Goal: Task Accomplishment & Management: Use online tool/utility

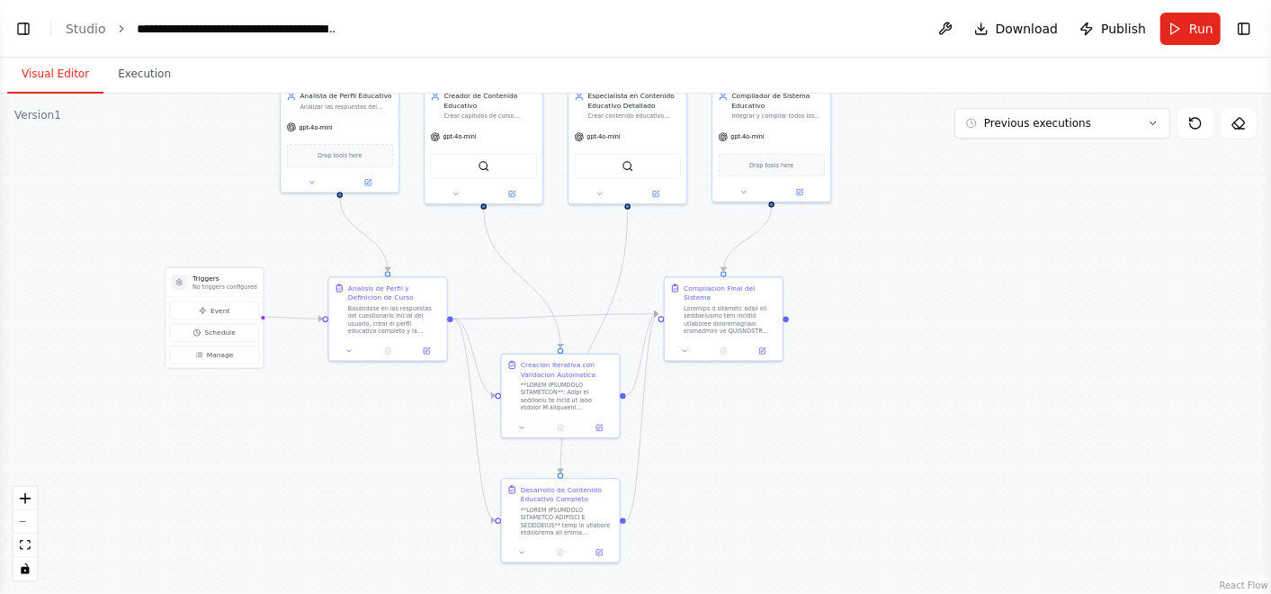
drag, startPoint x: 846, startPoint y: 496, endPoint x: 870, endPoint y: 486, distance: 26.2
click at [870, 486] on div ".deletable-edge-delete-btn { width: 20px; height: 20px; border: 0px solid #ffff…" at bounding box center [635, 344] width 1271 height 500
drag, startPoint x: 571, startPoint y: 404, endPoint x: 570, endPoint y: 346, distance: 57.6
click at [570, 346] on div at bounding box center [567, 336] width 93 height 31
click at [690, 460] on div ".deletable-edge-delete-btn { width: 20px; height: 20px; border: 0px solid #ffff…" at bounding box center [635, 344] width 1271 height 500
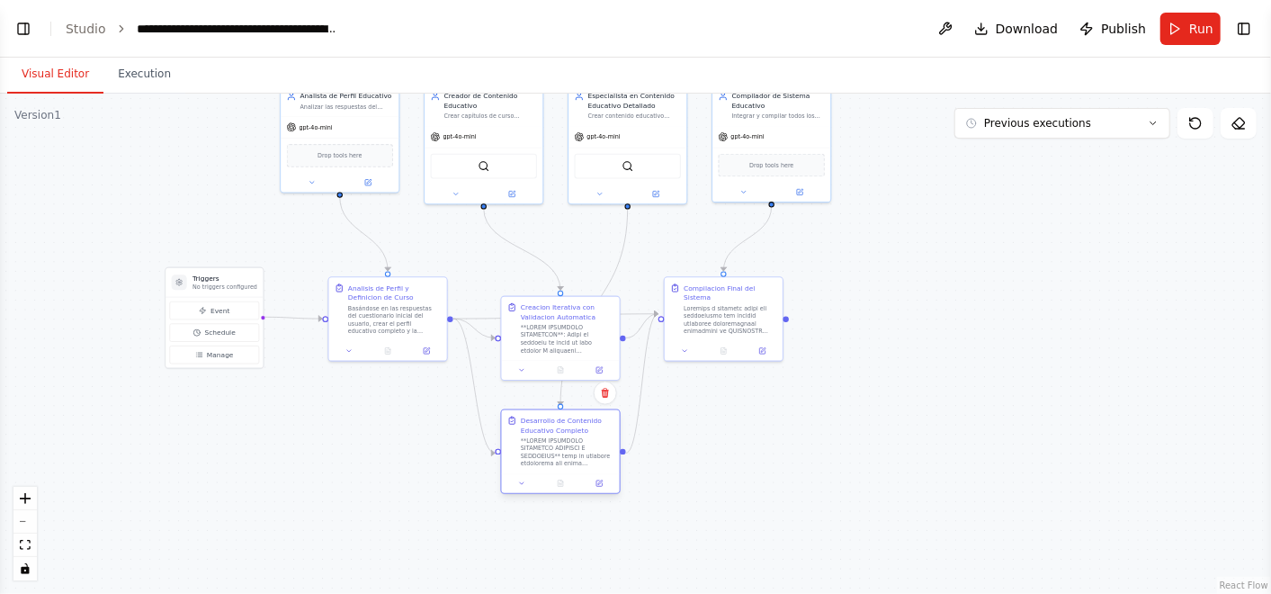
drag, startPoint x: 581, startPoint y: 522, endPoint x: 585, endPoint y: 452, distance: 69.4
click at [585, 452] on div at bounding box center [567, 451] width 93 height 31
click at [709, 488] on div ".deletable-edge-delete-btn { width: 20px; height: 20px; border: 0px solid #ffff…" at bounding box center [635, 344] width 1271 height 500
click at [15, 22] on button "Toggle Left Sidebar" at bounding box center [23, 28] width 25 height 25
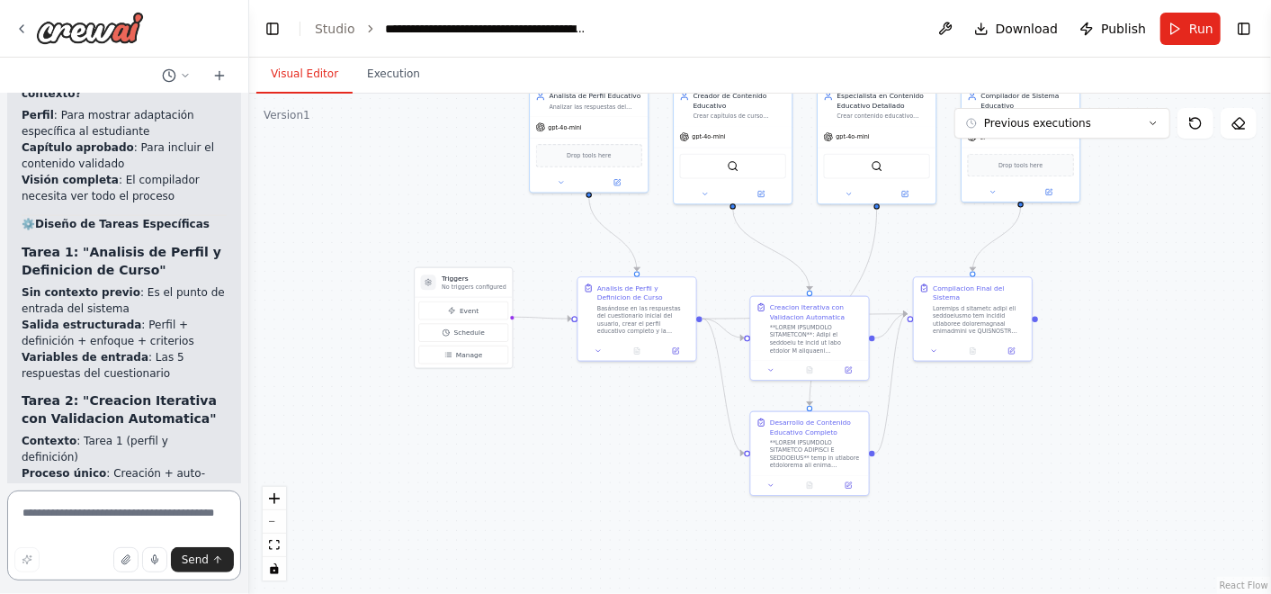
click at [157, 514] on textarea at bounding box center [124, 535] width 234 height 90
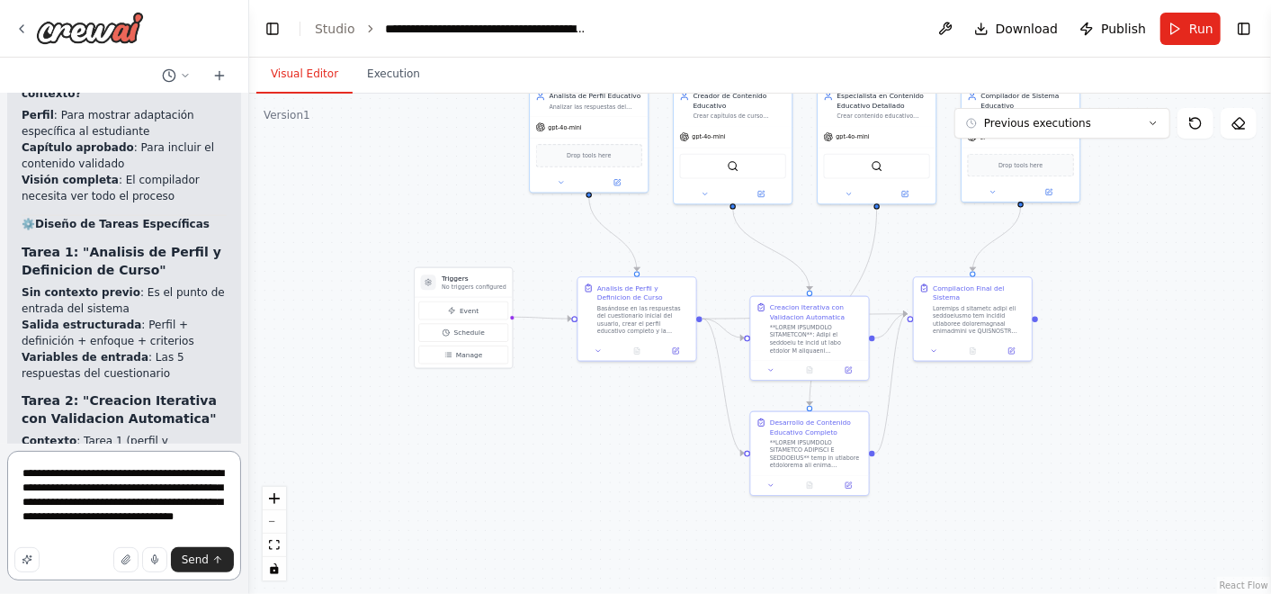
type textarea "**********"
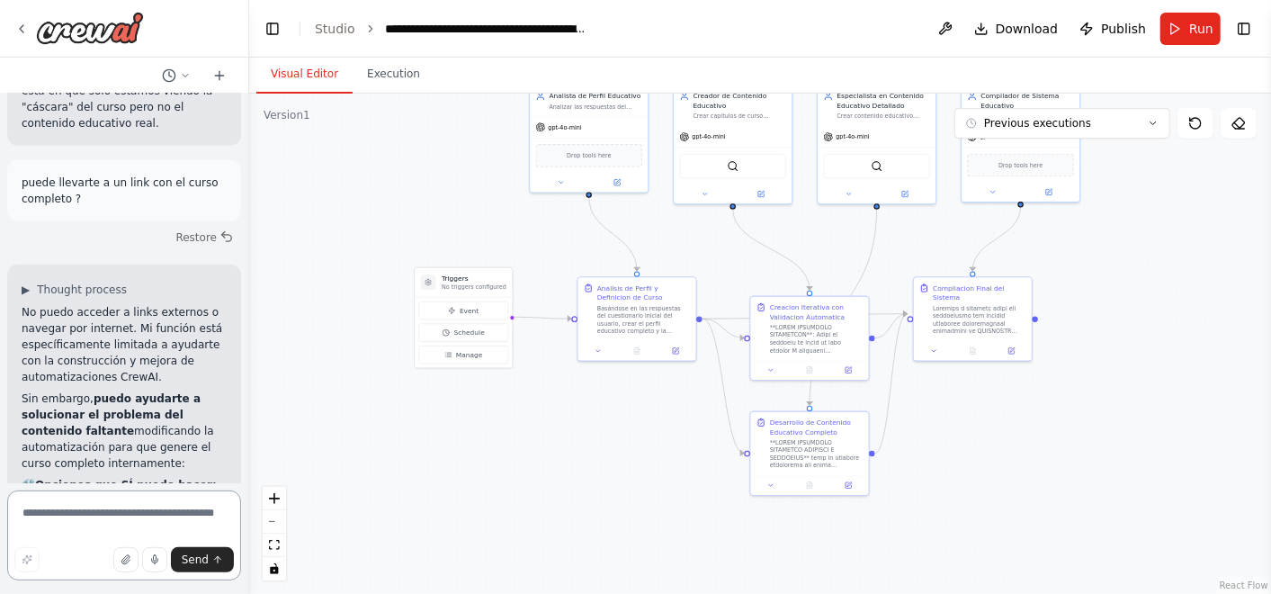
scroll to position [49831, 0]
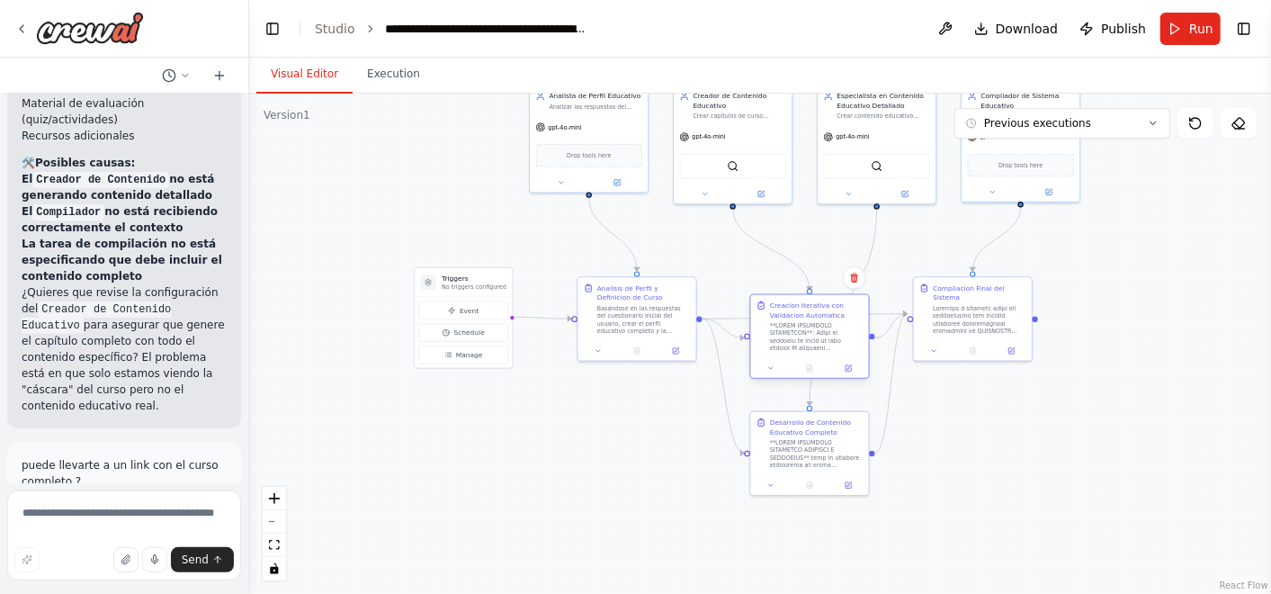
click at [828, 336] on div at bounding box center [816, 336] width 93 height 31
click at [152, 512] on textarea at bounding box center [124, 535] width 234 height 90
type textarea "**********"
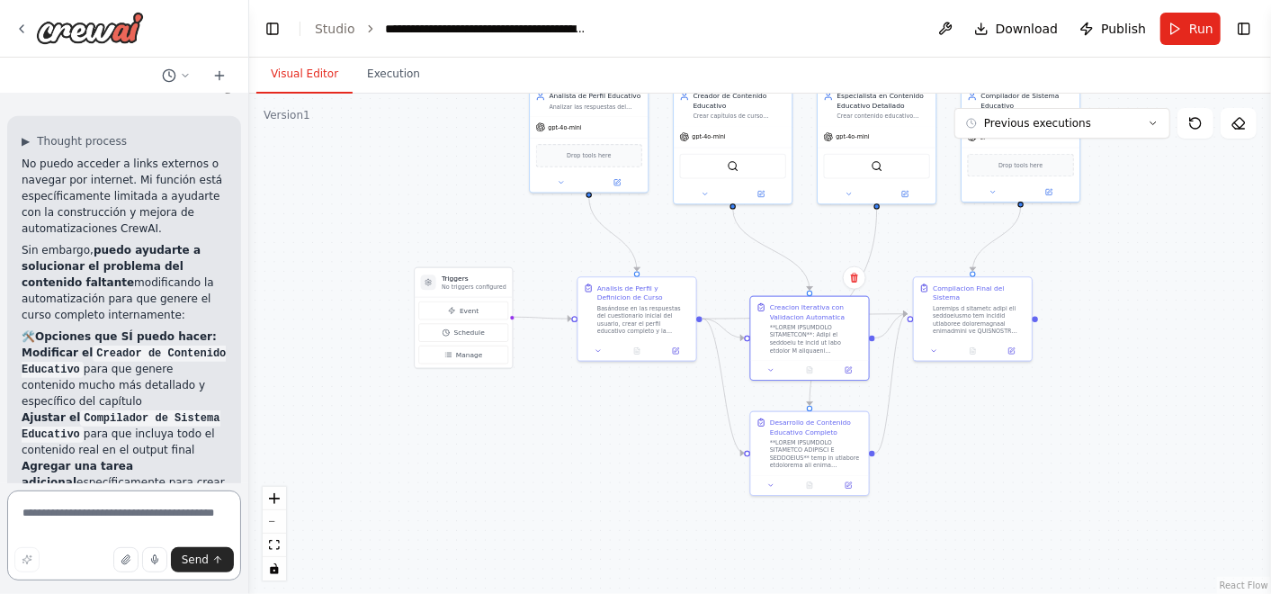
scroll to position [50506, 0]
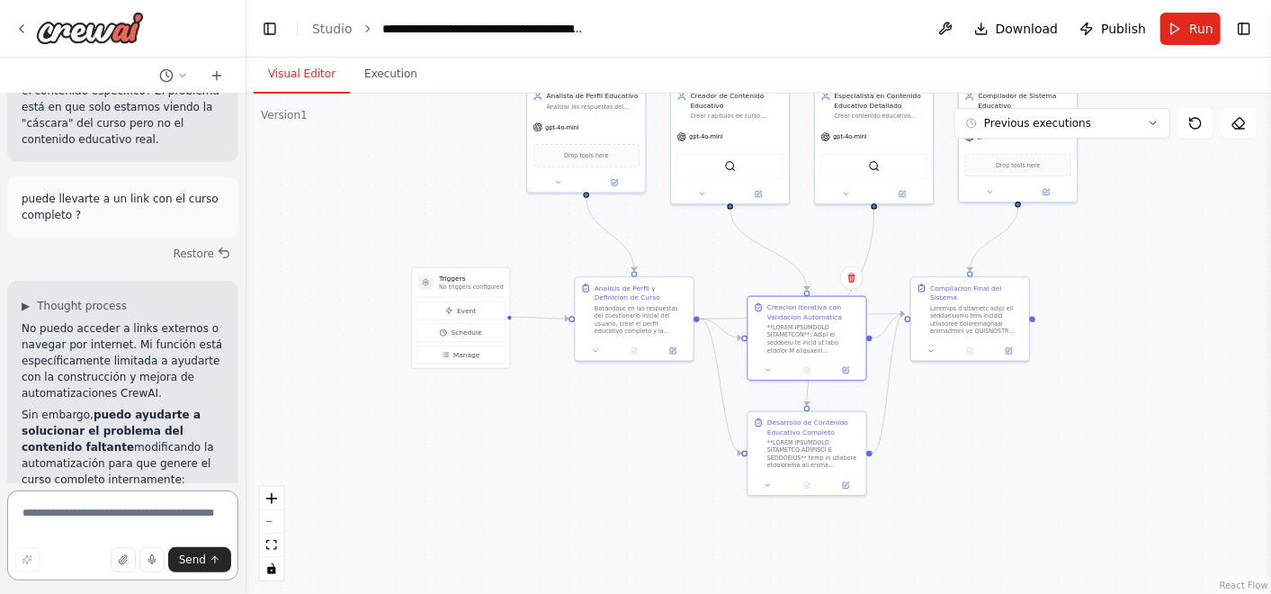
drag, startPoint x: 241, startPoint y: 449, endPoint x: 246, endPoint y: 475, distance: 26.6
click at [246, 475] on div "Hello! I'm the CrewAI assistant. What kind of automation do you want to build? …" at bounding box center [635, 297] width 1271 height 594
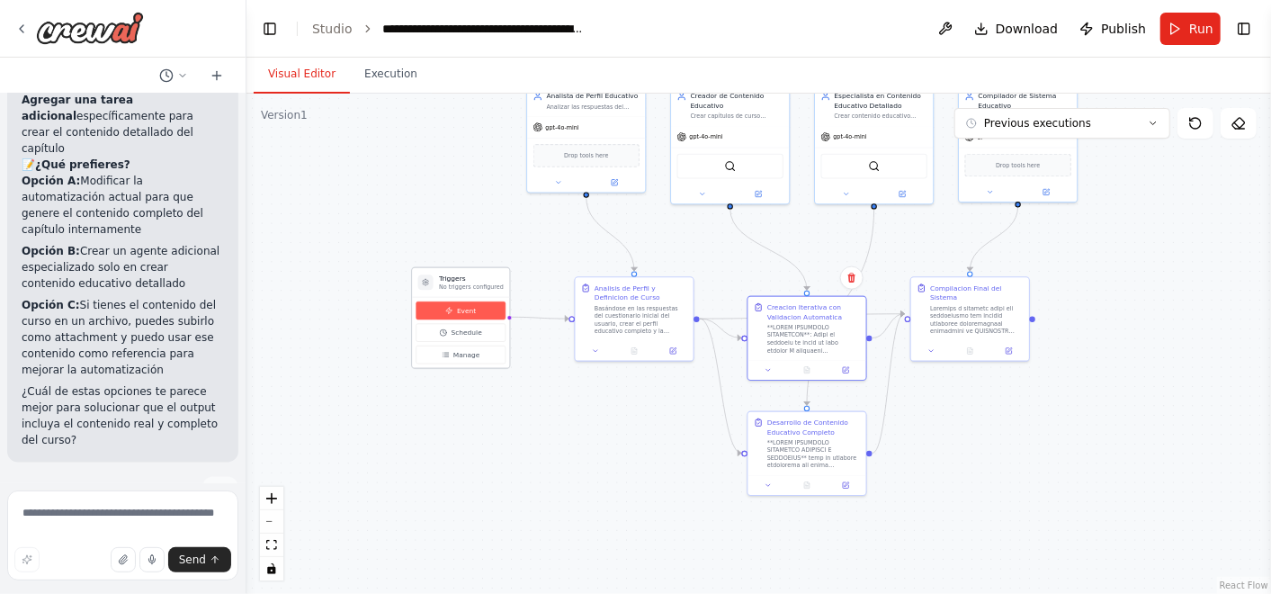
click at [488, 306] on button "Event" at bounding box center [461, 310] width 90 height 18
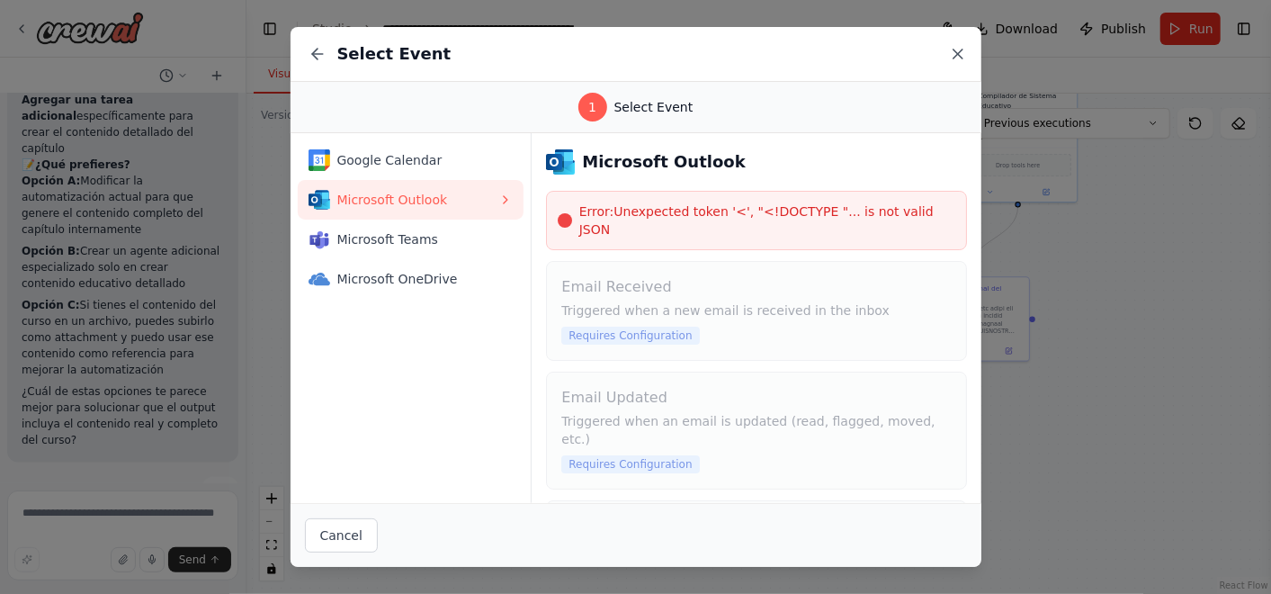
click at [949, 54] on icon at bounding box center [958, 54] width 18 height 18
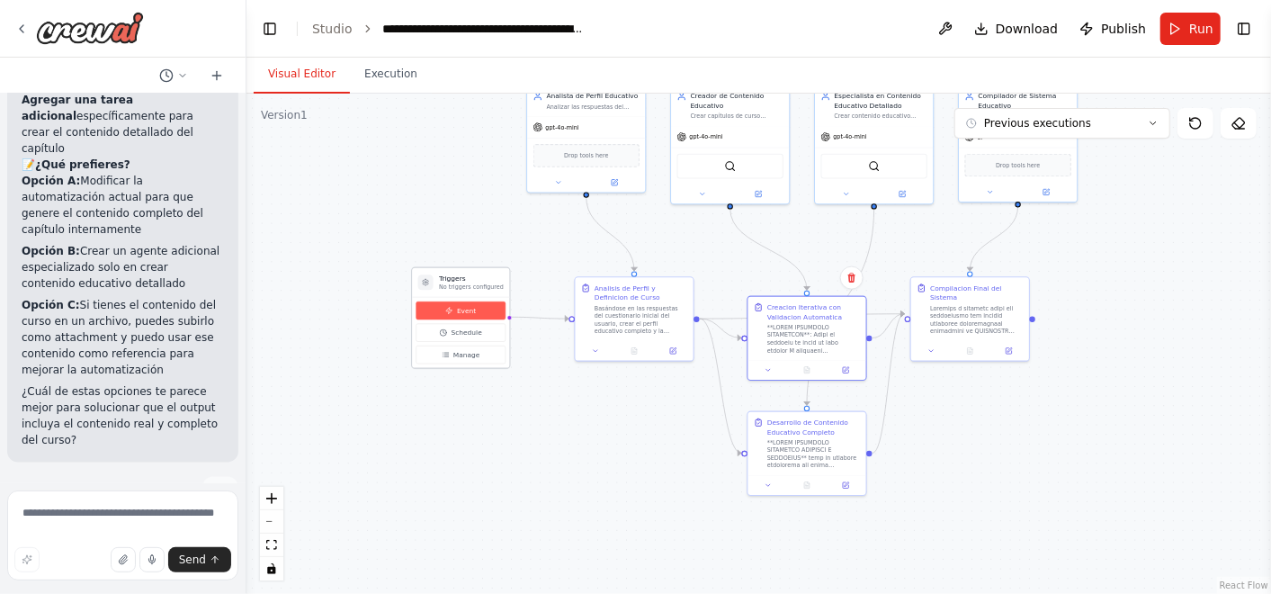
click at [451, 309] on icon at bounding box center [448, 311] width 5 height 6
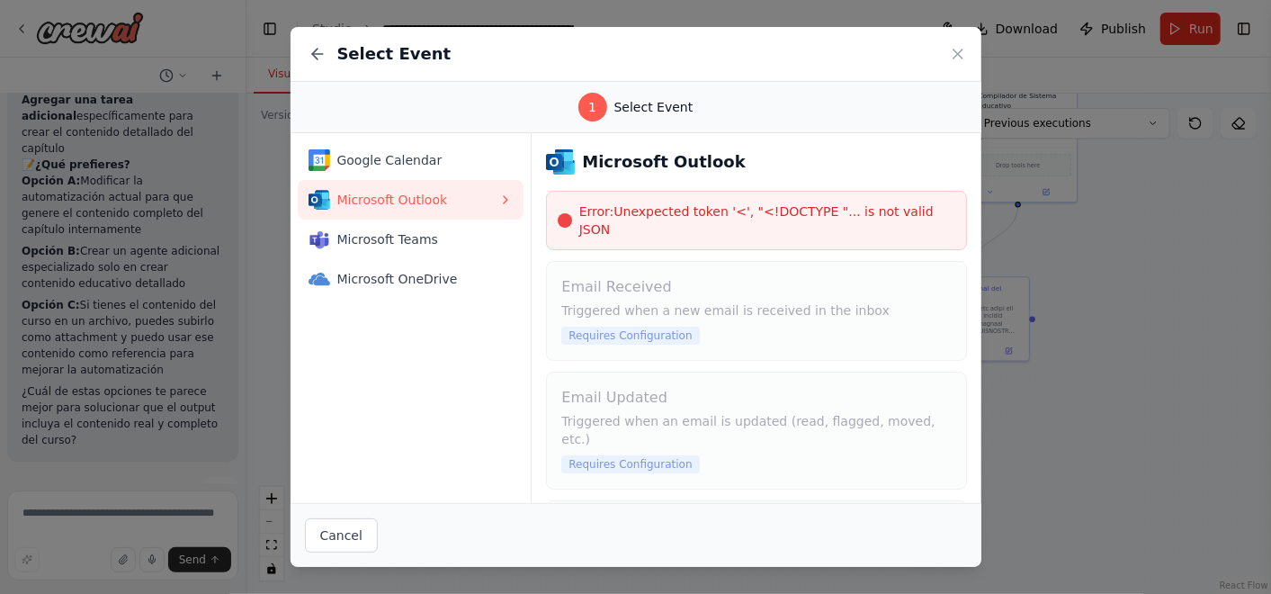
click at [649, 208] on span "Error: Unexpected token '<', "<!DOCTYPE "... is not valid JSON" at bounding box center [767, 220] width 376 height 36
drag, startPoint x: 388, startPoint y: 186, endPoint x: 589, endPoint y: 199, distance: 201.9
click at [389, 185] on button "Microsoft Outlook" at bounding box center [411, 200] width 227 height 40
click at [633, 166] on h3 "Microsoft Outlook" at bounding box center [663, 161] width 163 height 25
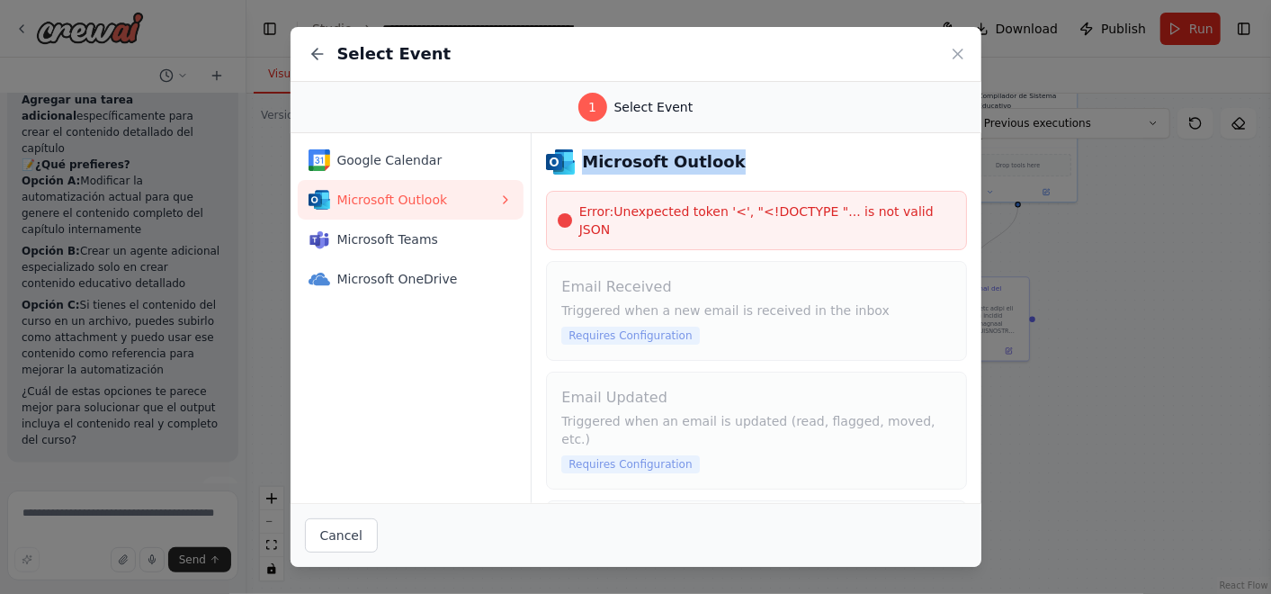
click at [633, 166] on h3 "Microsoft Outlook" at bounding box center [663, 161] width 163 height 25
click at [426, 164] on span "Google Calendar" at bounding box center [418, 160] width 162 height 18
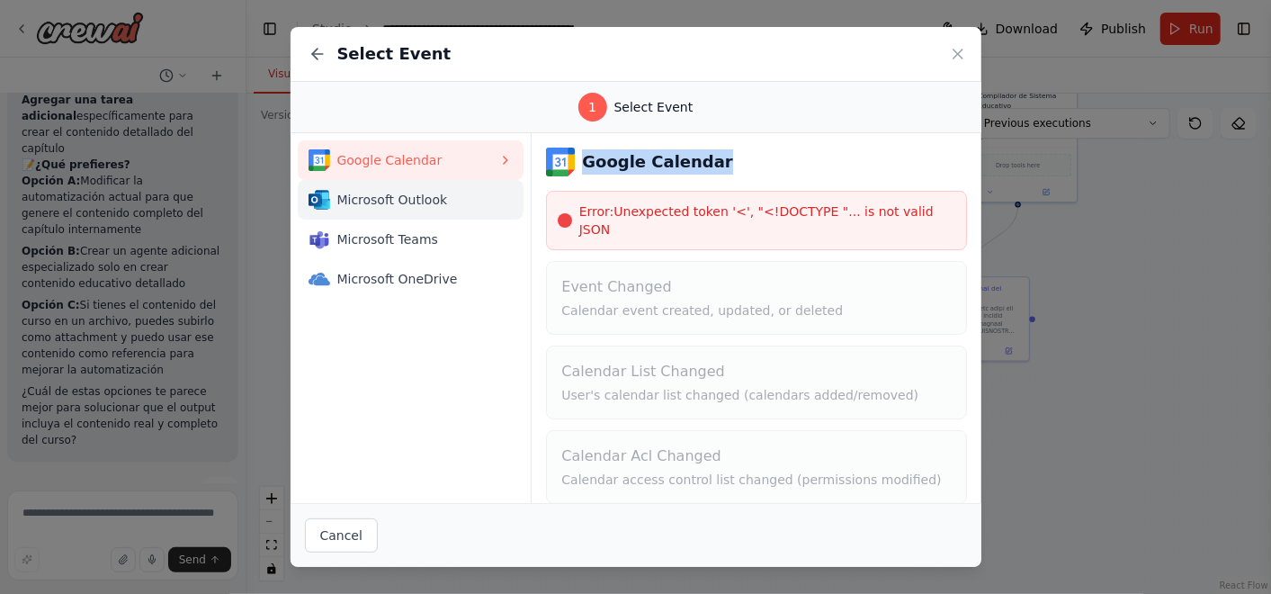
click at [436, 197] on span "Microsoft Outlook" at bounding box center [418, 200] width 162 height 18
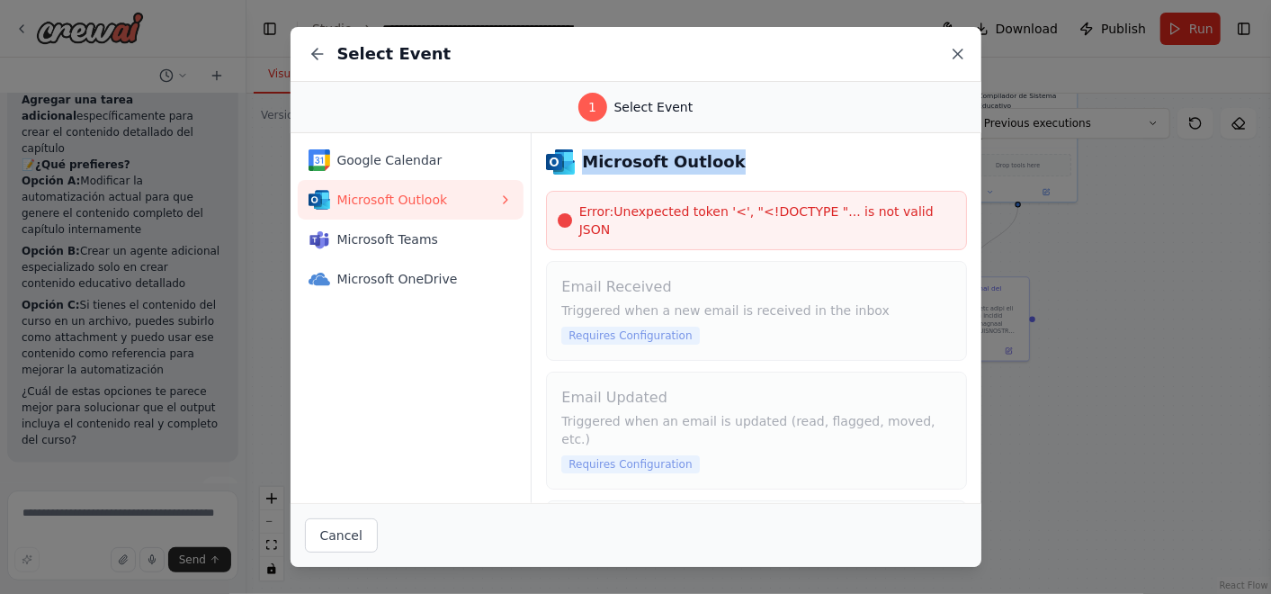
click at [959, 50] on icon at bounding box center [958, 54] width 18 height 18
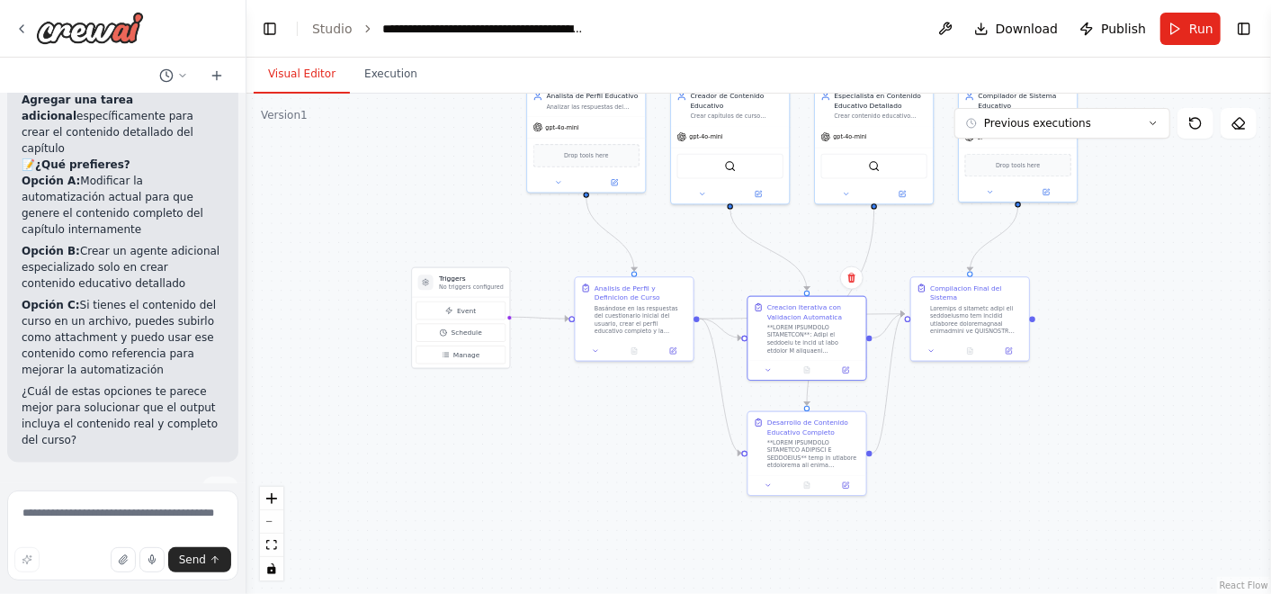
click at [197, 559] on span "Send" at bounding box center [192, 559] width 27 height 14
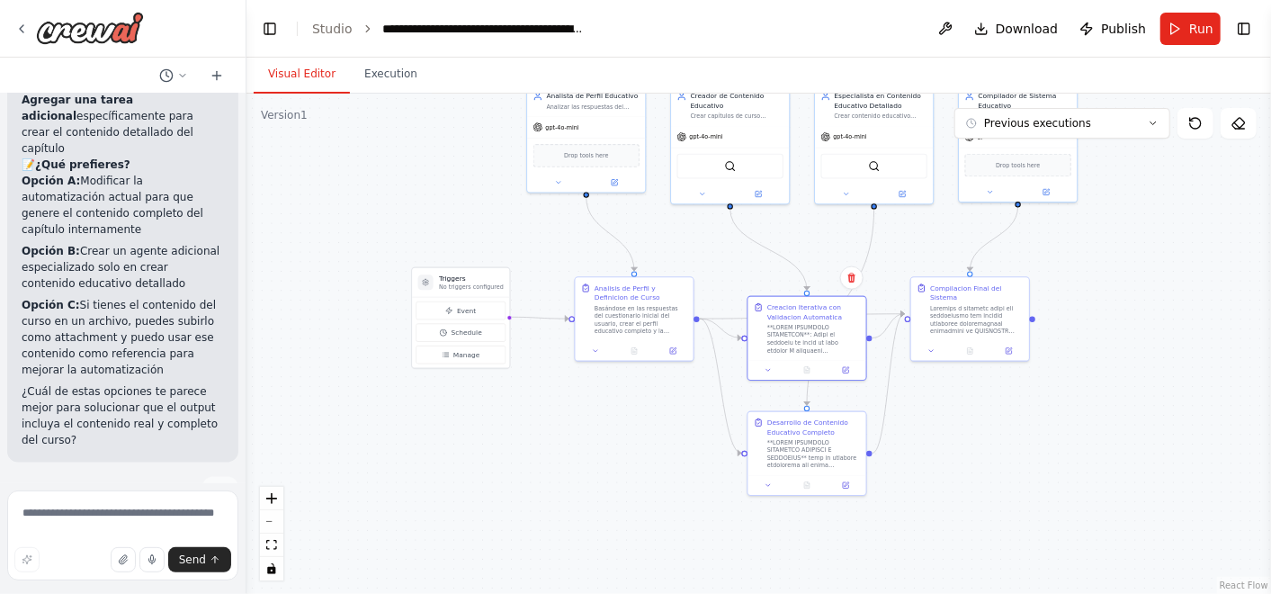
drag, startPoint x: 83, startPoint y: 443, endPoint x: 103, endPoint y: 453, distance: 22.1
drag, startPoint x: 103, startPoint y: 453, endPoint x: 23, endPoint y: 432, distance: 82.0
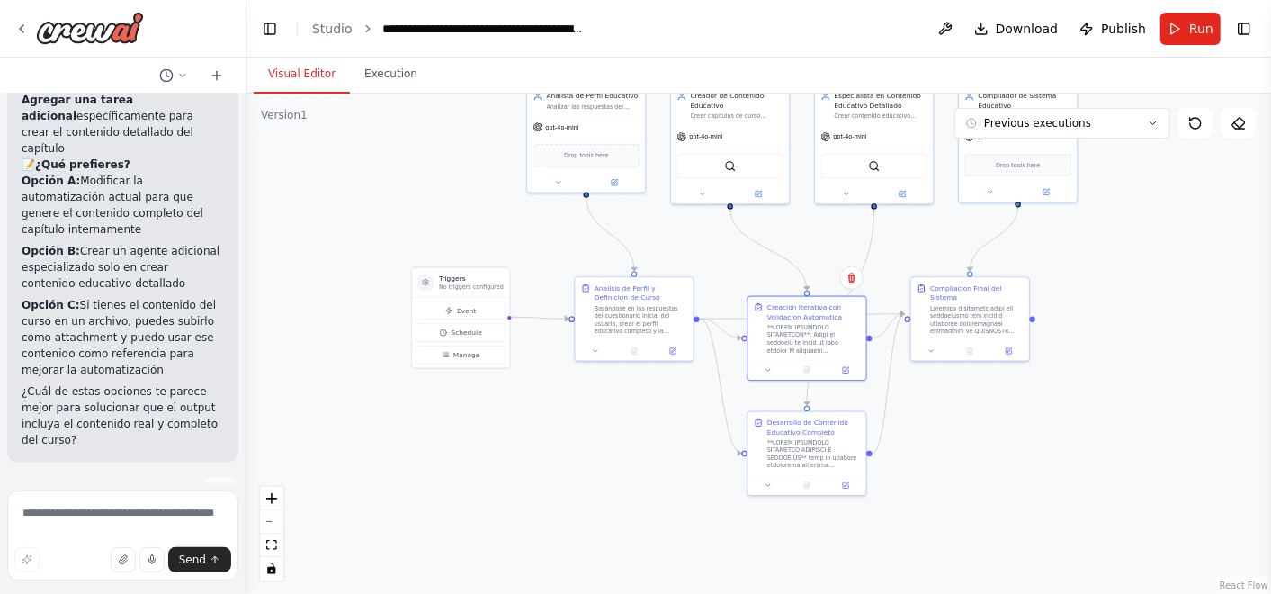
copy p "cambiamelo para que si que muestre el contenido real"
click at [86, 519] on textarea at bounding box center [122, 535] width 231 height 90
paste textarea "**********"
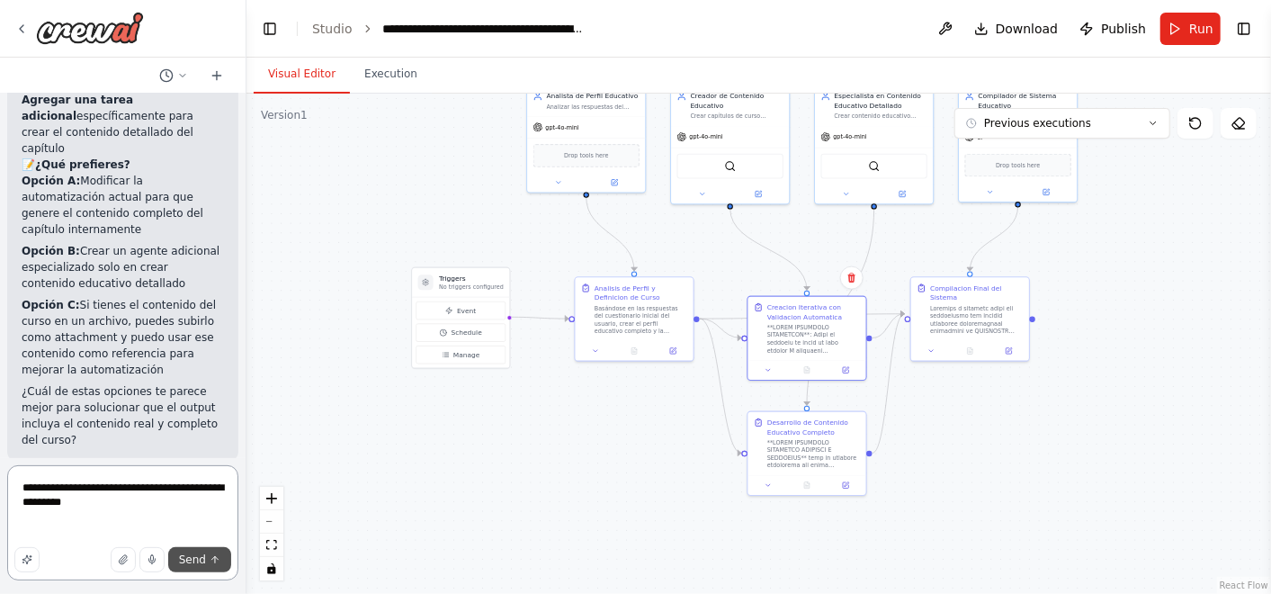
type textarea "**********"
click at [200, 562] on span "Send" at bounding box center [192, 559] width 27 height 14
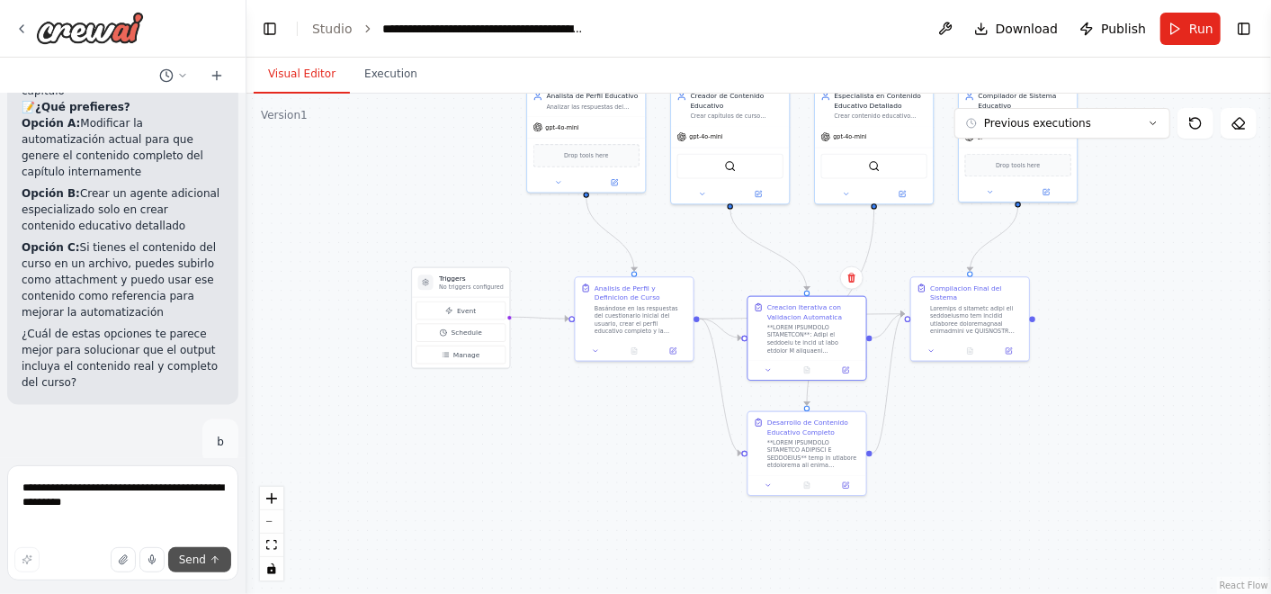
scroll to position [51112, 0]
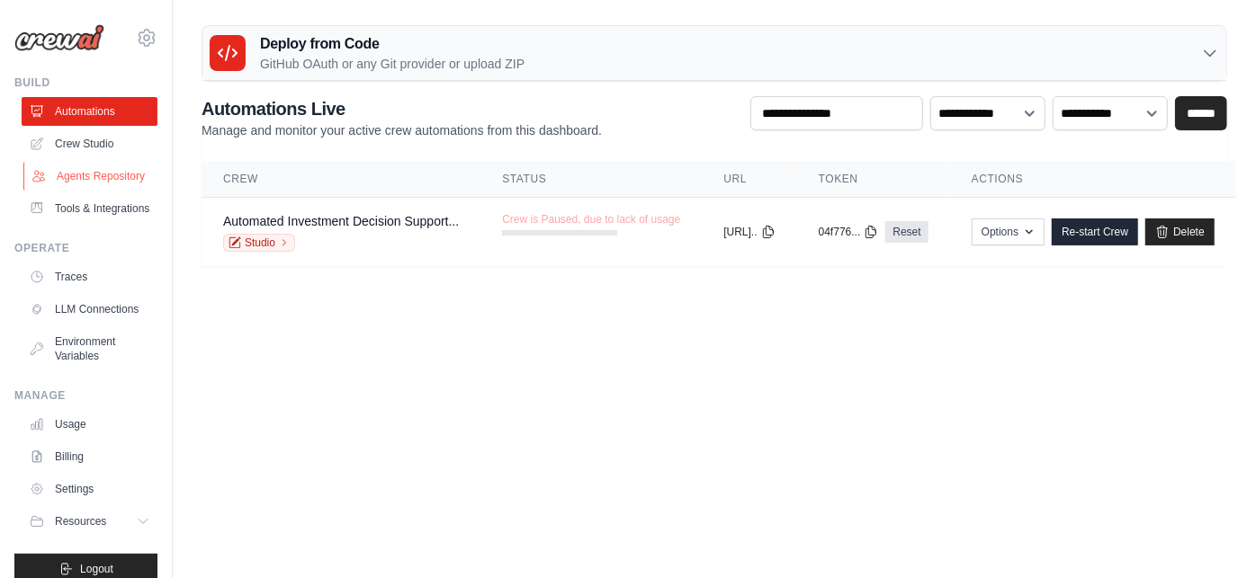
click at [93, 191] on link "Agents Repository" at bounding box center [91, 176] width 136 height 29
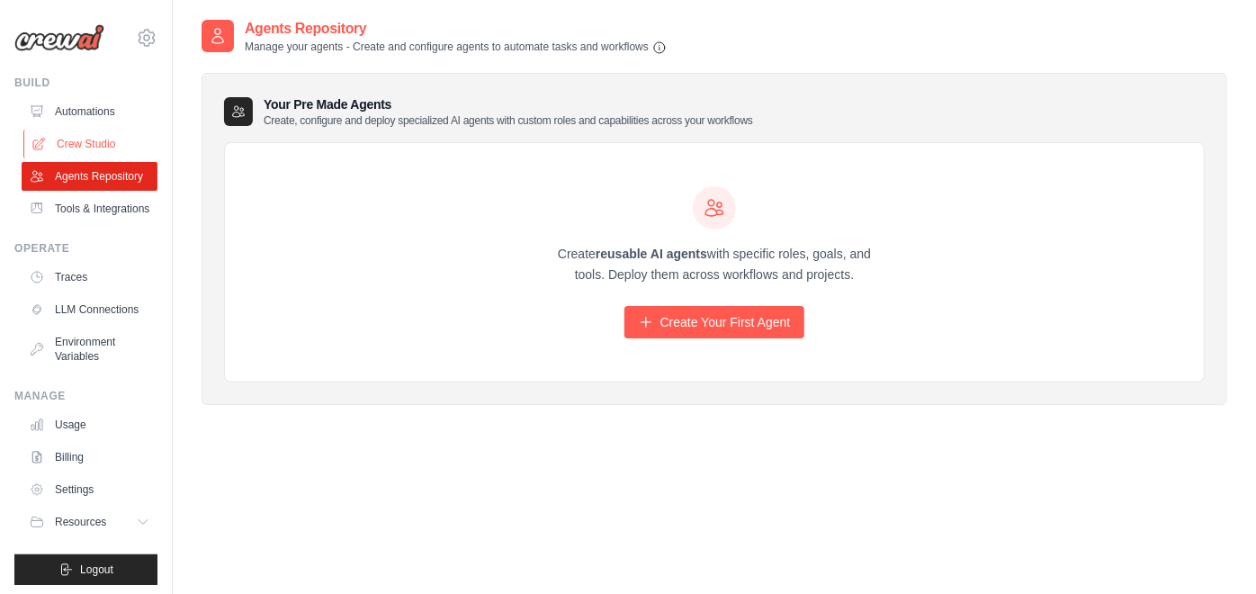
click at [87, 146] on link "Crew Studio" at bounding box center [91, 144] width 136 height 29
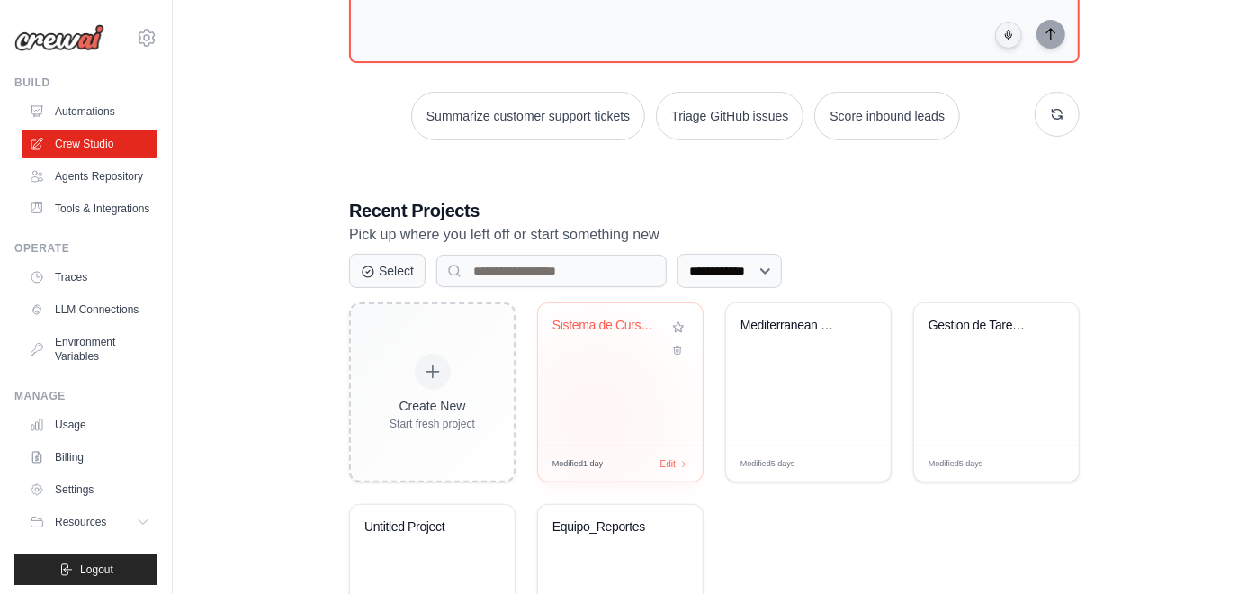
scroll to position [200, 0]
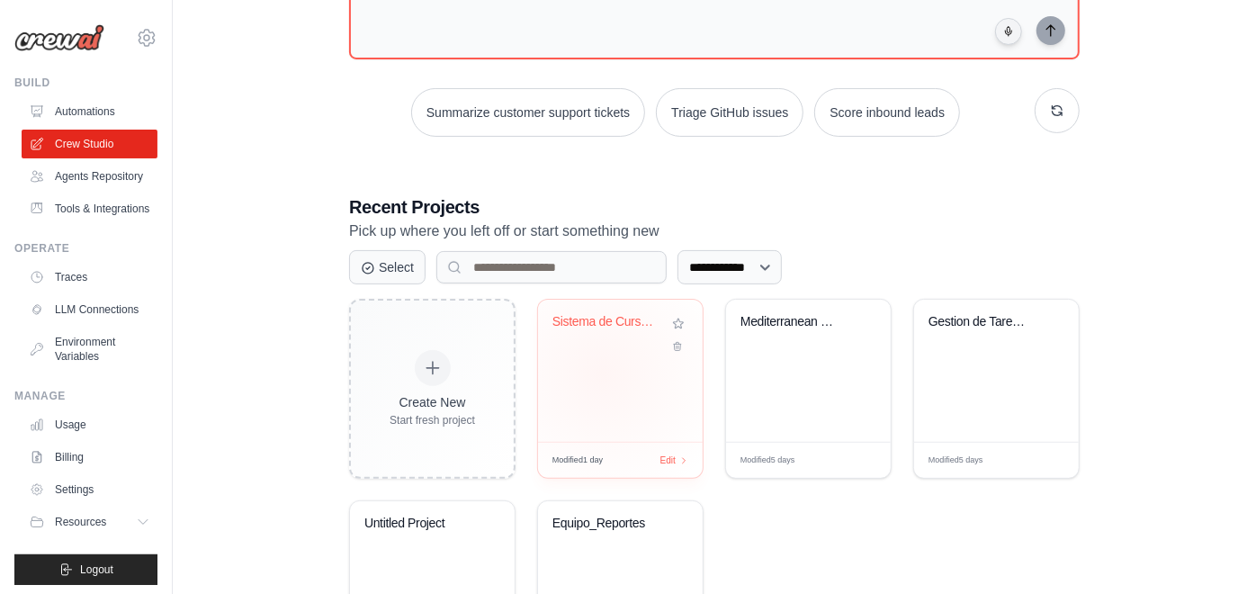
click at [603, 371] on div "Sistema de Cursos Personalizados co..." at bounding box center [620, 371] width 165 height 142
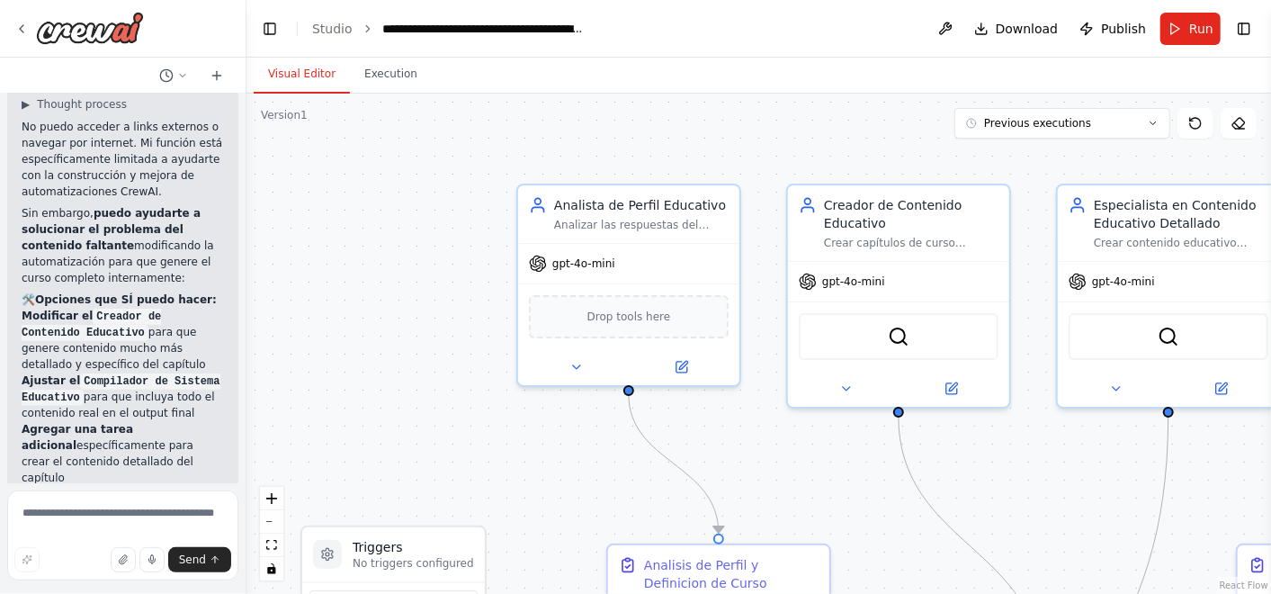
scroll to position [50837, 0]
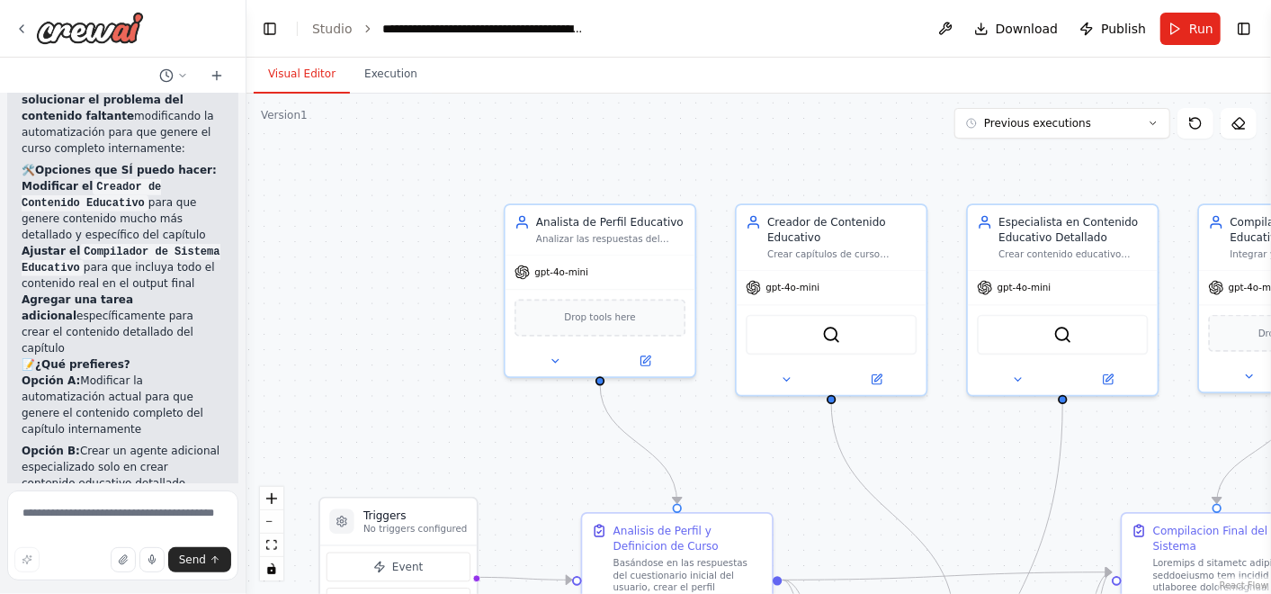
click at [511, 434] on div ".deletable-edge-delete-btn { width: 20px; height: 20px; border: 0px solid #ffff…" at bounding box center [758, 344] width 1024 height 500
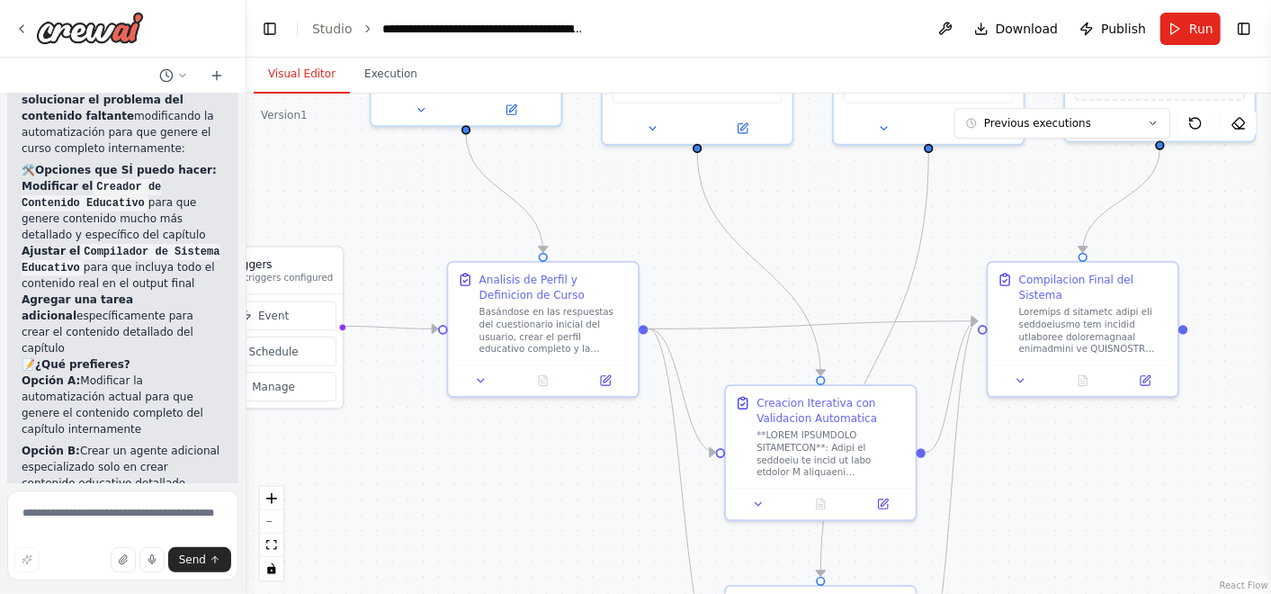
drag, startPoint x: 506, startPoint y: 450, endPoint x: 386, endPoint y: 217, distance: 261.9
click at [374, 202] on div ".deletable-edge-delete-btn { width: 20px; height: 20px; border: 0px solid #ffff…" at bounding box center [758, 344] width 1024 height 500
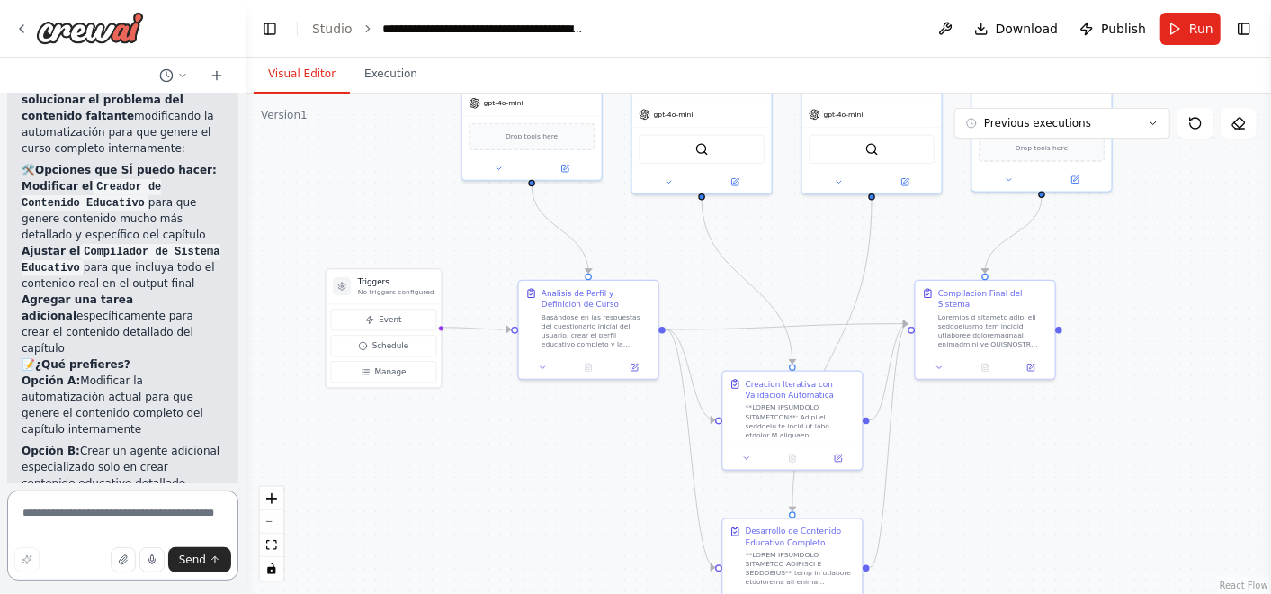
click at [144, 502] on textarea at bounding box center [122, 535] width 231 height 90
click at [162, 559] on button "button" at bounding box center [151, 559] width 25 height 25
click at [200, 553] on span "Send" at bounding box center [192, 559] width 27 height 14
click at [162, 558] on button "button" at bounding box center [151, 559] width 25 height 25
type textarea "**********"
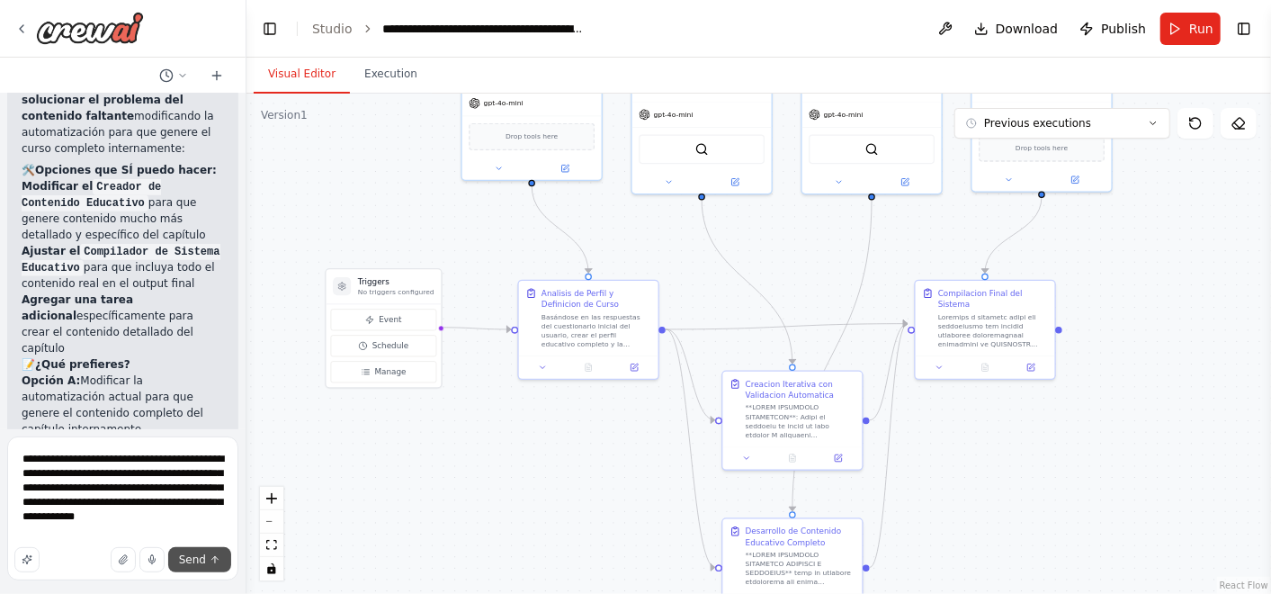
click at [208, 557] on button "Send" at bounding box center [199, 559] width 63 height 25
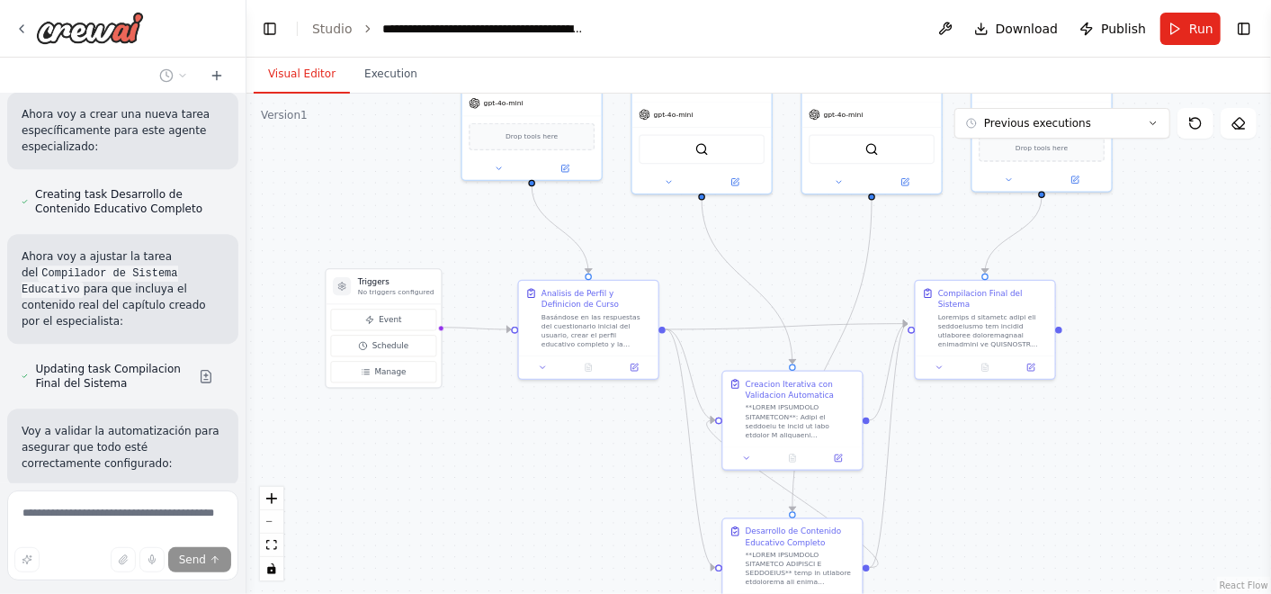
scroll to position [51960, 0]
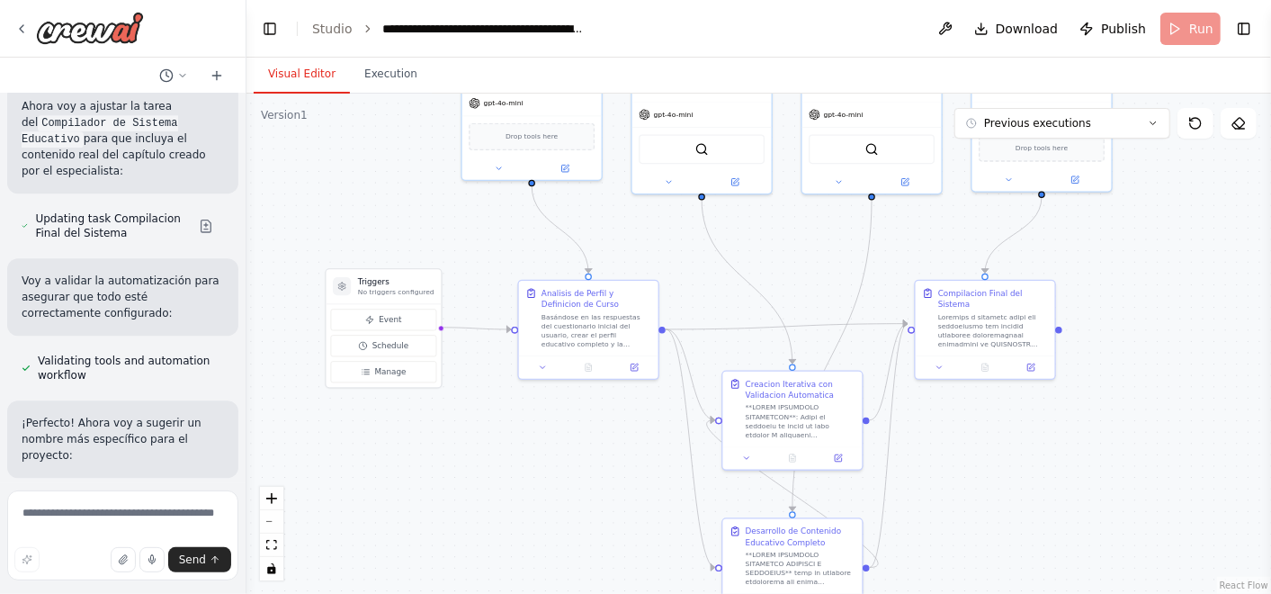
scroll to position [52080, 0]
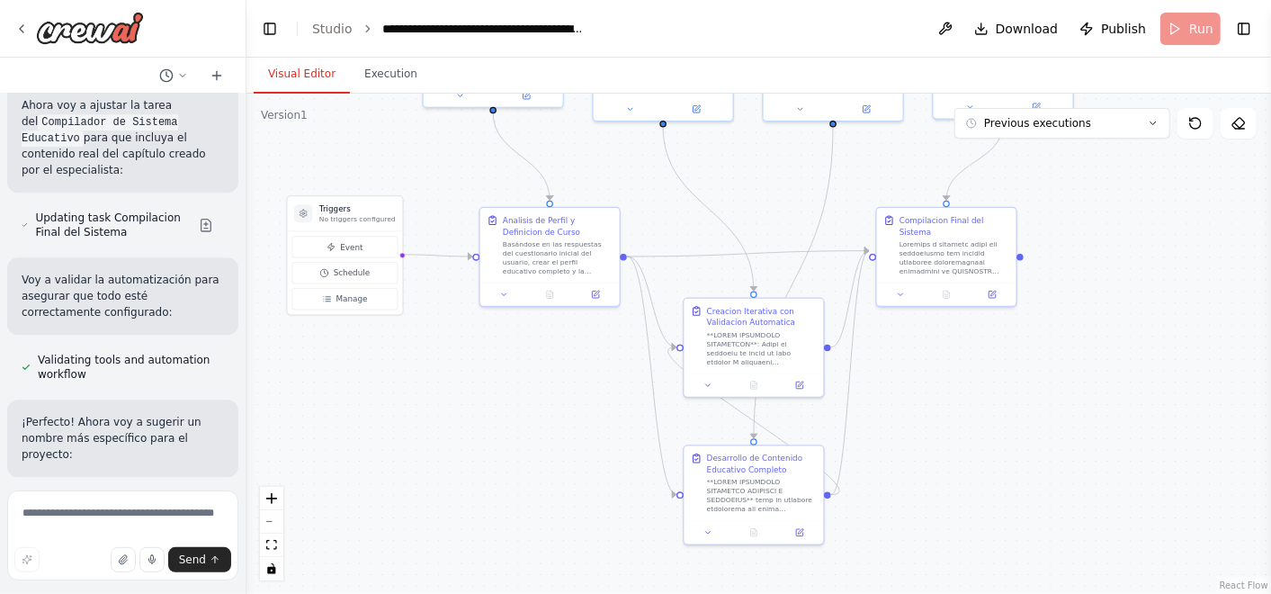
drag, startPoint x: 498, startPoint y: 501, endPoint x: 461, endPoint y: 435, distance: 75.8
click at [461, 435] on div ".deletable-edge-delete-btn { width: 20px; height: 20px; border: 0px solid #ffff…" at bounding box center [758, 344] width 1024 height 500
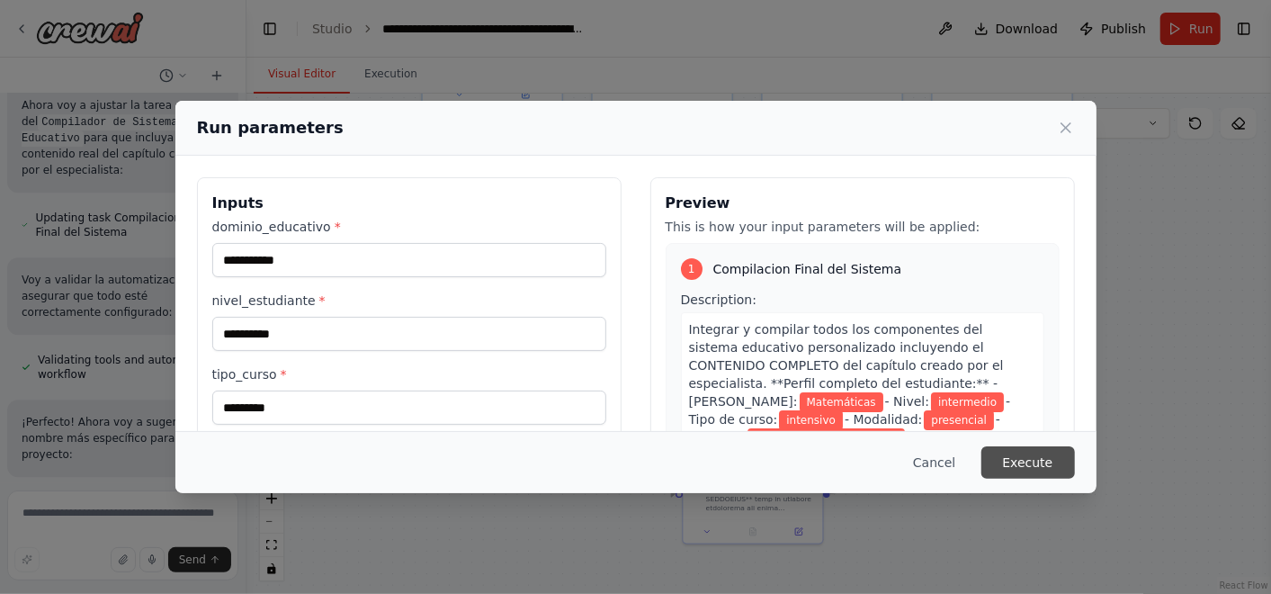
click at [1035, 468] on button "Execute" at bounding box center [1028, 462] width 94 height 32
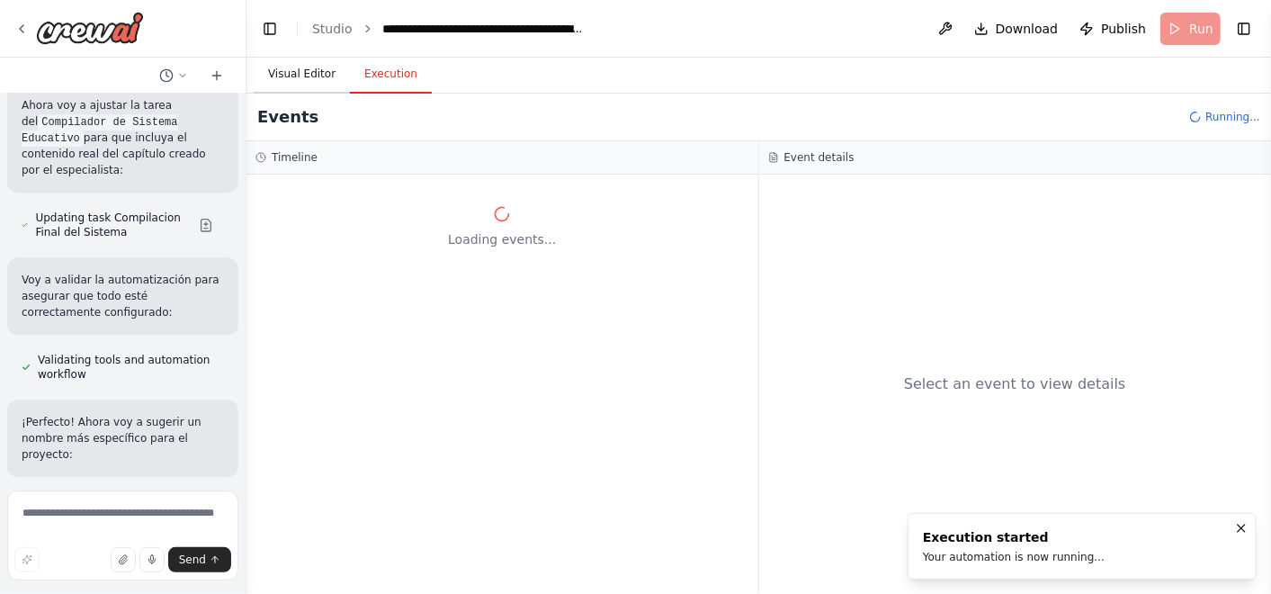
click at [281, 74] on button "Visual Editor" at bounding box center [302, 75] width 96 height 38
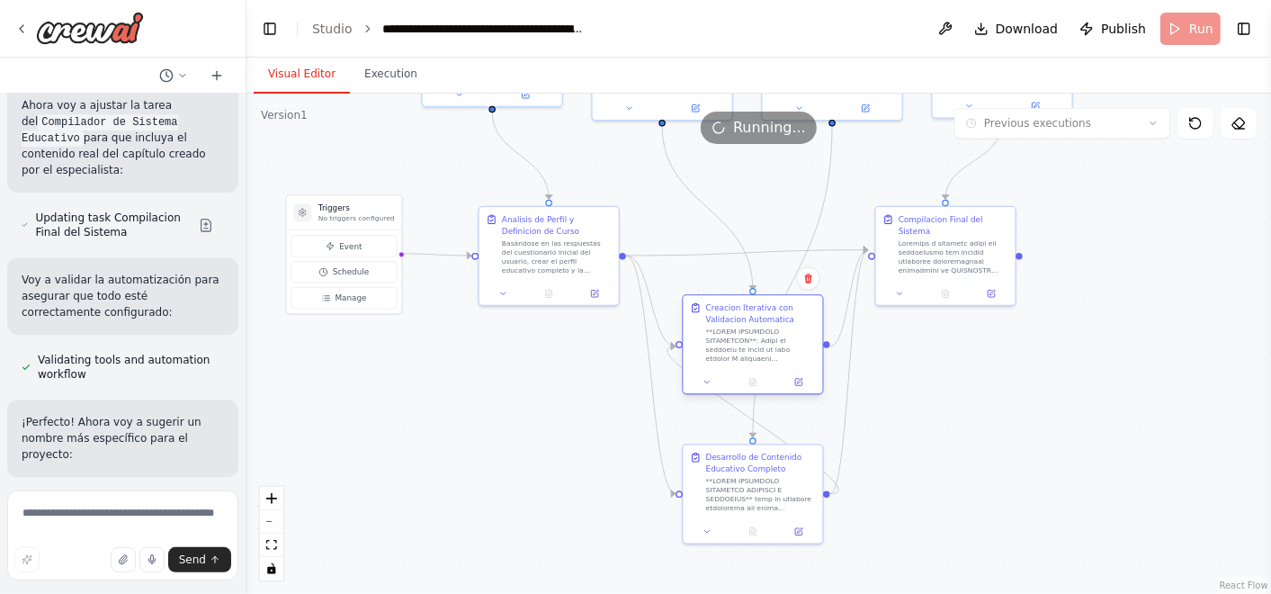
click at [771, 316] on div "Creacion Iterativa con Validacion Automatica" at bounding box center [761, 313] width 110 height 22
click at [971, 414] on div ".deletable-edge-delete-btn { width: 20px; height: 20px; border: 0px solid #ffff…" at bounding box center [758, 344] width 1024 height 500
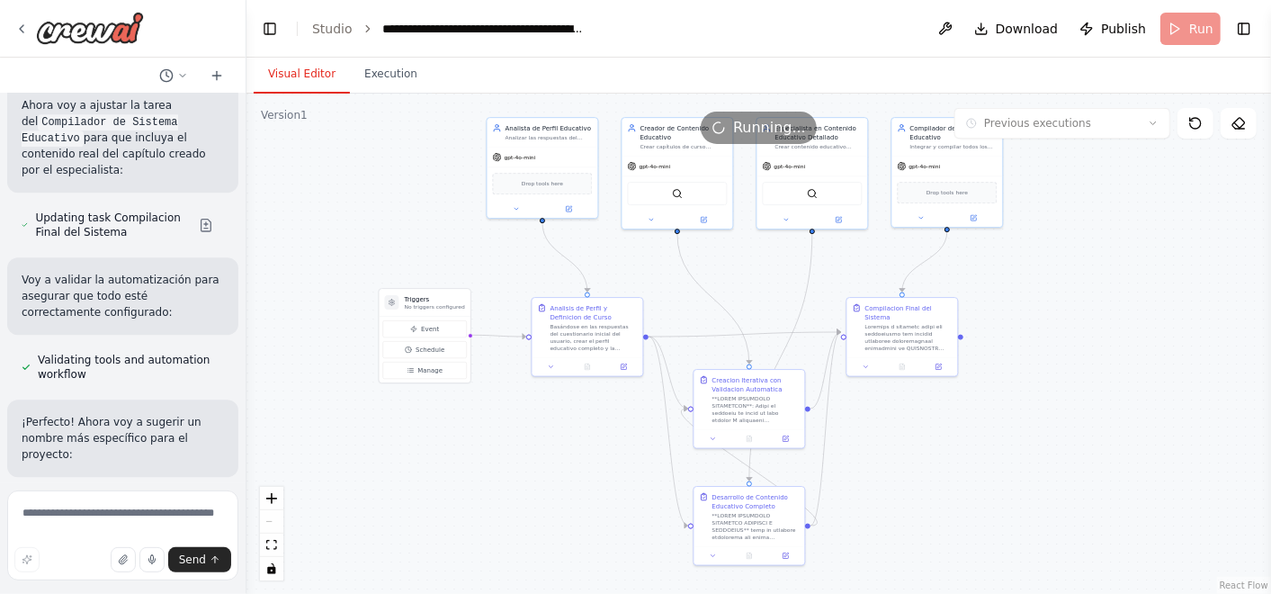
drag, startPoint x: 984, startPoint y: 426, endPoint x: 939, endPoint y: 476, distance: 66.9
click at [939, 476] on div ".deletable-edge-delete-btn { width: 20px; height: 20px; border: 0px solid #ffff…" at bounding box center [758, 344] width 1024 height 500
click at [139, 502] on textarea at bounding box center [122, 535] width 231 height 90
type textarea "**********"
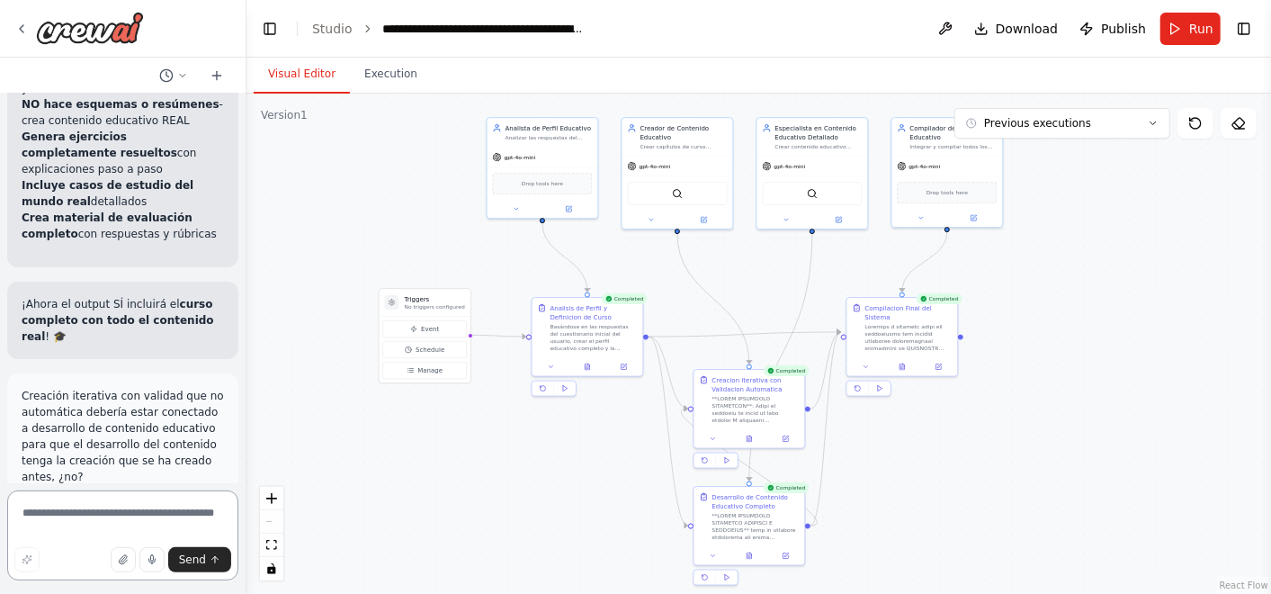
scroll to position [53164, 0]
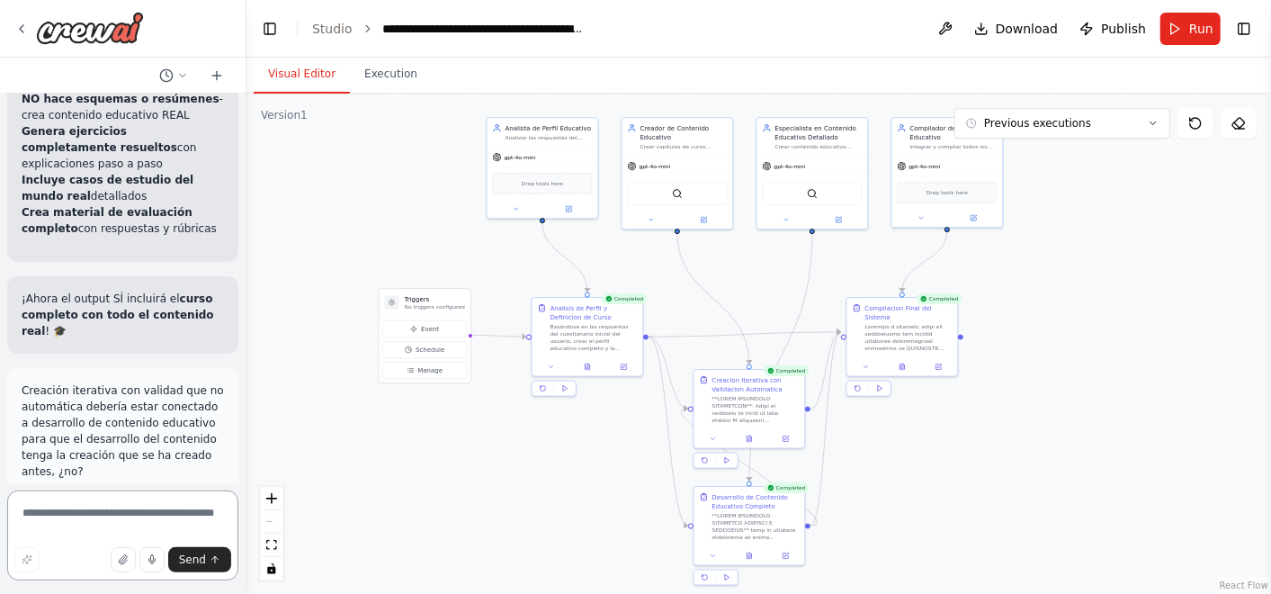
click at [94, 498] on textarea at bounding box center [122, 535] width 231 height 90
type textarea "**********"
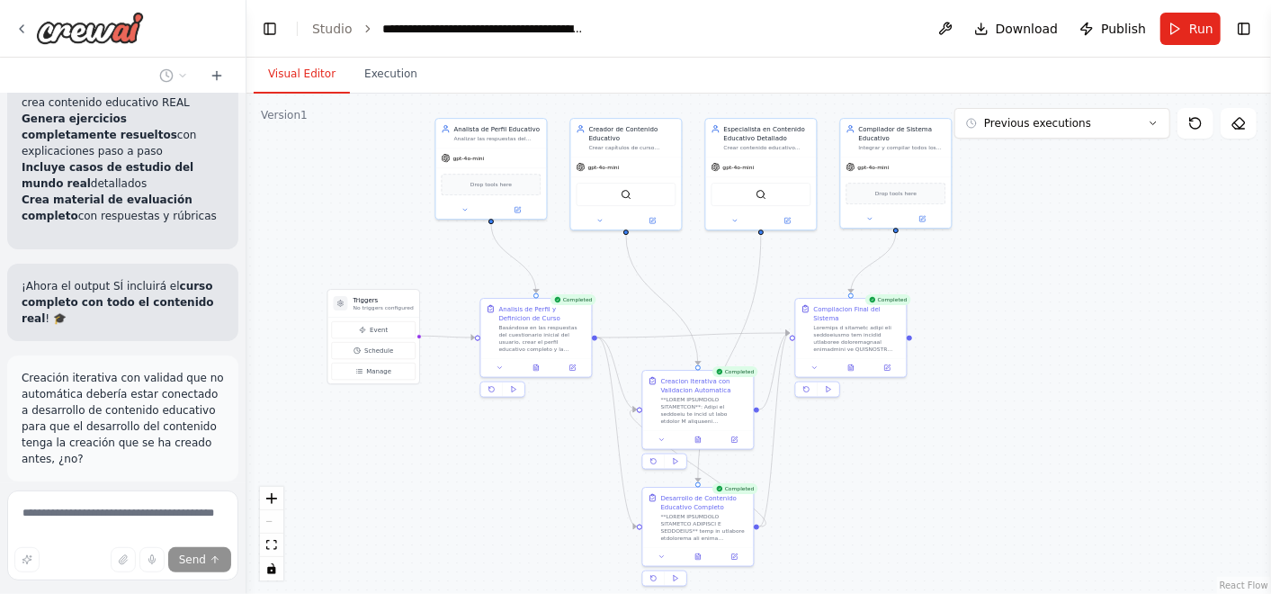
drag, startPoint x: 1193, startPoint y: 434, endPoint x: 1141, endPoint y: 434, distance: 51.3
click at [1141, 434] on div ".deletable-edge-delete-btn { width: 20px; height: 20px; border: 0px solid #ffff…" at bounding box center [758, 344] width 1024 height 500
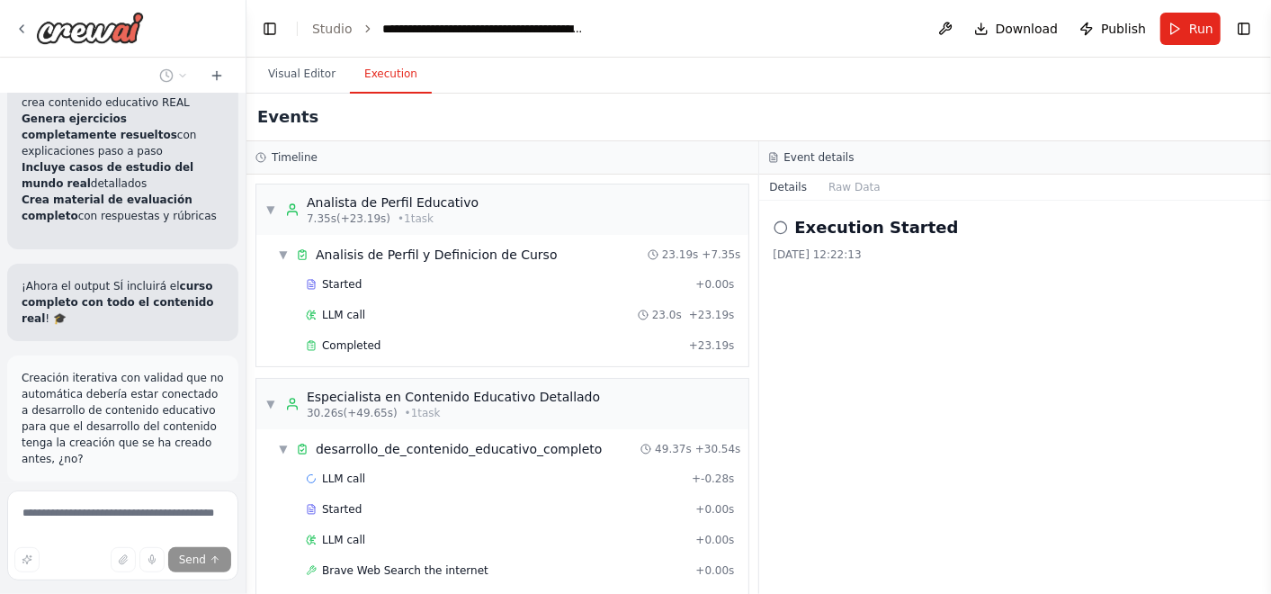
click at [382, 69] on button "Execution" at bounding box center [391, 75] width 82 height 38
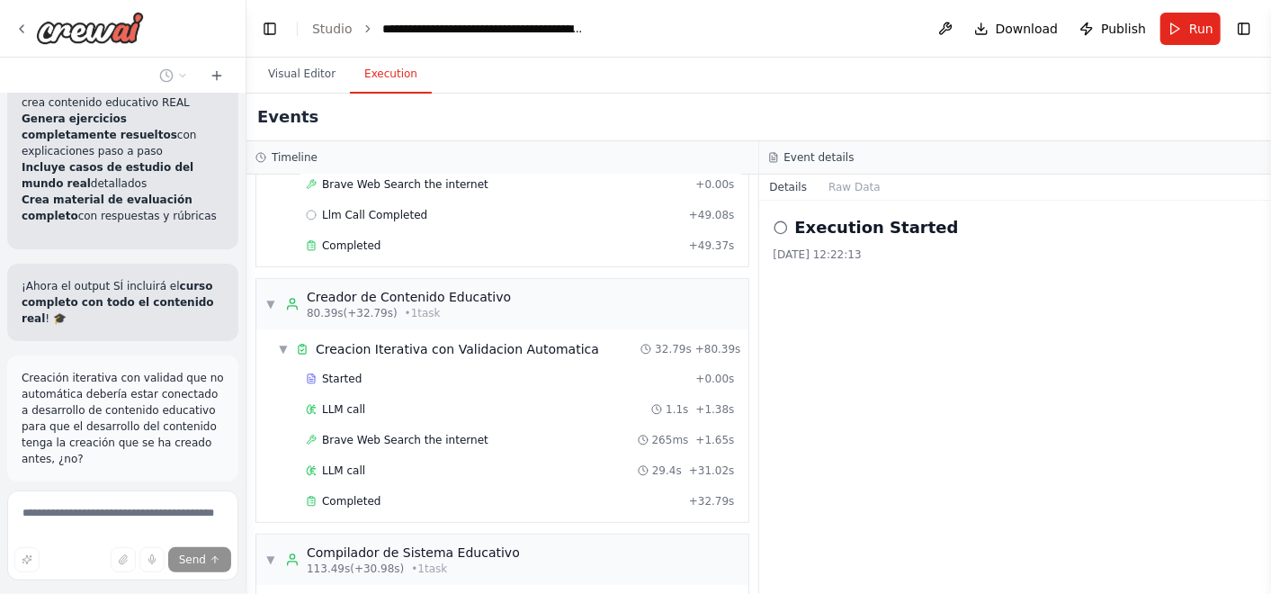
scroll to position [517, 0]
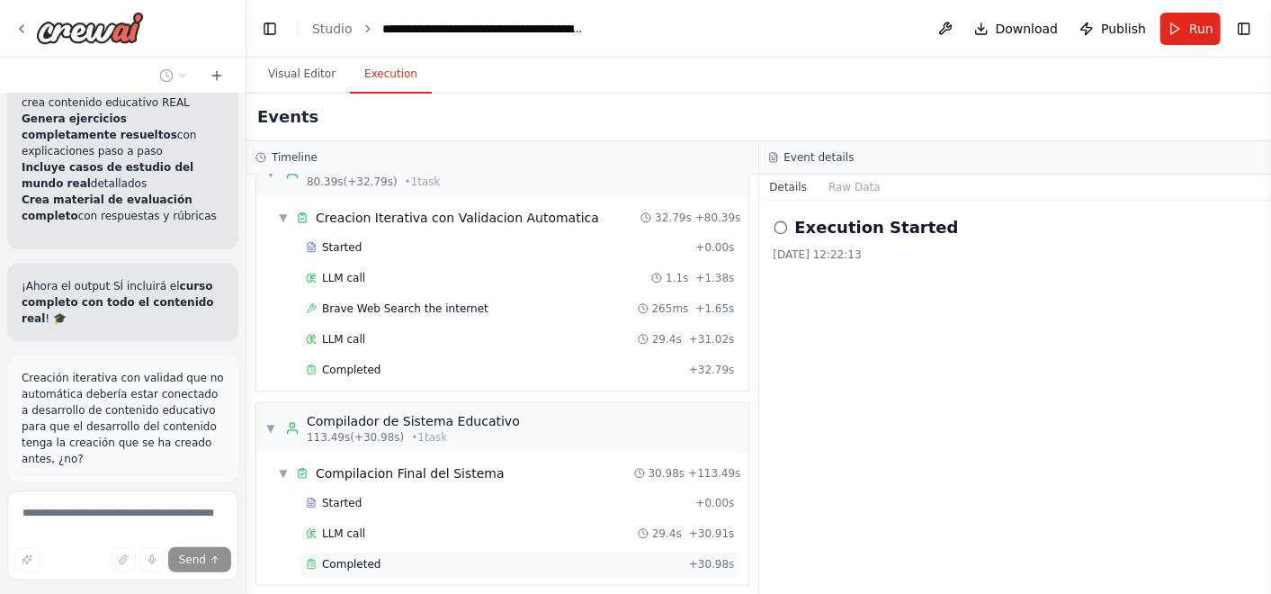
click at [411, 557] on div "Completed" at bounding box center [494, 564] width 376 height 14
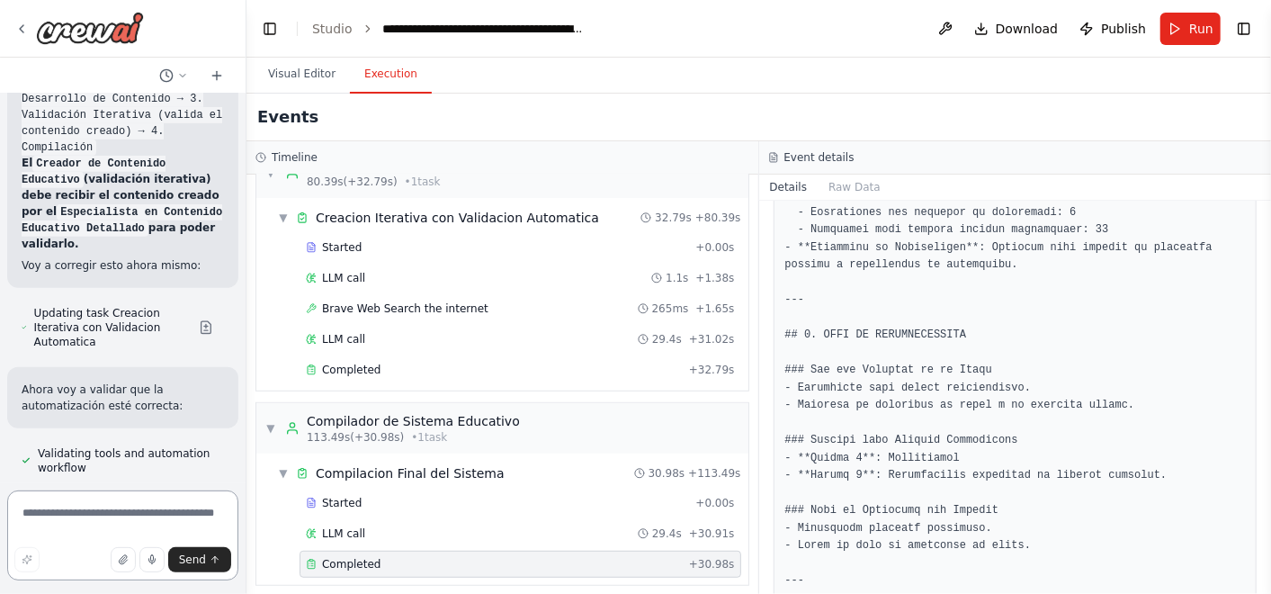
scroll to position [53434, 0]
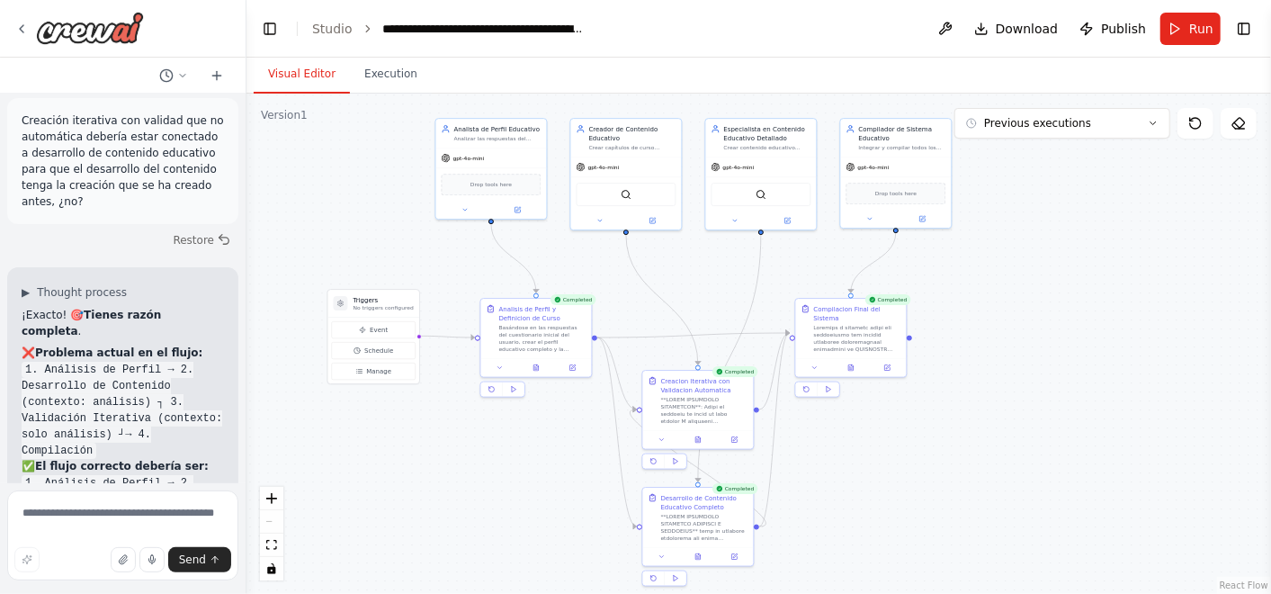
click at [313, 61] on button "Visual Editor" at bounding box center [302, 75] width 96 height 38
click at [363, 444] on div ".deletable-edge-delete-btn { width: 20px; height: 20px; border: 0px solid #ffff…" at bounding box center [758, 344] width 1024 height 500
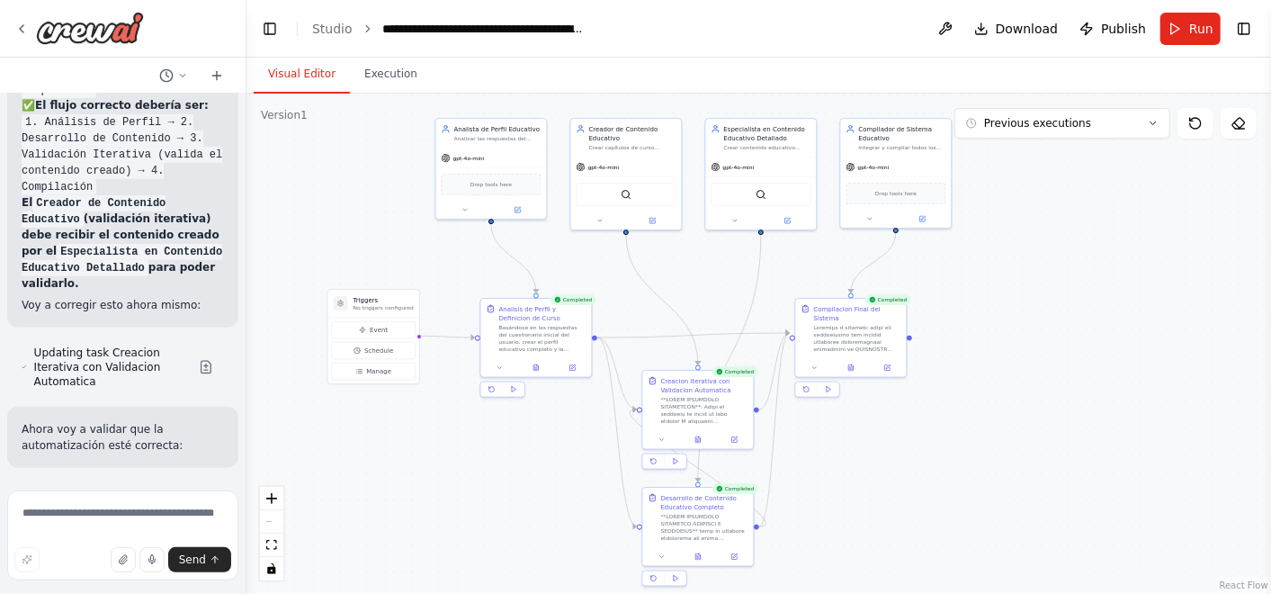
scroll to position [53834, 0]
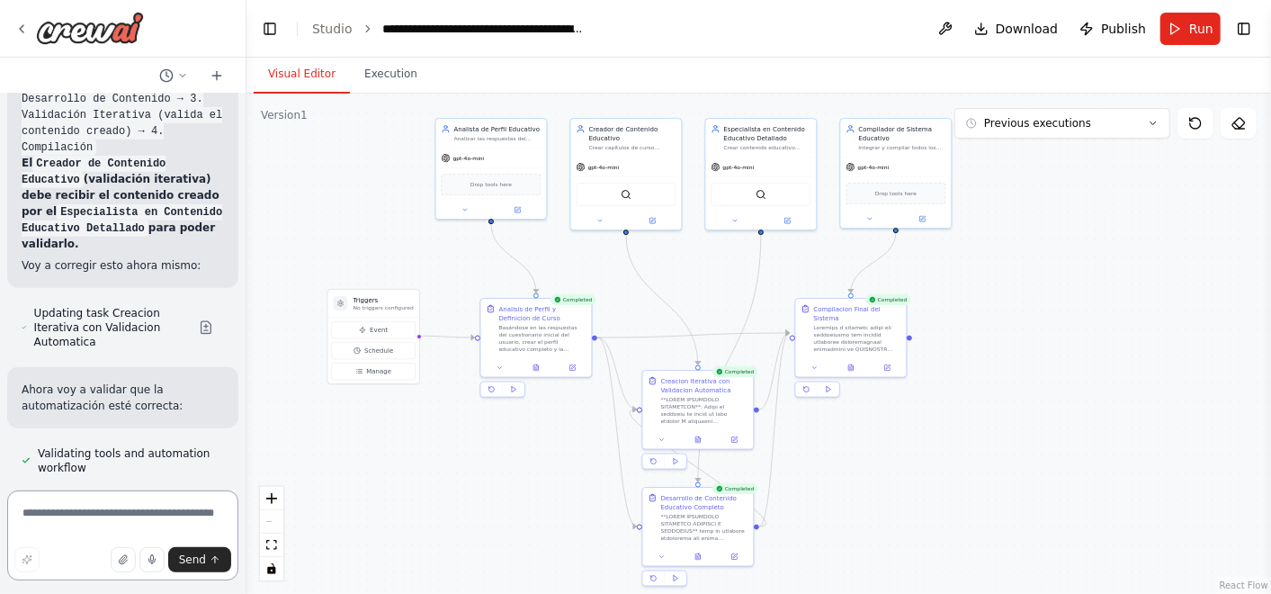
click at [111, 499] on textarea at bounding box center [122, 535] width 231 height 90
click at [391, 325] on button "Event" at bounding box center [374, 329] width 84 height 17
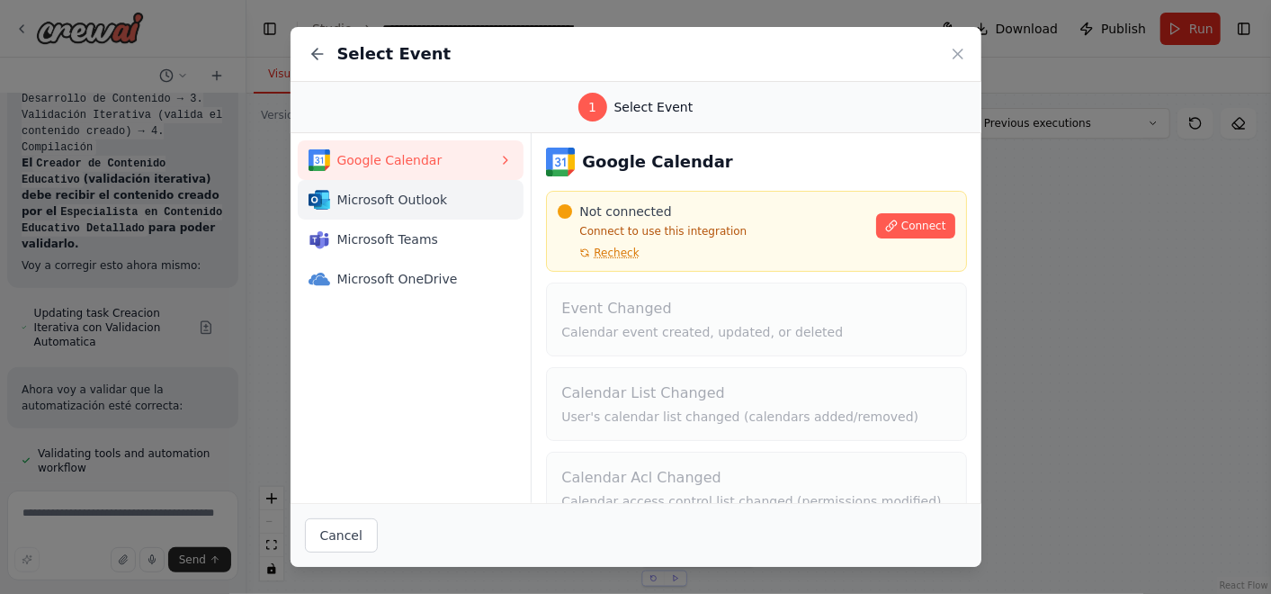
click at [398, 192] on span "Microsoft Outlook" at bounding box center [418, 200] width 162 height 18
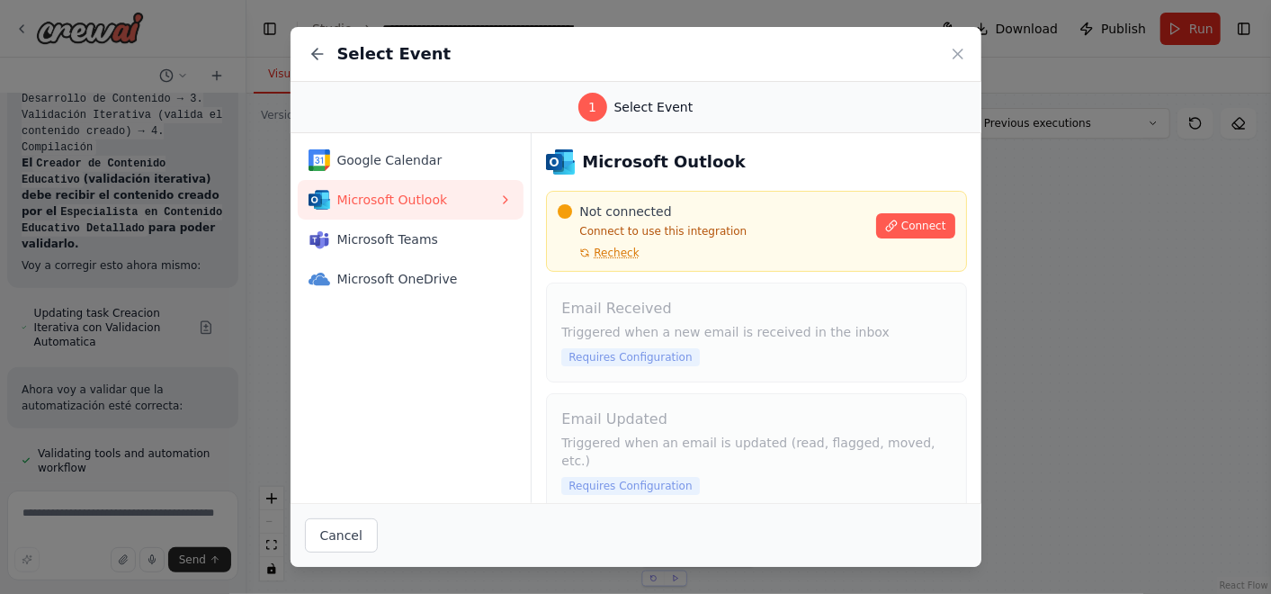
click at [398, 218] on button "Microsoft Outlook" at bounding box center [411, 200] width 227 height 40
click at [400, 228] on div "Microsoft Teams" at bounding box center [404, 239] width 191 height 22
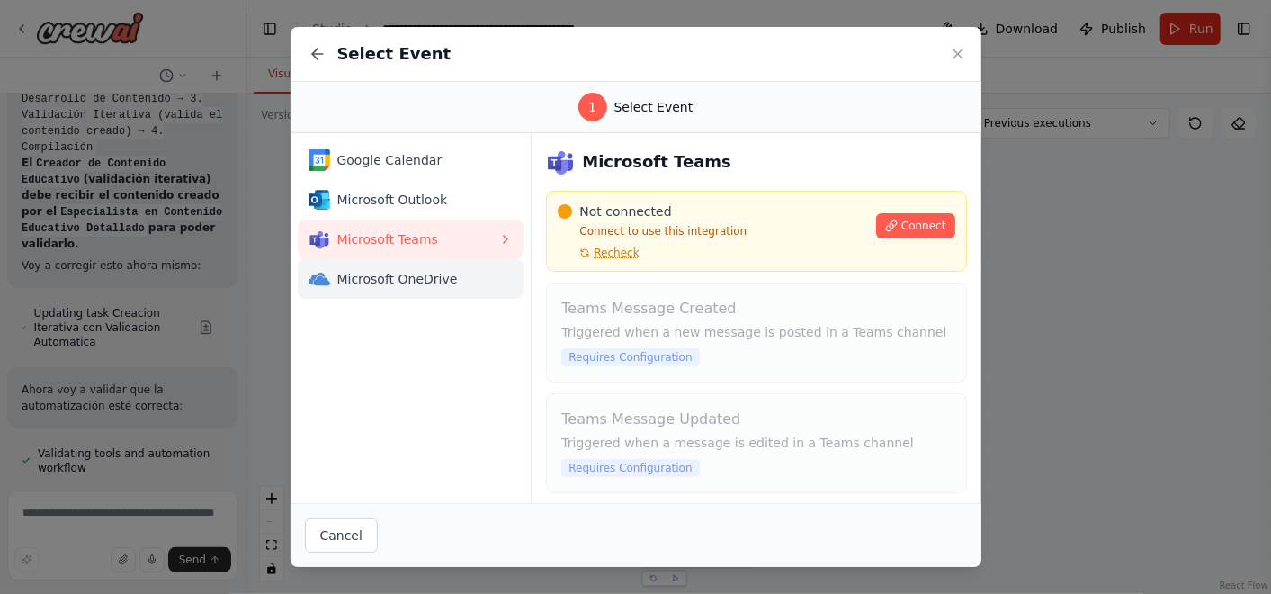
click at [399, 259] on button "Microsoft OneDrive" at bounding box center [411, 279] width 227 height 40
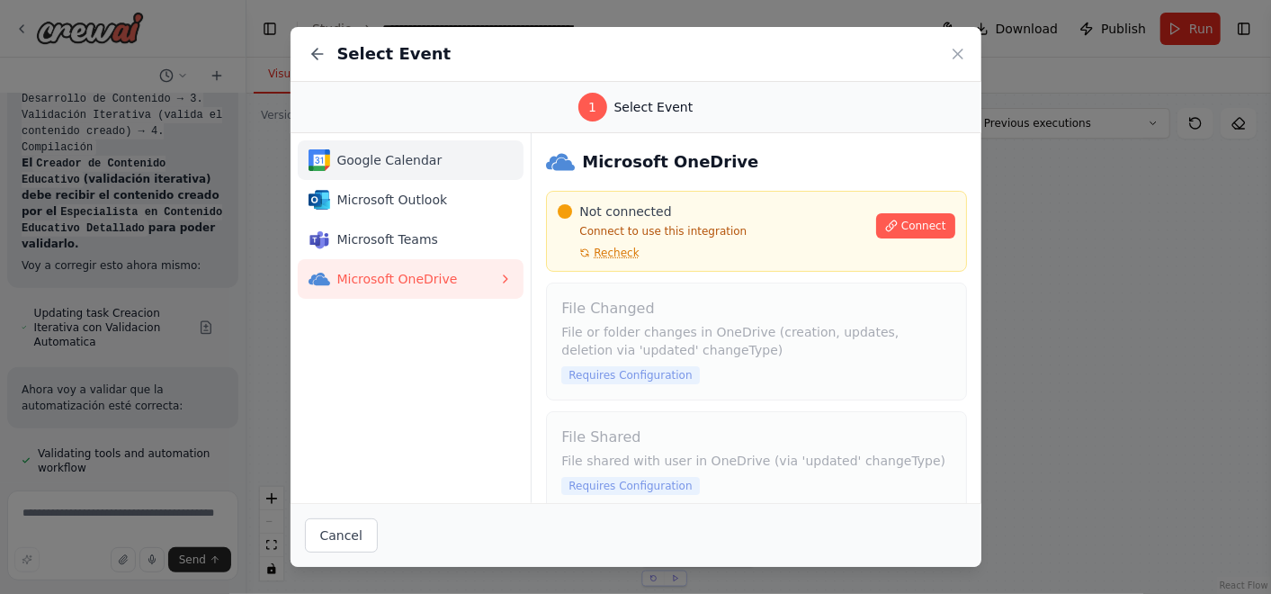
click at [391, 164] on span "Google Calendar" at bounding box center [418, 160] width 162 height 18
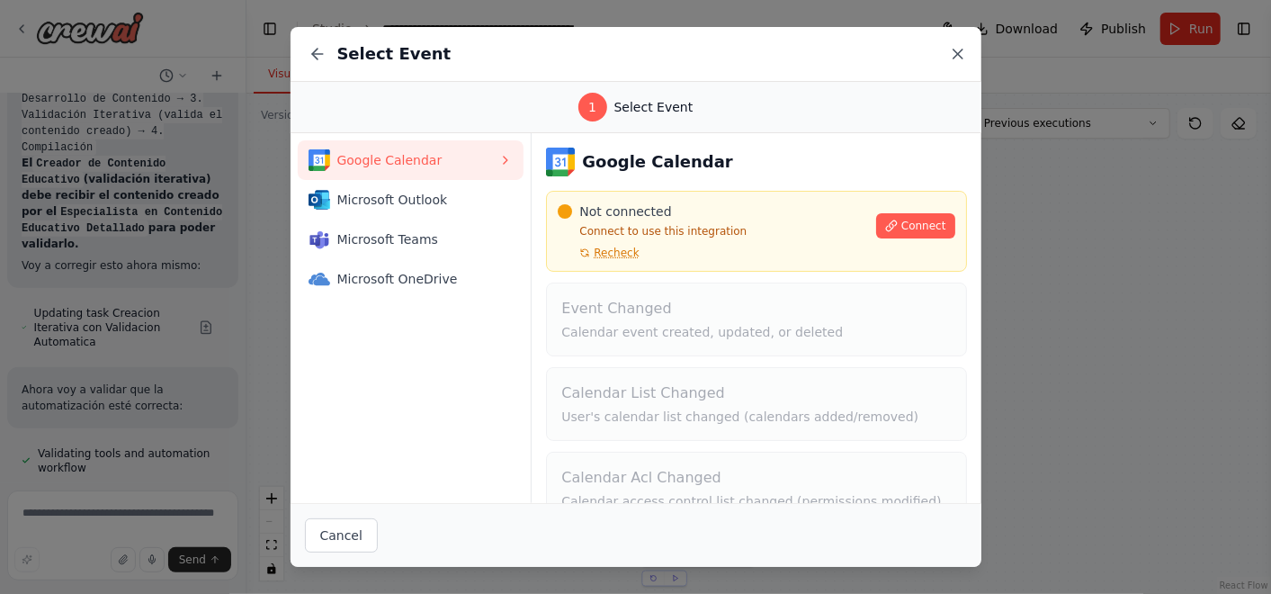
click at [951, 56] on icon at bounding box center [958, 54] width 18 height 18
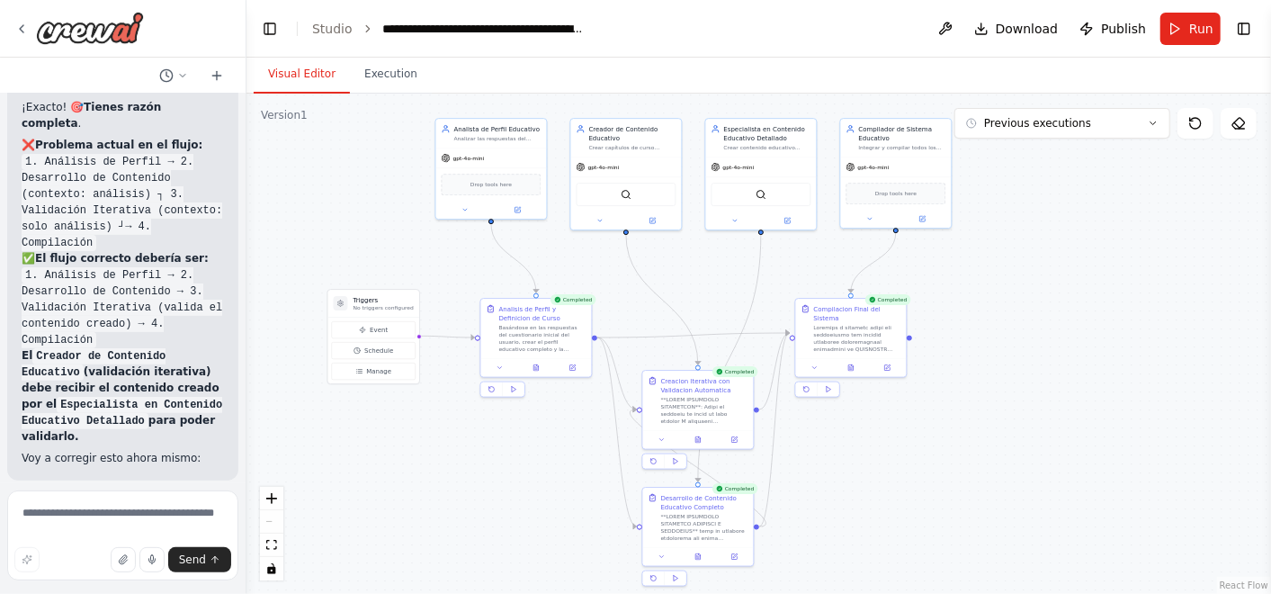
scroll to position [53633, 0]
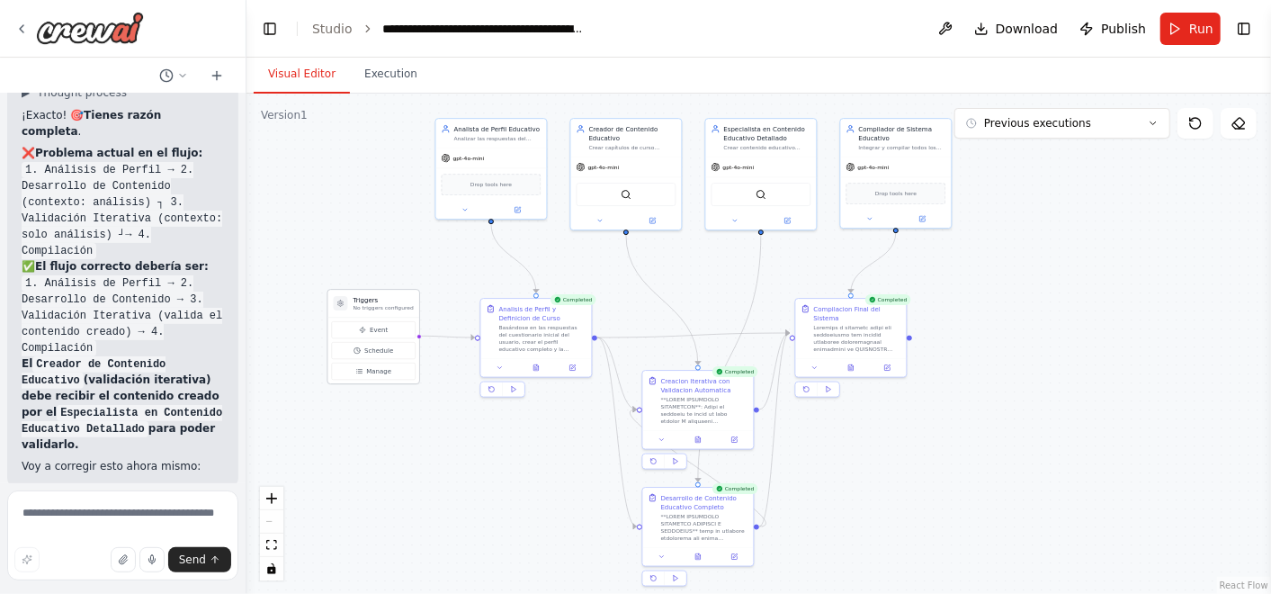
click at [368, 301] on h3 "Triggers" at bounding box center [383, 299] width 60 height 9
click at [344, 306] on icon at bounding box center [340, 303] width 7 height 7
click at [105, 506] on textarea at bounding box center [122, 535] width 231 height 90
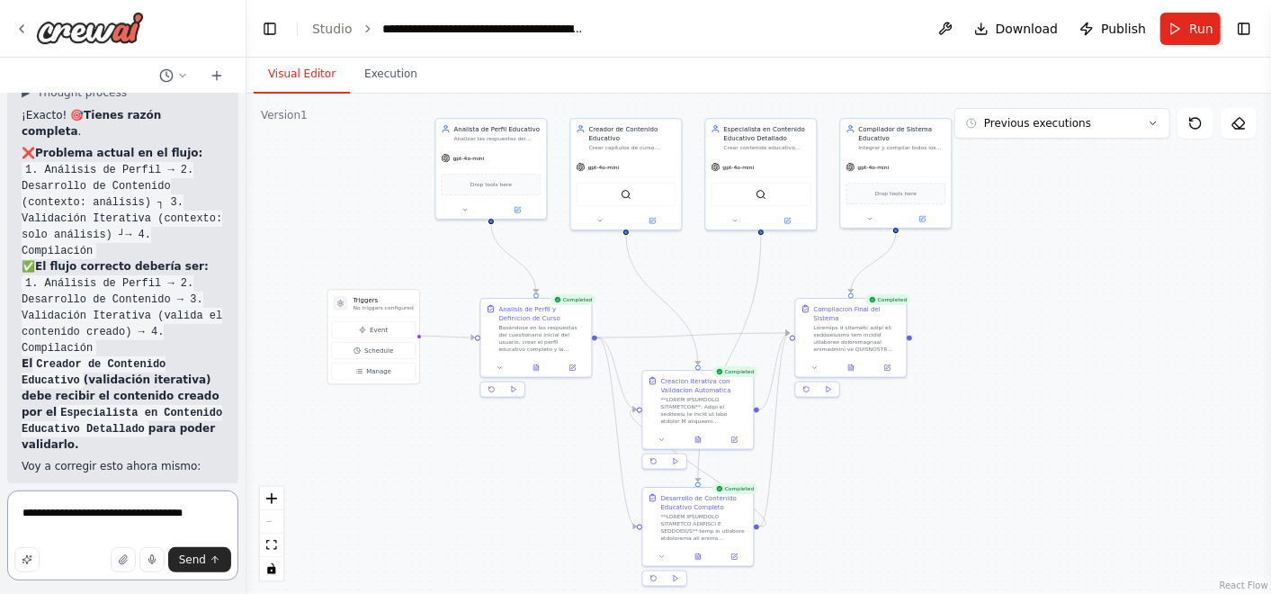
type textarea "**********"
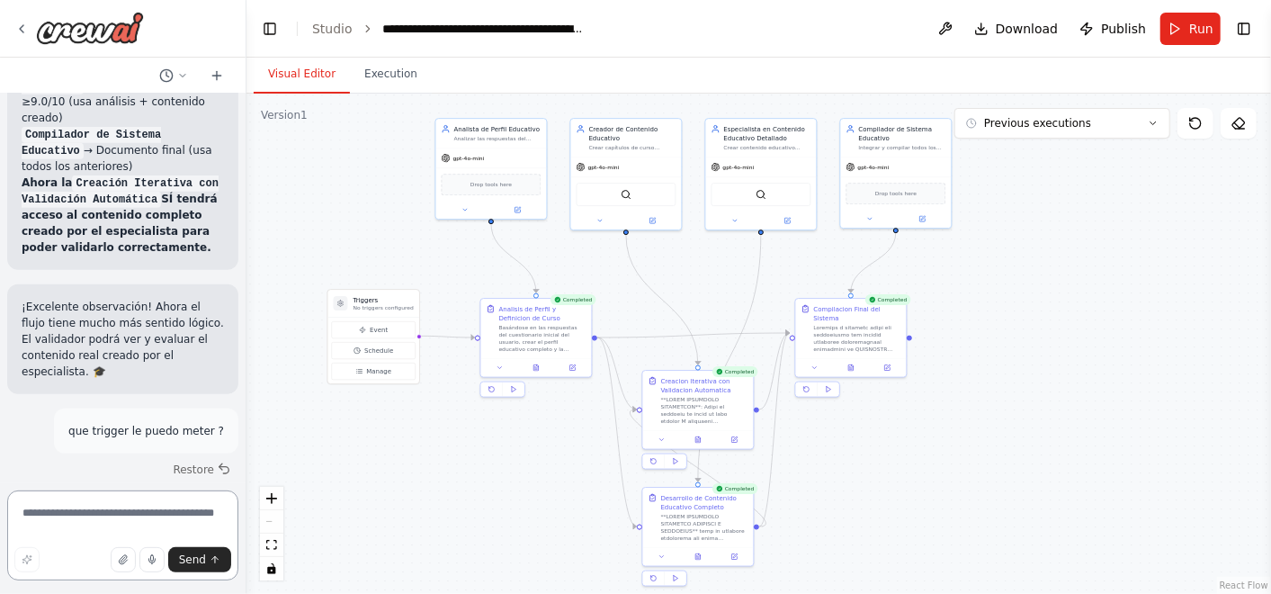
scroll to position [54379, 0]
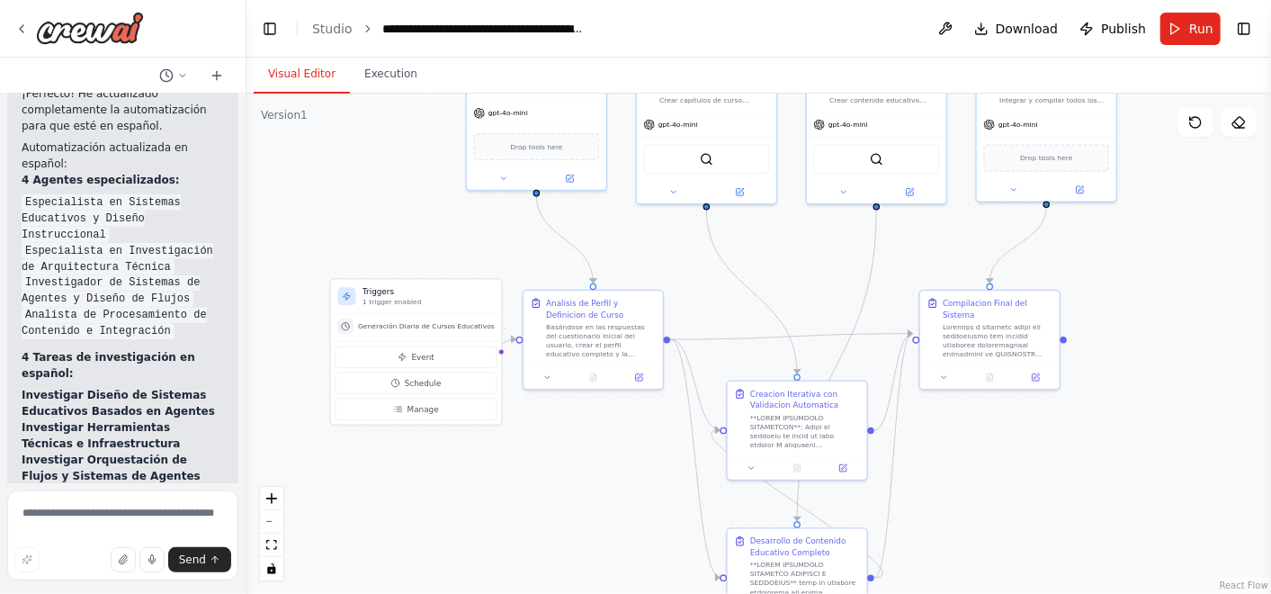
click at [369, 167] on div ".deletable-edge-delete-btn { width: 20px; height: 20px; border: 0px solid #ffff…" at bounding box center [758, 344] width 1024 height 500
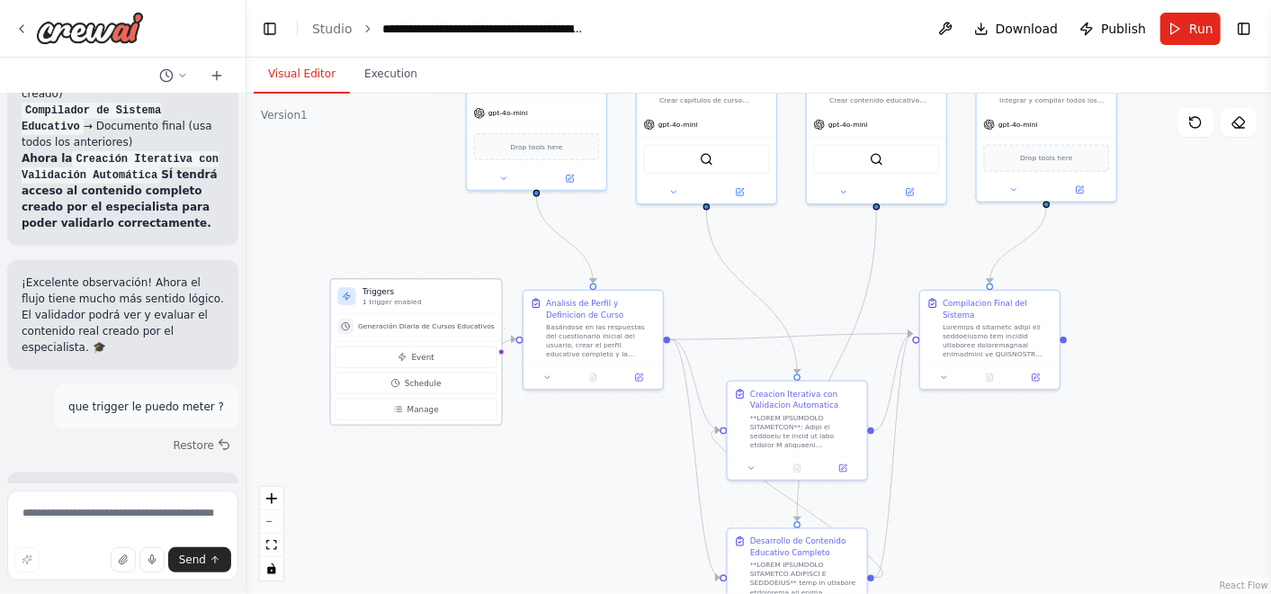
scroll to position [54567, 0]
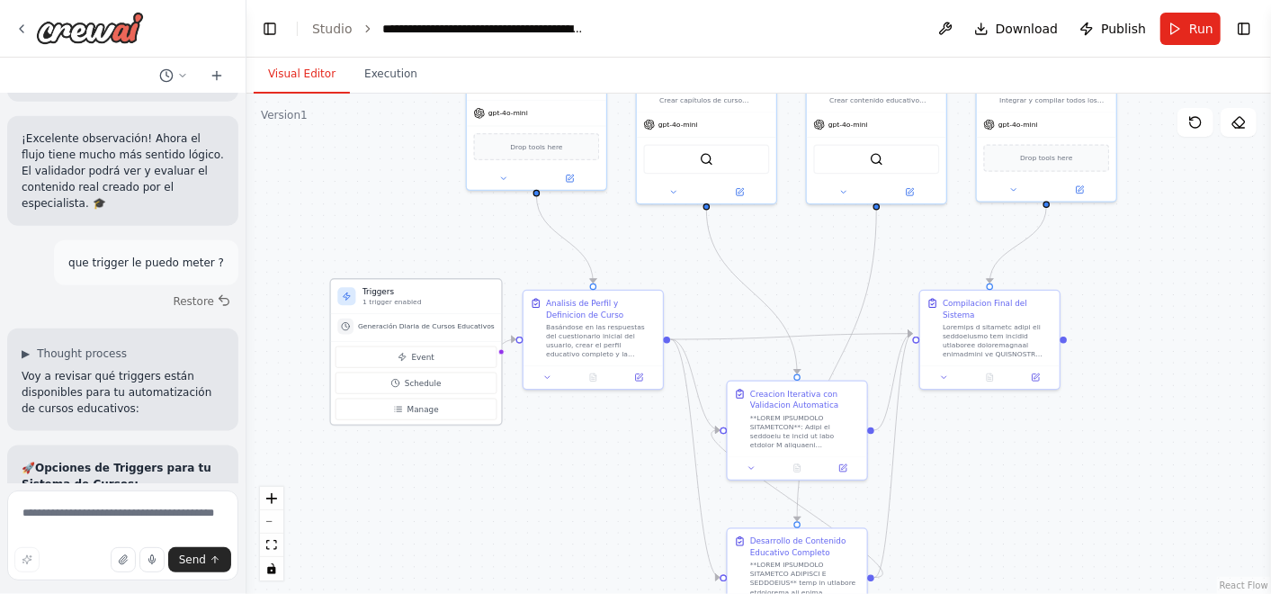
click at [414, 327] on span "Generación Diaria de Cursos Educativos" at bounding box center [426, 326] width 137 height 9
click at [347, 330] on div at bounding box center [345, 326] width 16 height 16
click at [348, 296] on icon at bounding box center [347, 295] width 7 height 7
click at [364, 295] on h3 "Triggers" at bounding box center [428, 292] width 132 height 12
click at [412, 356] on span "Event" at bounding box center [423, 357] width 22 height 12
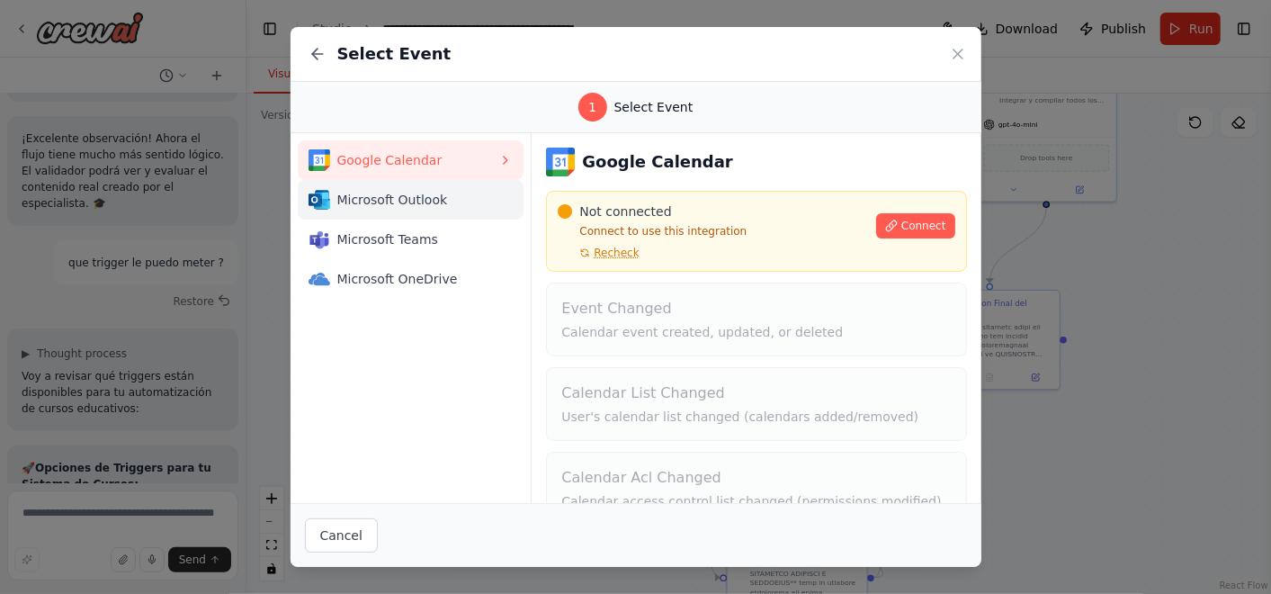
click at [387, 200] on span "Microsoft Outlook" at bounding box center [418, 200] width 162 height 18
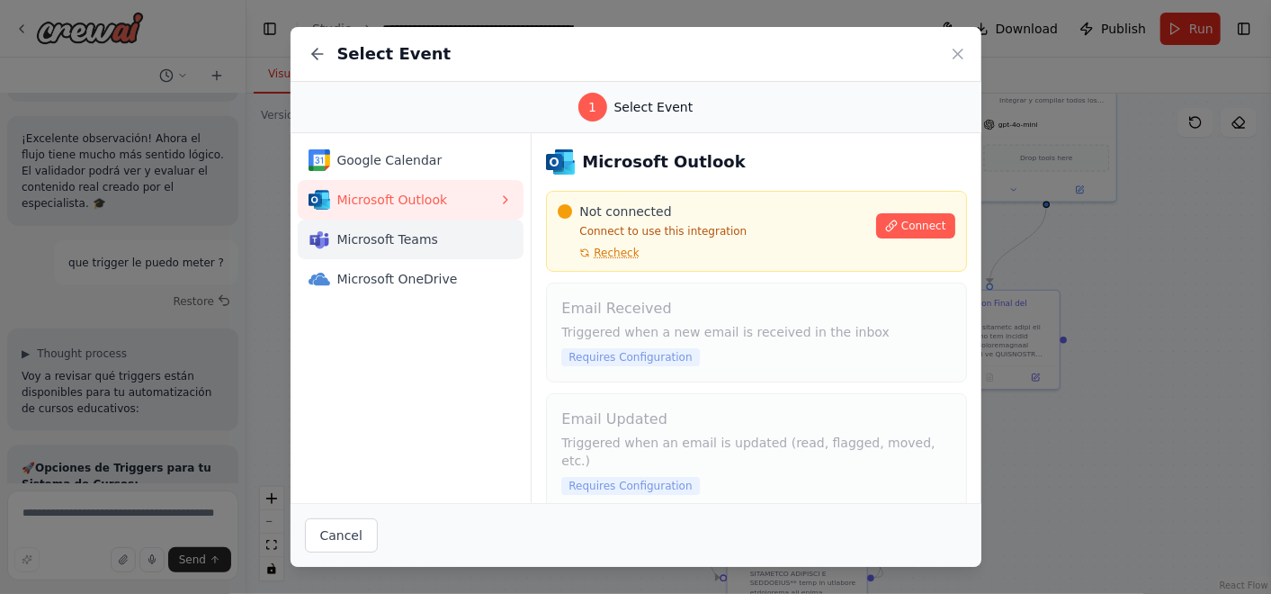
click at [390, 230] on span "Microsoft Teams" at bounding box center [418, 239] width 162 height 18
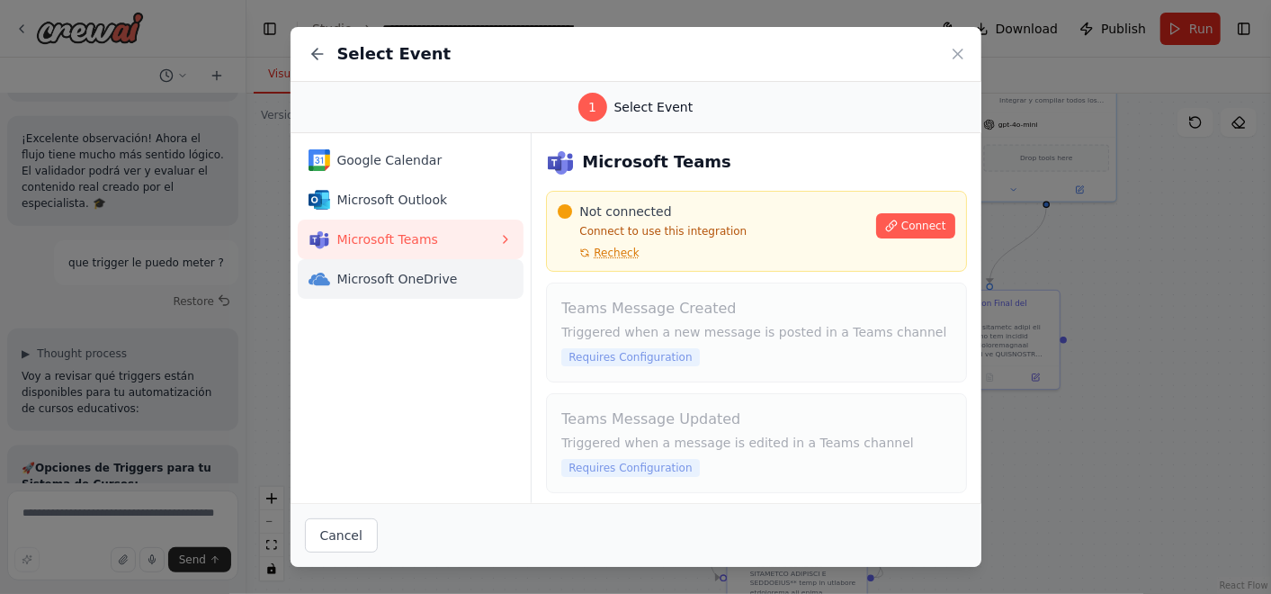
click at [406, 270] on span "Microsoft OneDrive" at bounding box center [418, 279] width 162 height 18
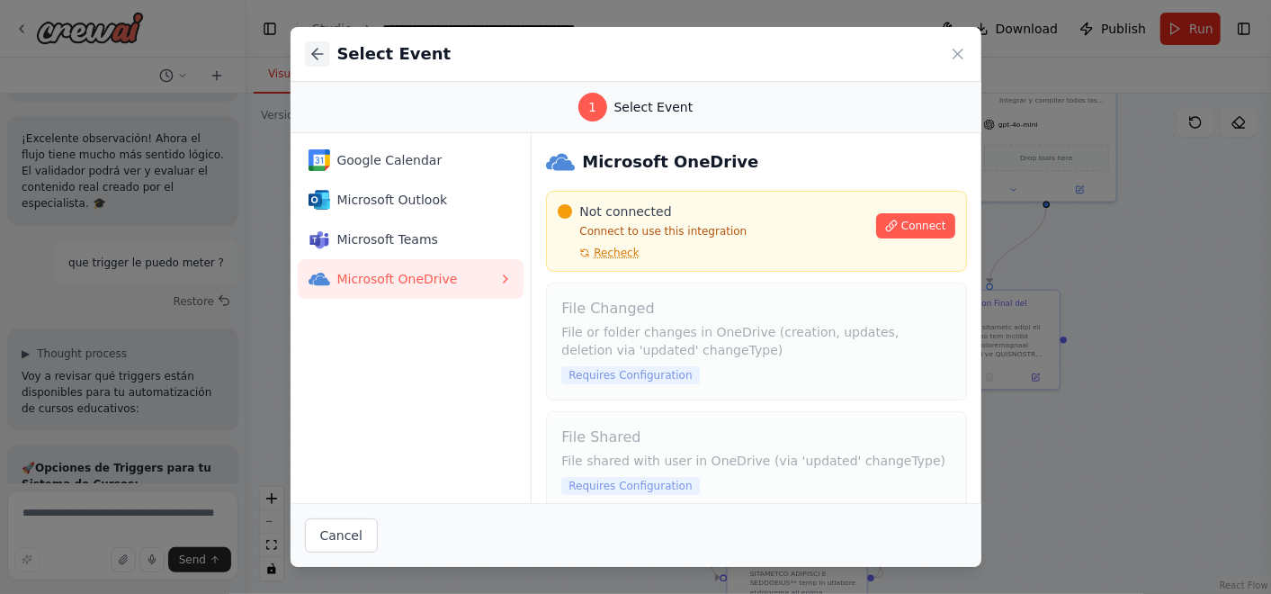
click at [313, 41] on button at bounding box center [317, 53] width 25 height 25
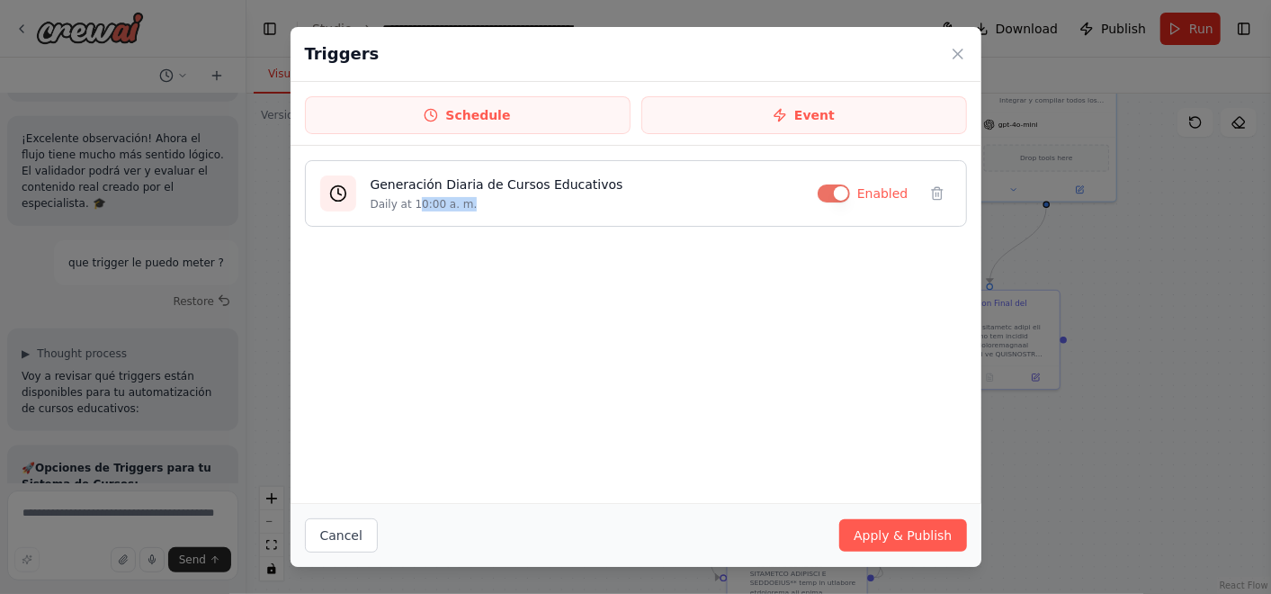
drag, startPoint x: 416, startPoint y: 201, endPoint x: 489, endPoint y: 208, distance: 73.1
click at [489, 208] on p "Daily at 10:00 a. m." at bounding box center [587, 204] width 433 height 14
drag, startPoint x: 489, startPoint y: 208, endPoint x: 506, endPoint y: 277, distance: 71.3
click at [506, 277] on div "Generación Diaria de Cursos Educativos Daily at 10:00 a. m. Enabled" at bounding box center [636, 324] width 691 height 357
click at [755, 465] on div "Generación Diaria de Cursos Educativos Daily at 10:00 a. m. Enabled" at bounding box center [636, 324] width 691 height 357
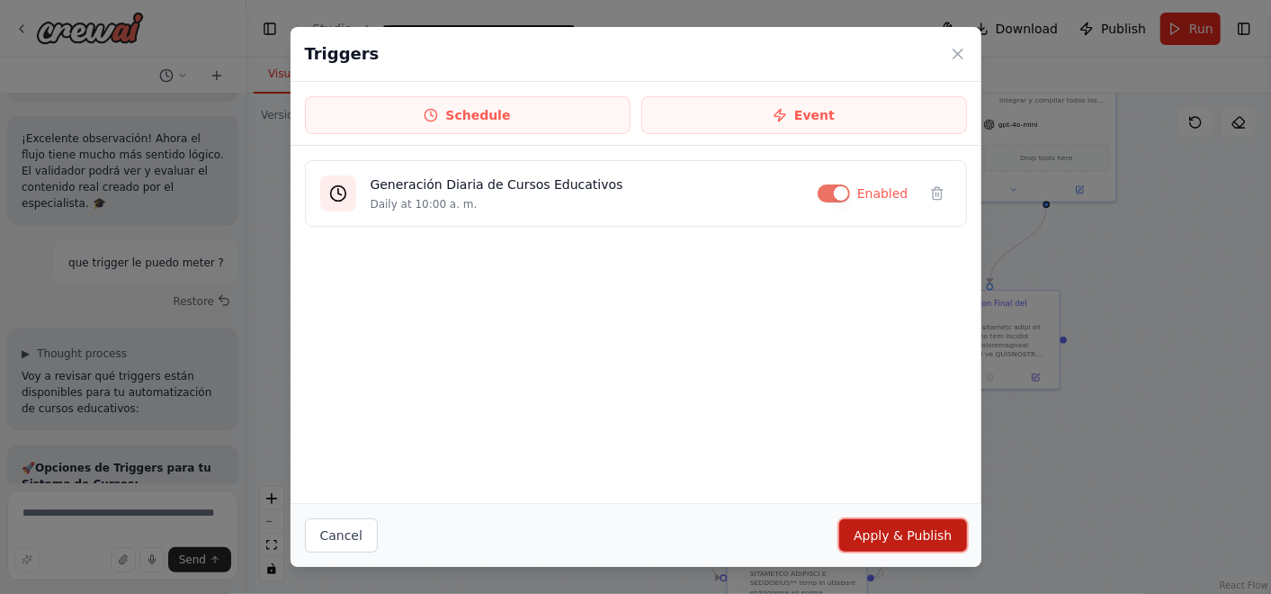
click at [932, 534] on button "Apply & Publish" at bounding box center [902, 535] width 127 height 32
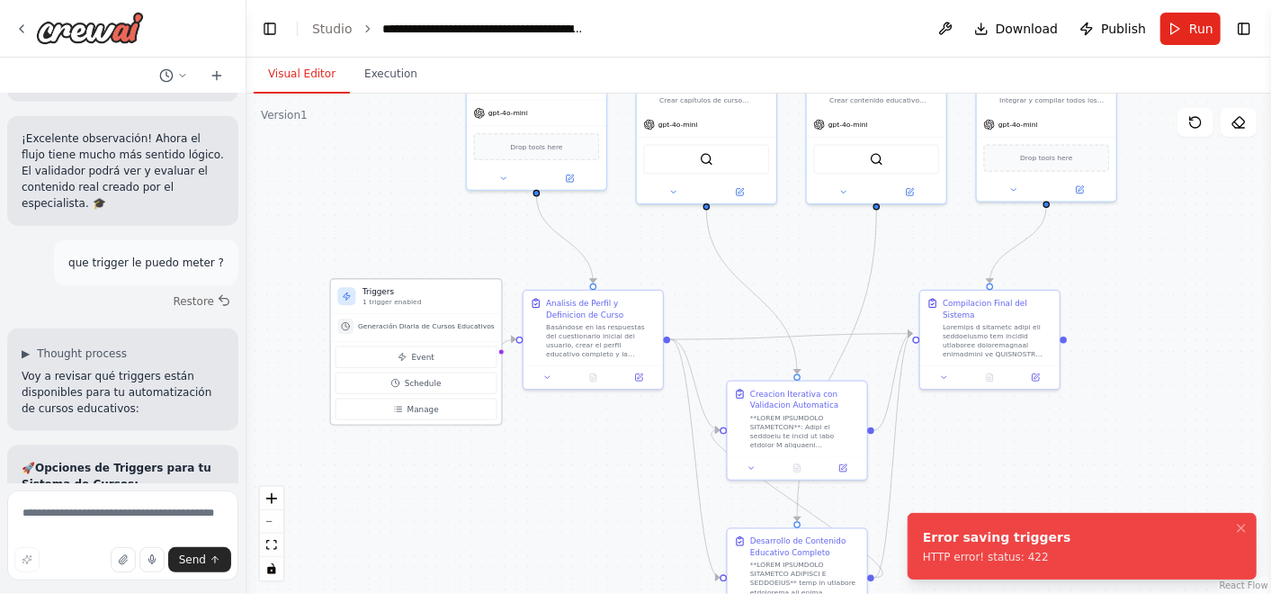
click at [390, 301] on p "1 trigger enabled" at bounding box center [428, 302] width 132 height 9
click at [390, 314] on div "Generación Diaria de Cursos Educativos" at bounding box center [416, 327] width 171 height 27
click at [1239, 526] on icon "Notifications (F8)" at bounding box center [1241, 528] width 14 height 14
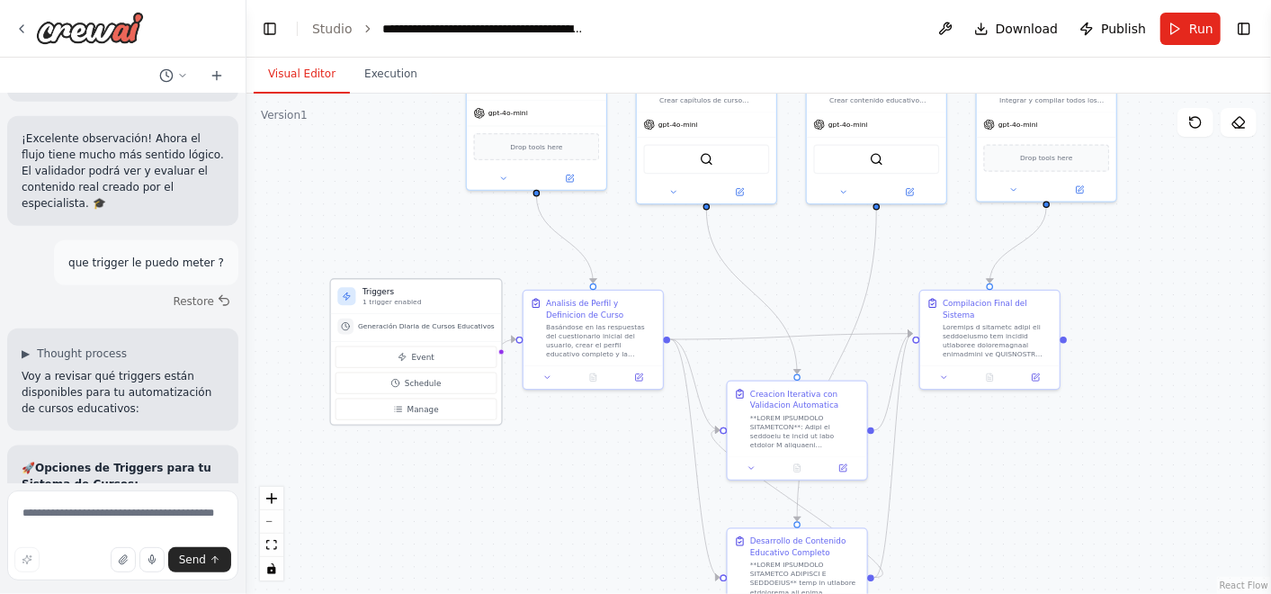
click at [347, 298] on icon at bounding box center [346, 295] width 9 height 9
click at [364, 326] on span "Generación Diaria de Cursos Educativos" at bounding box center [426, 326] width 137 height 9
click at [391, 288] on h3 "Triggers" at bounding box center [428, 292] width 132 height 12
click at [414, 352] on span "Event" at bounding box center [423, 357] width 22 height 12
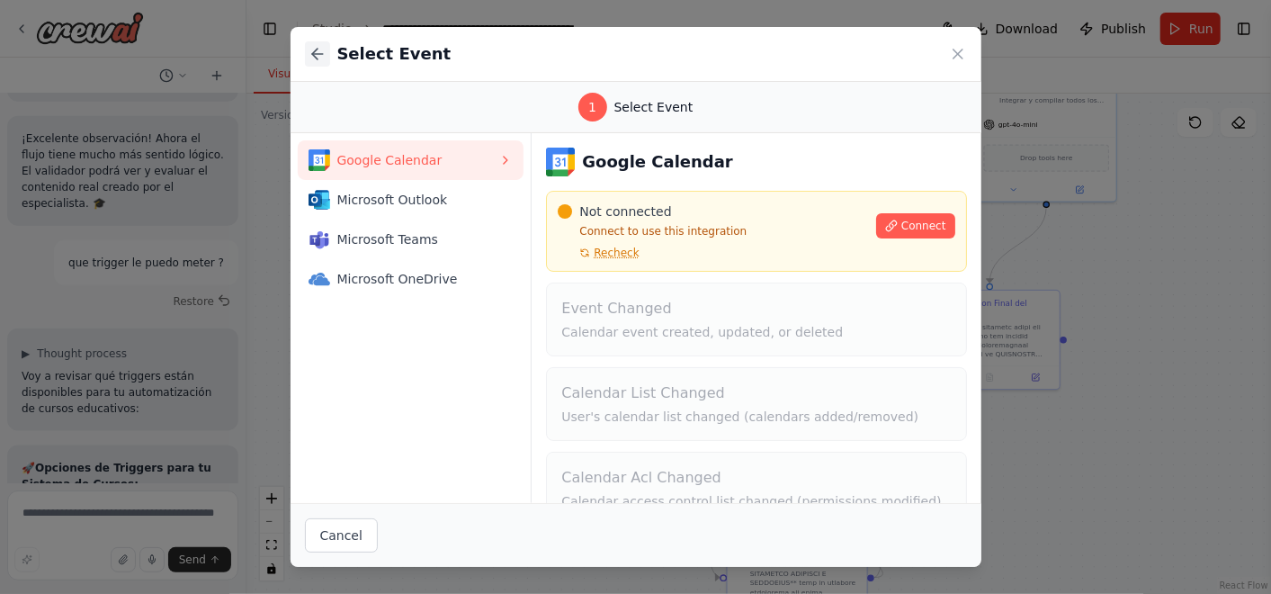
click at [322, 51] on icon at bounding box center [318, 54] width 18 height 18
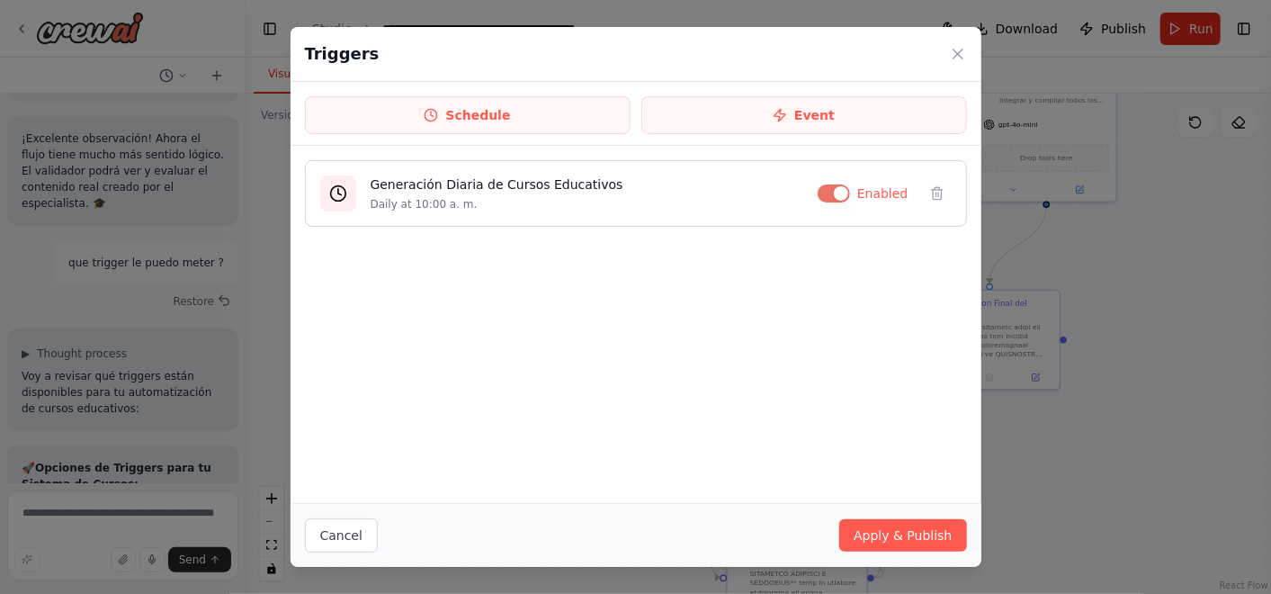
click at [411, 201] on p "Daily at 10:00 a. m." at bounding box center [587, 204] width 433 height 14
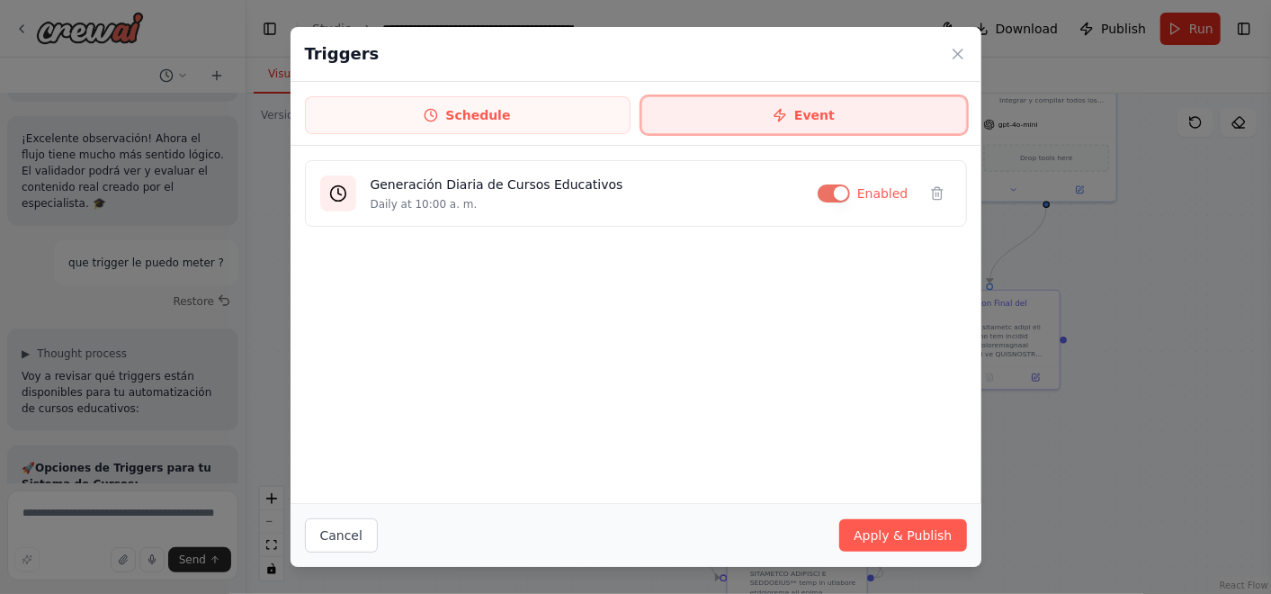
click at [817, 110] on button "Event" at bounding box center [804, 115] width 326 height 38
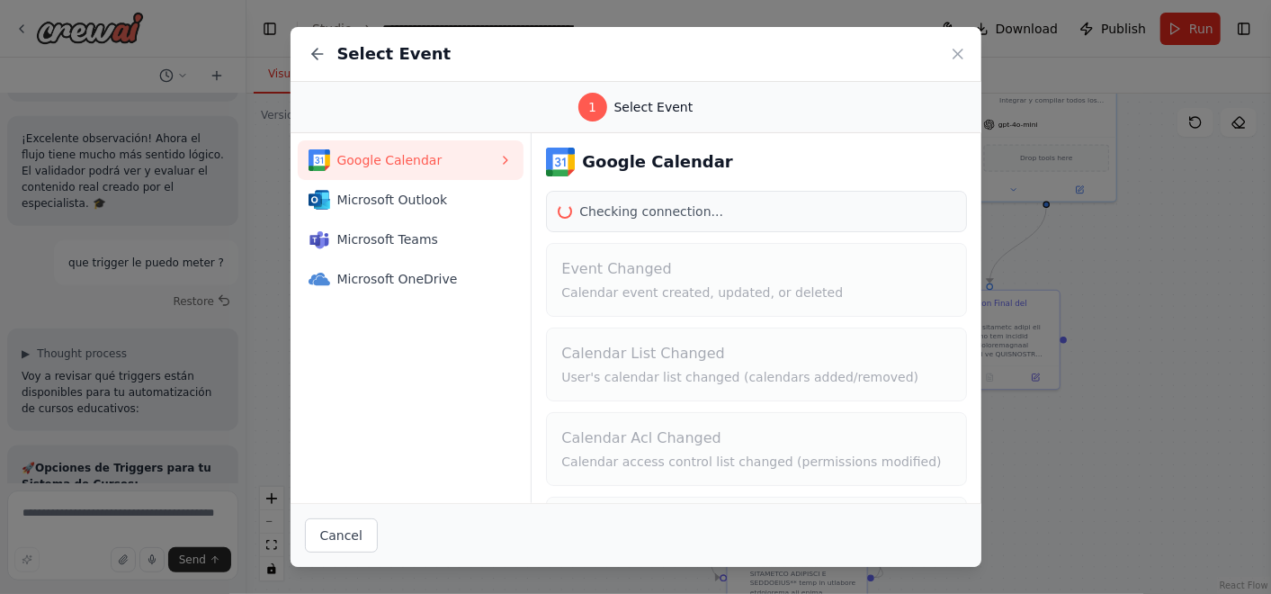
click at [316, 58] on icon at bounding box center [318, 54] width 18 height 18
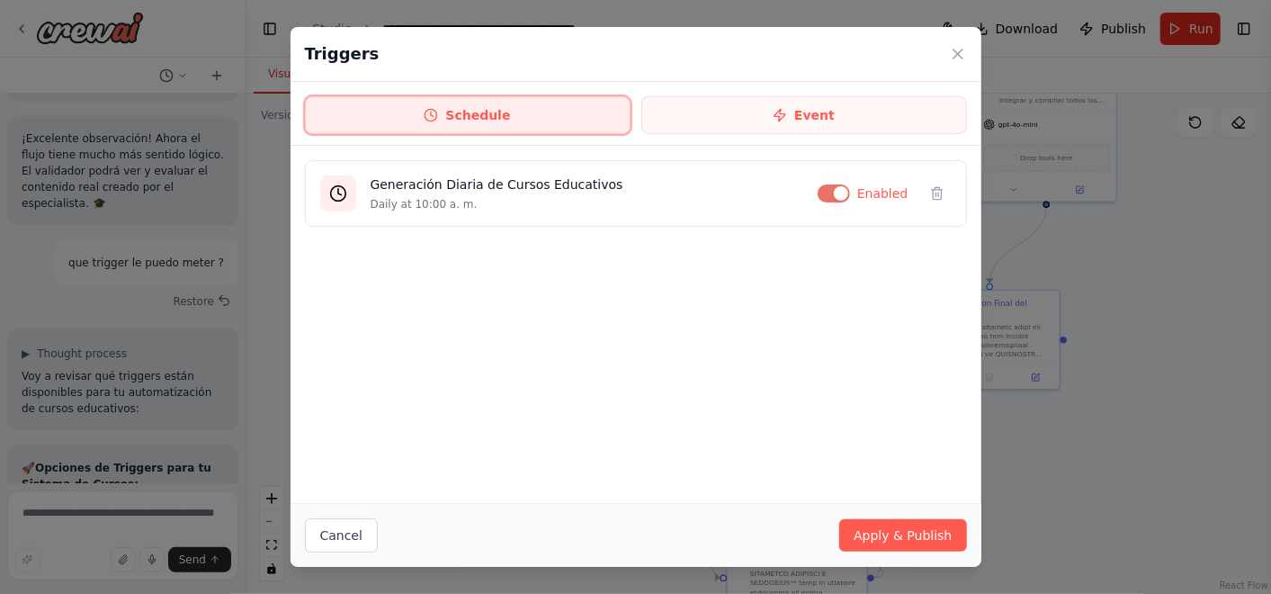
click at [406, 114] on button "Schedule" at bounding box center [468, 115] width 326 height 38
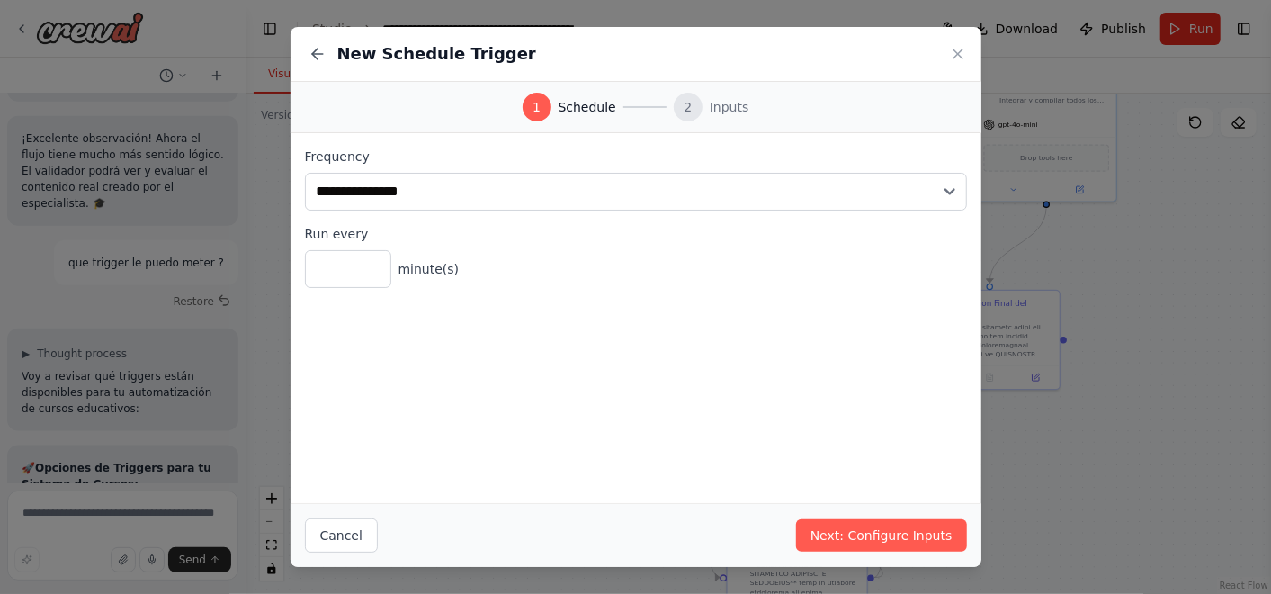
click at [320, 65] on button at bounding box center [317, 53] width 25 height 25
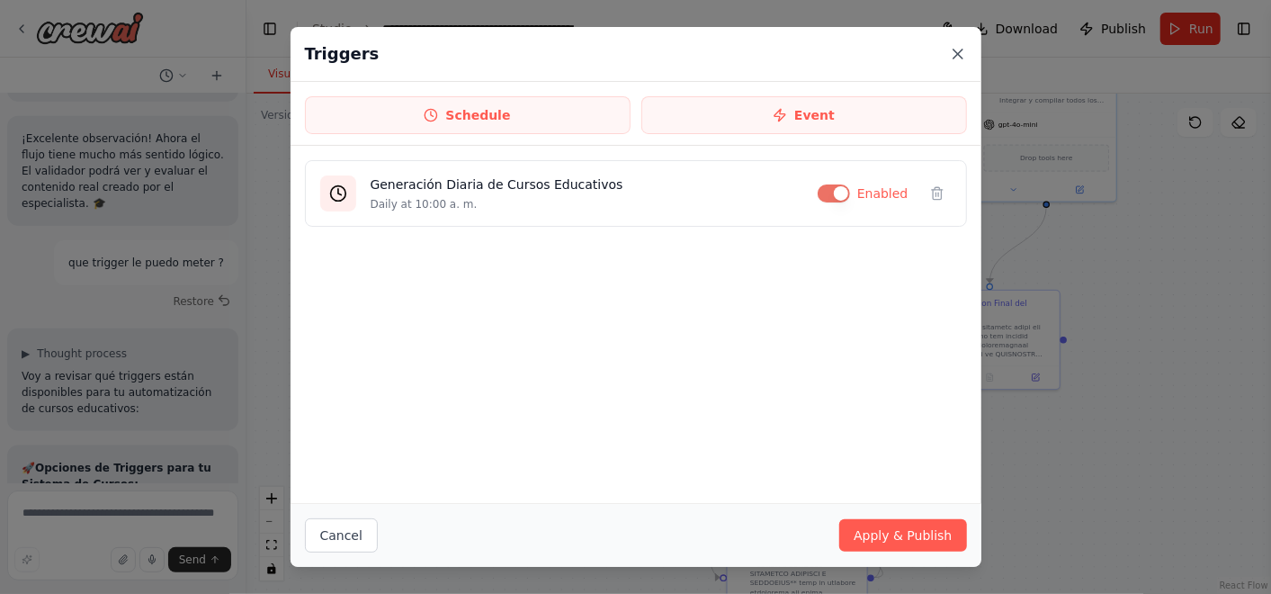
click at [958, 56] on icon at bounding box center [957, 53] width 9 height 9
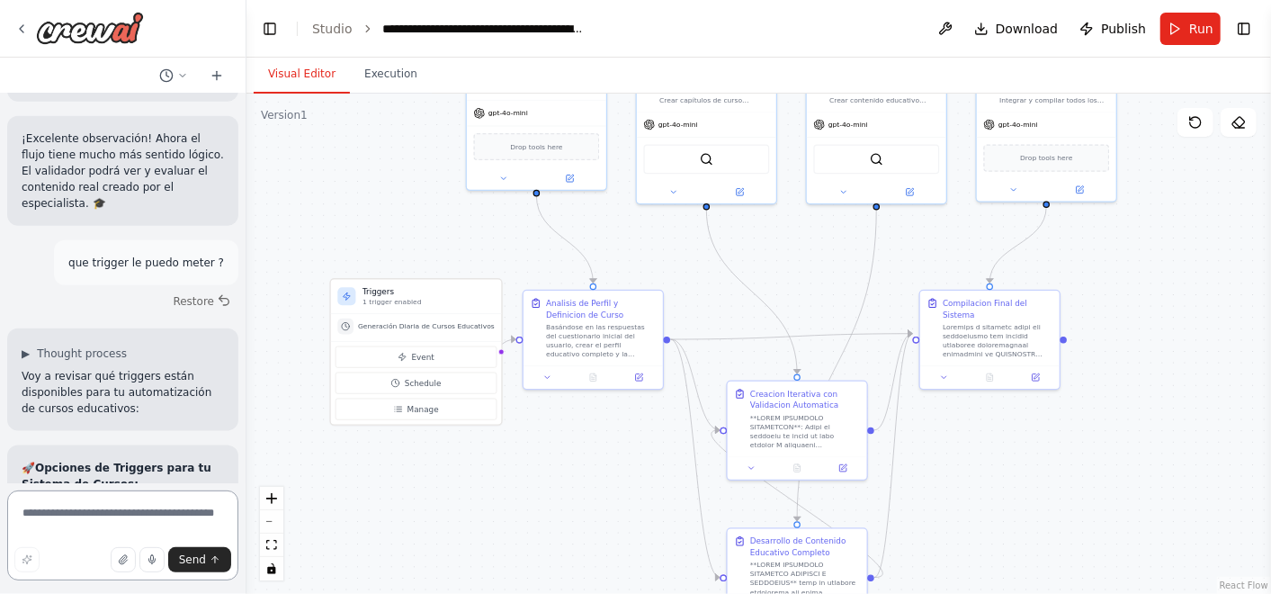
click at [172, 519] on textarea at bounding box center [122, 535] width 231 height 90
paste textarea "**********"
type textarea "**********"
click at [223, 553] on button "Send" at bounding box center [199, 559] width 63 height 25
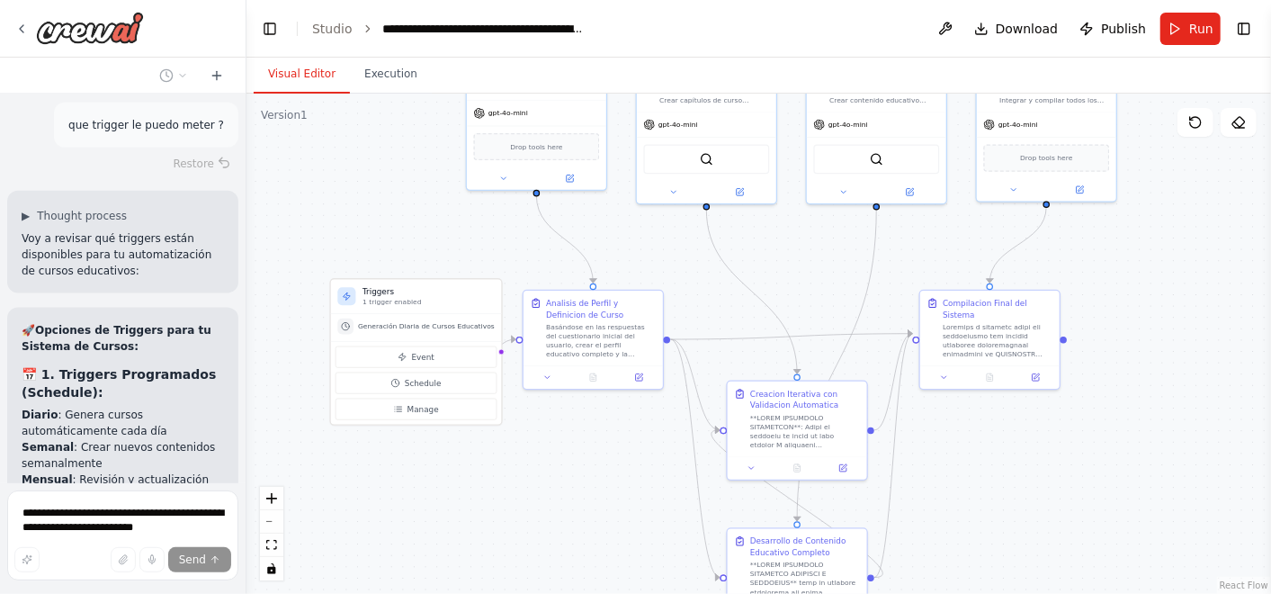
scroll to position [54742, 0]
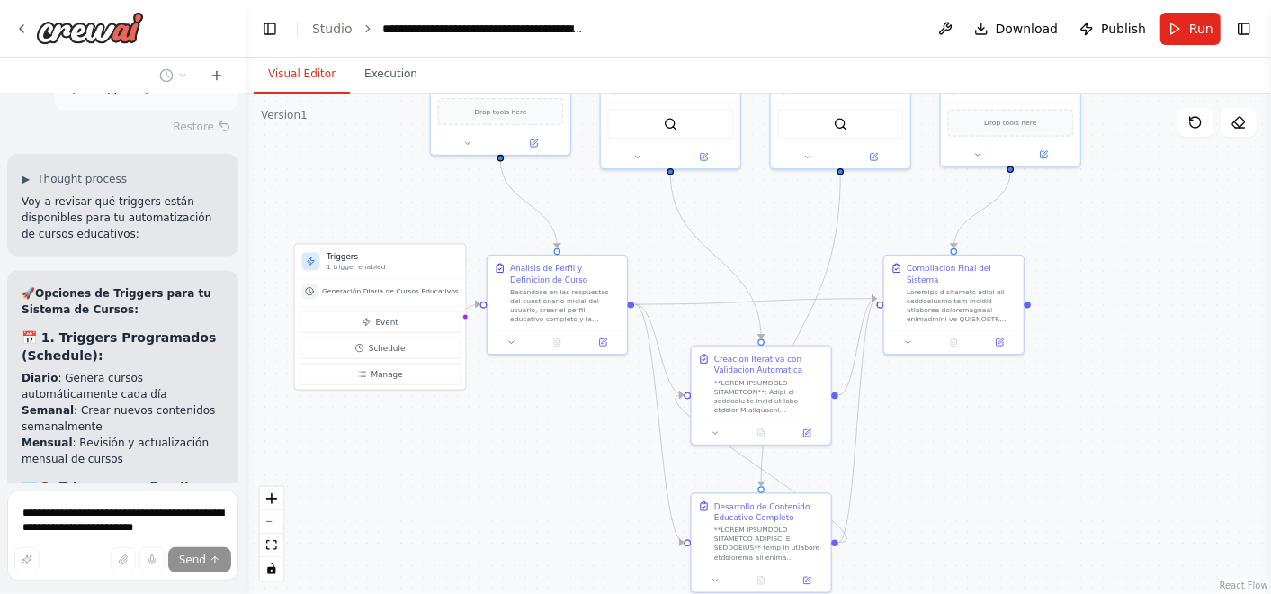
drag, startPoint x: 432, startPoint y: 498, endPoint x: 421, endPoint y: 473, distance: 27.4
click at [421, 473] on div ".deletable-edge-delete-btn { width: 20px; height: 20px; border: 0px solid #ffff…" at bounding box center [758, 344] width 1024 height 500
drag, startPoint x: 362, startPoint y: 263, endPoint x: 349, endPoint y: 247, distance: 20.4
click at [349, 247] on div "Triggers 1 trigger enabled" at bounding box center [382, 249] width 132 height 21
click at [463, 554] on div ".deletable-edge-delete-btn { width: 20px; height: 20px; border: 0px solid #ffff…" at bounding box center [758, 344] width 1024 height 500
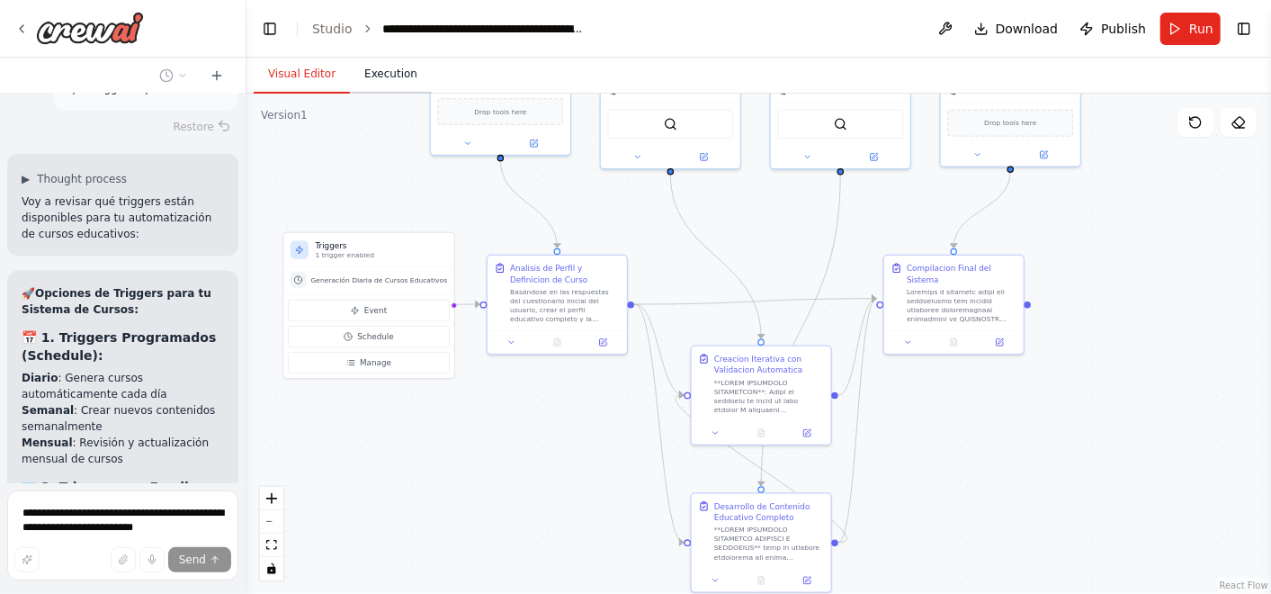
click at [390, 85] on button "Execution" at bounding box center [391, 75] width 82 height 38
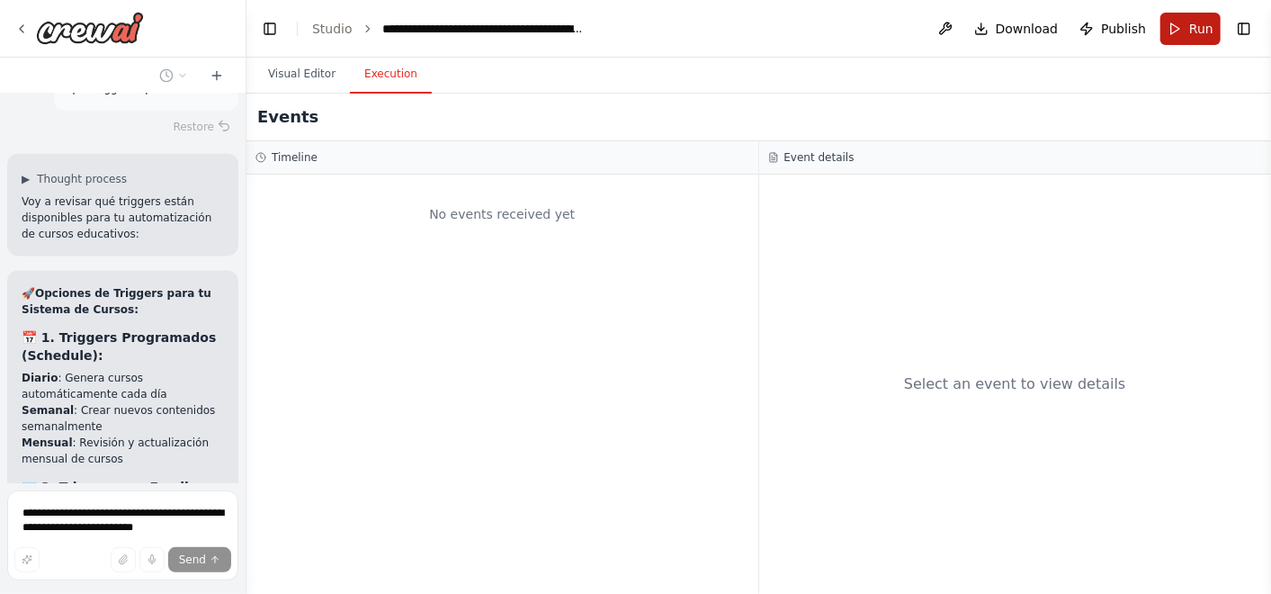
click at [1176, 15] on button "Run" at bounding box center [1190, 29] width 60 height 32
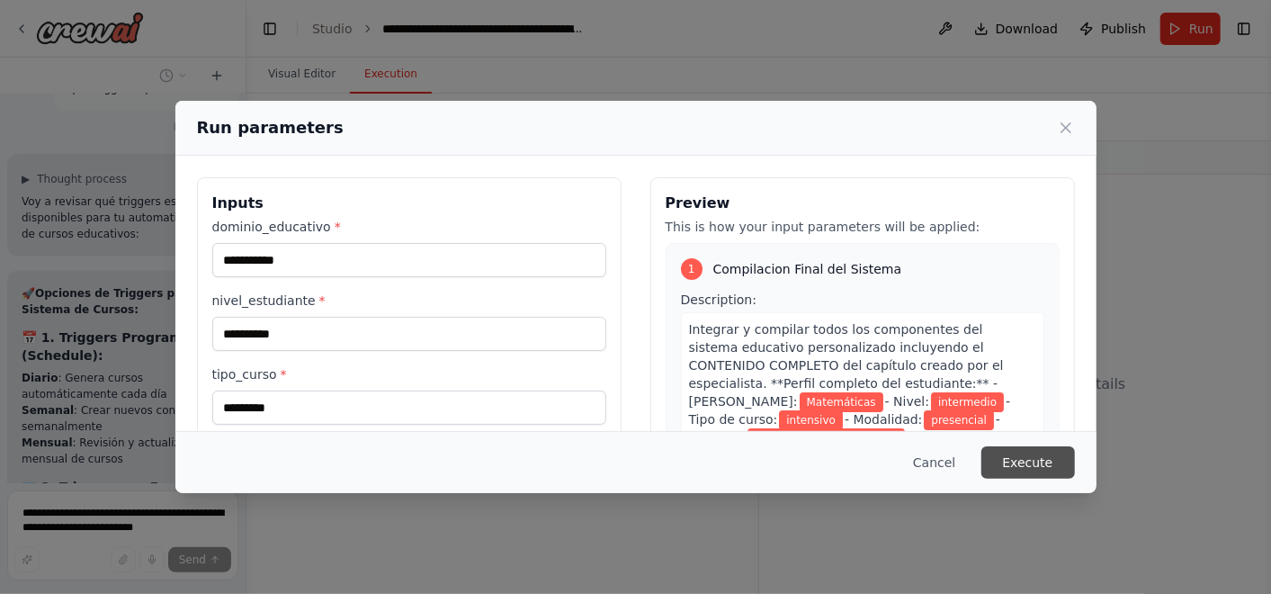
click at [1007, 449] on button "Execute" at bounding box center [1028, 462] width 94 height 32
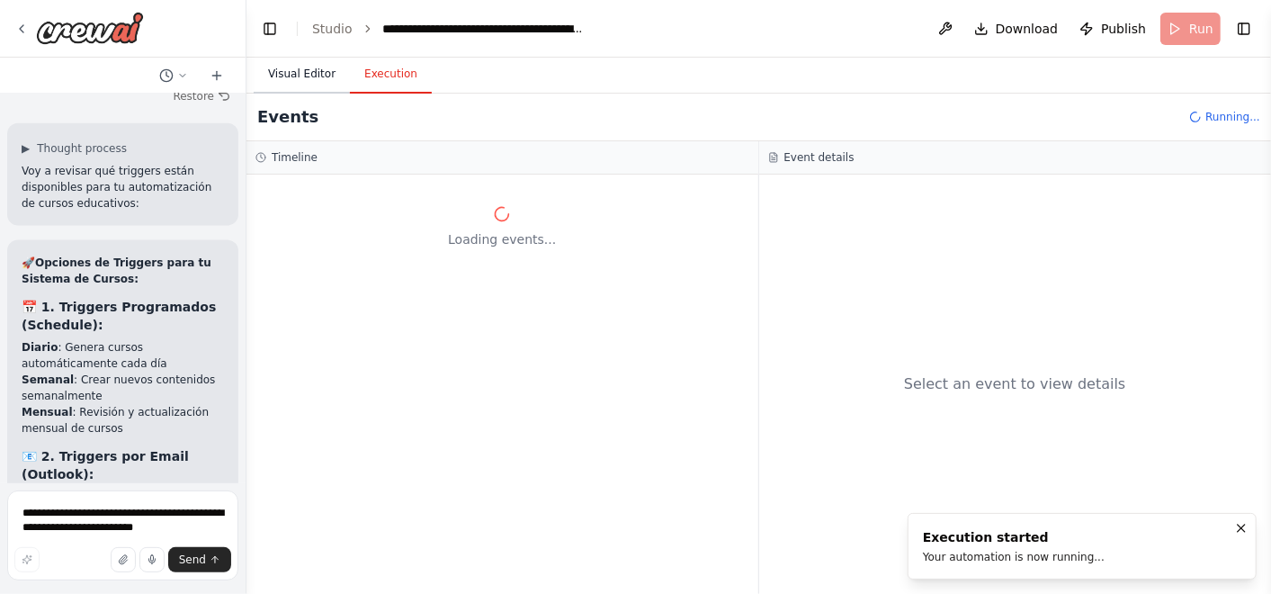
click at [300, 81] on button "Visual Editor" at bounding box center [302, 75] width 96 height 38
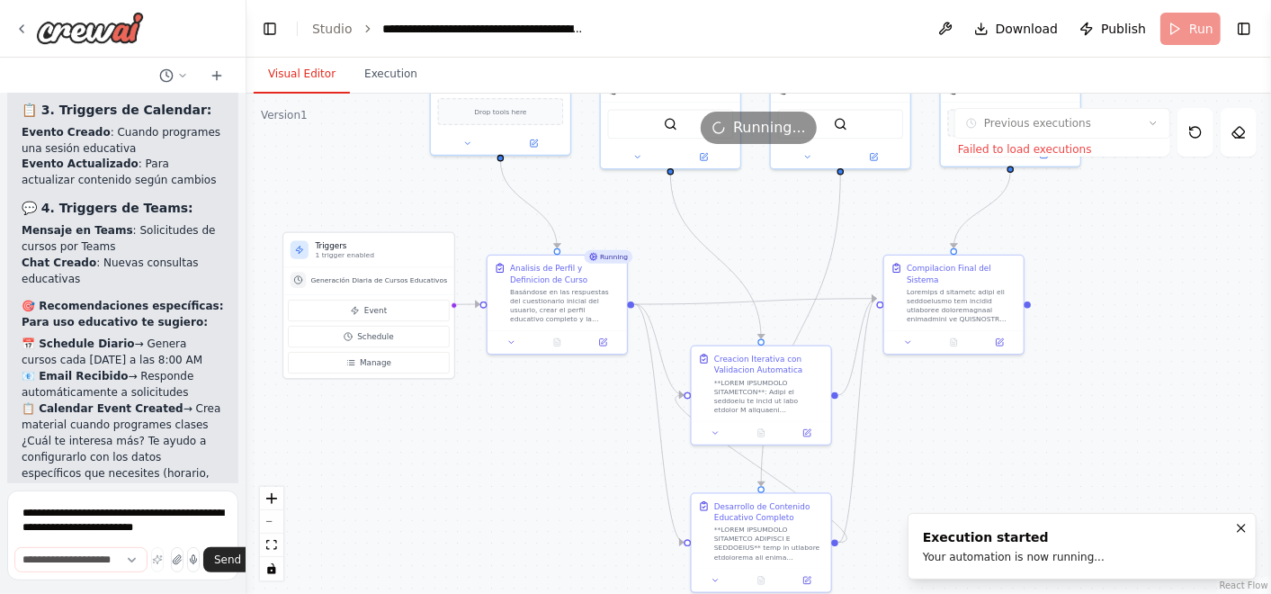
scroll to position [55267, 0]
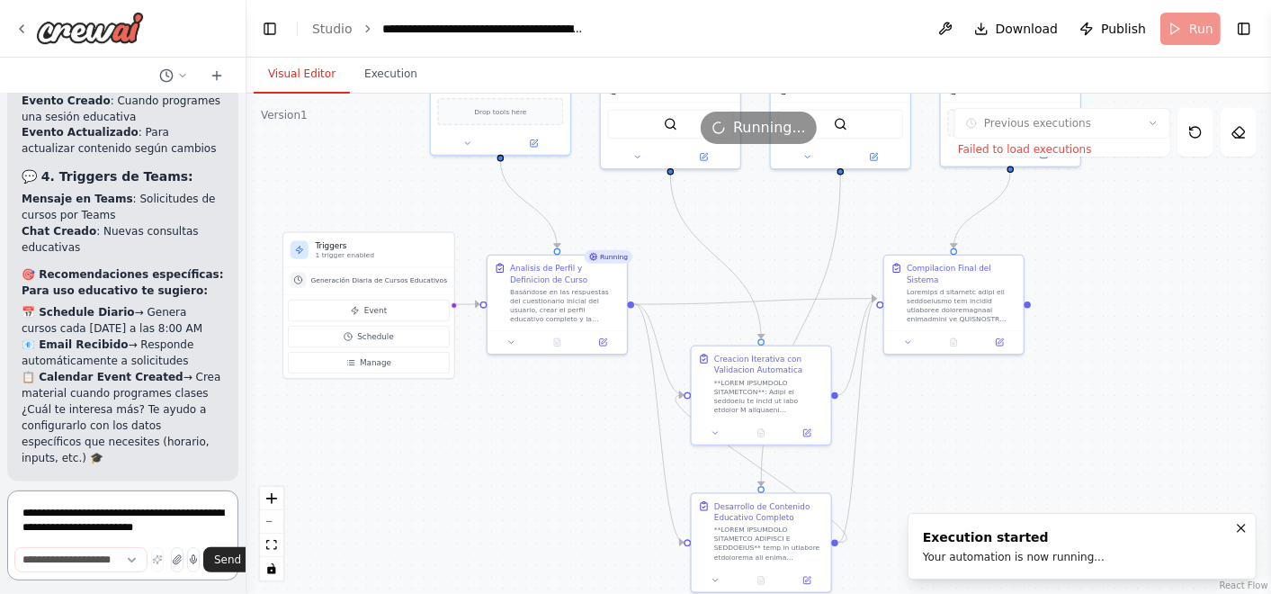
click at [126, 518] on textarea "**********" at bounding box center [122, 535] width 231 height 90
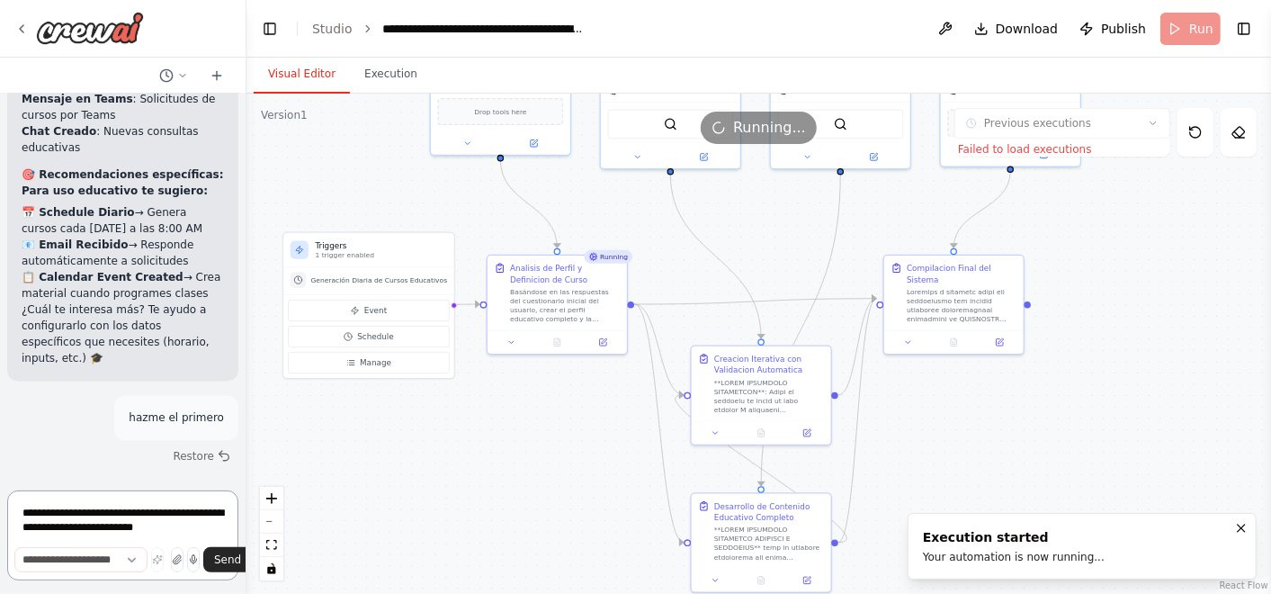
click at [164, 497] on textarea "**********" at bounding box center [122, 535] width 231 height 90
type textarea "**********"
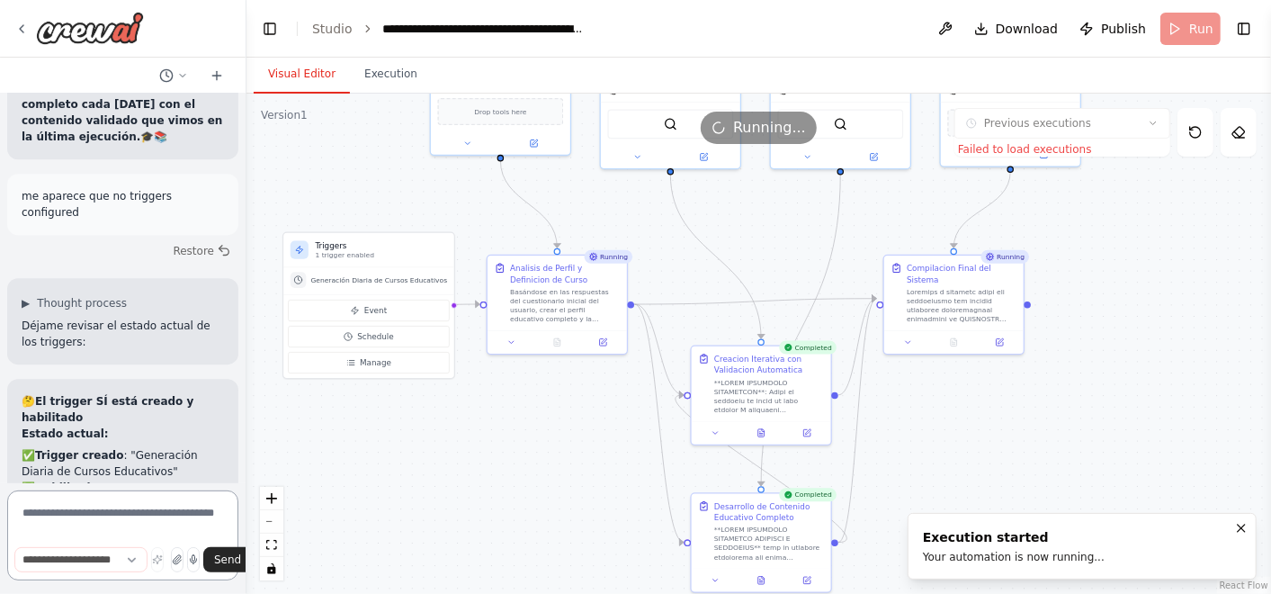
scroll to position [56520, 0]
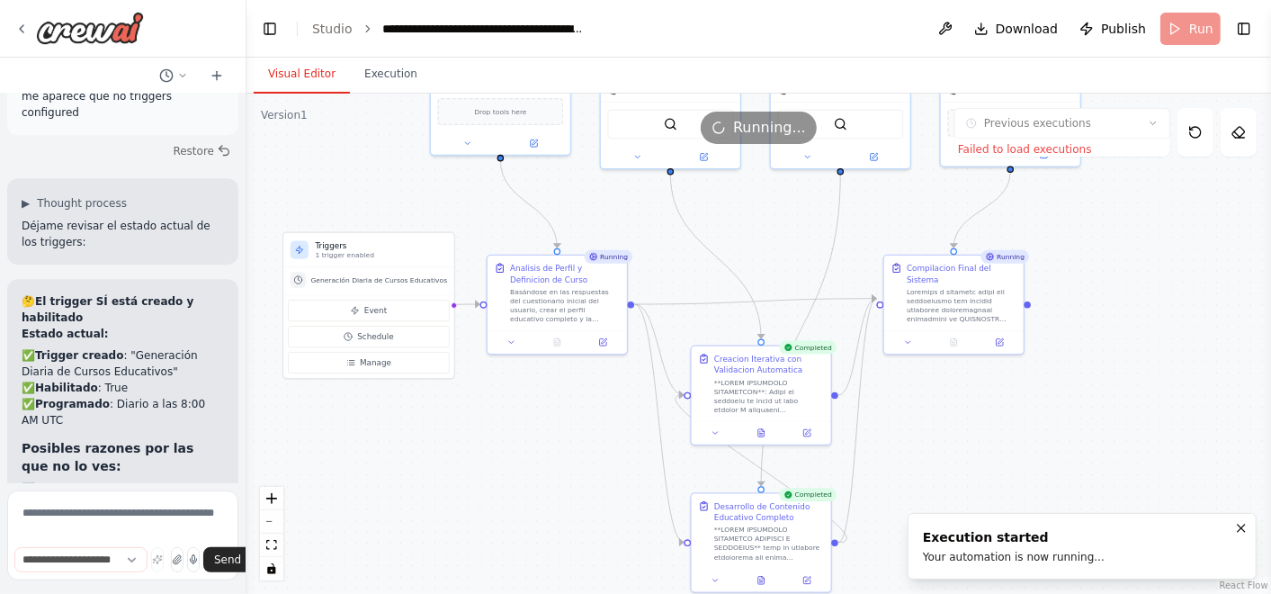
drag, startPoint x: 140, startPoint y: 313, endPoint x: 37, endPoint y: 246, distance: 123.0
copy ul "Detecta el email ✅ Extrae: dominio (Matemáticas), nivel (intermedio), modalidad…"
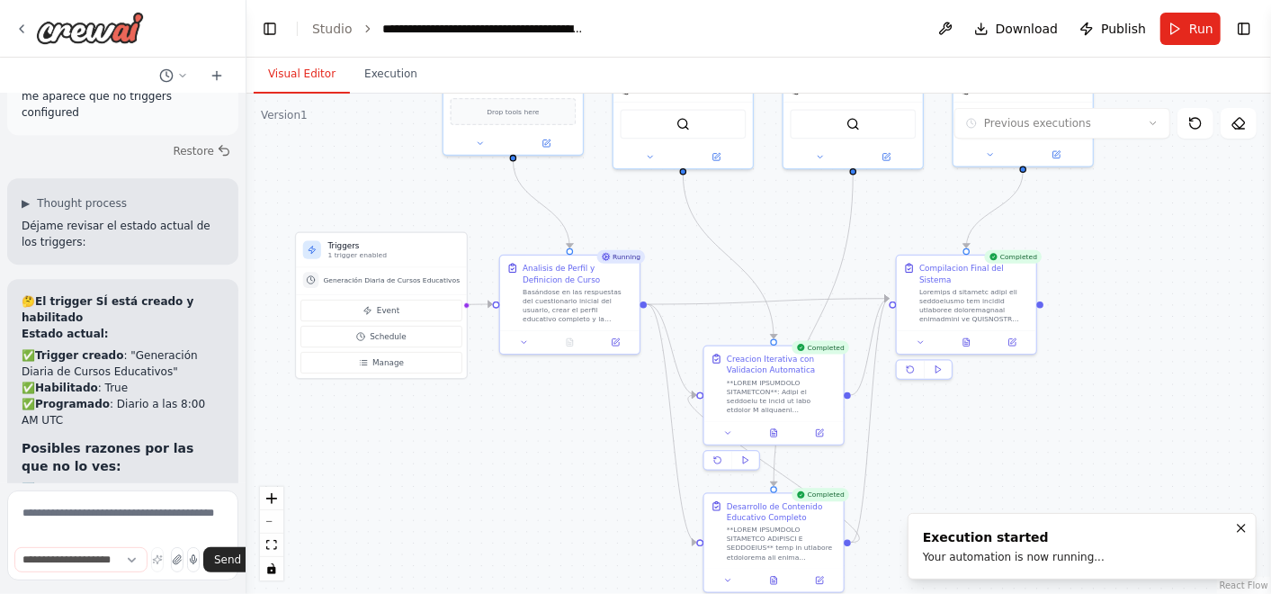
drag, startPoint x: 742, startPoint y: 246, endPoint x: 755, endPoint y: 246, distance: 12.6
click at [755, 246] on div ".deletable-edge-delete-btn { width: 20px; height: 20px; border: 0px solid #ffff…" at bounding box center [758, 344] width 1024 height 500
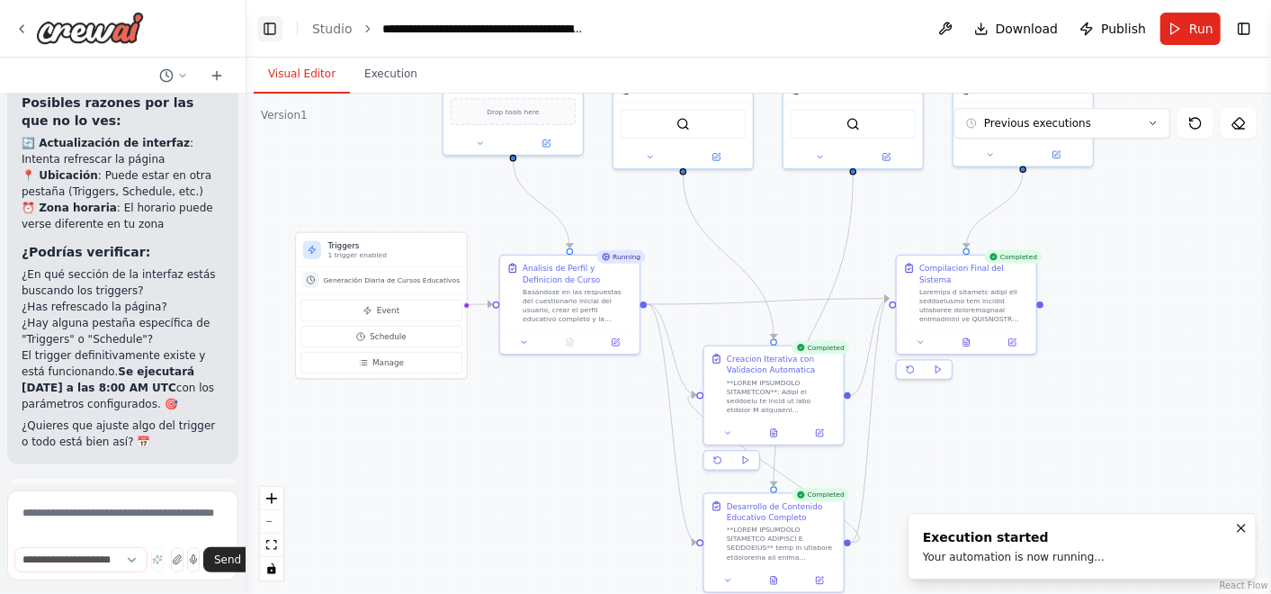
click at [277, 25] on button "Toggle Left Sidebar" at bounding box center [269, 28] width 25 height 25
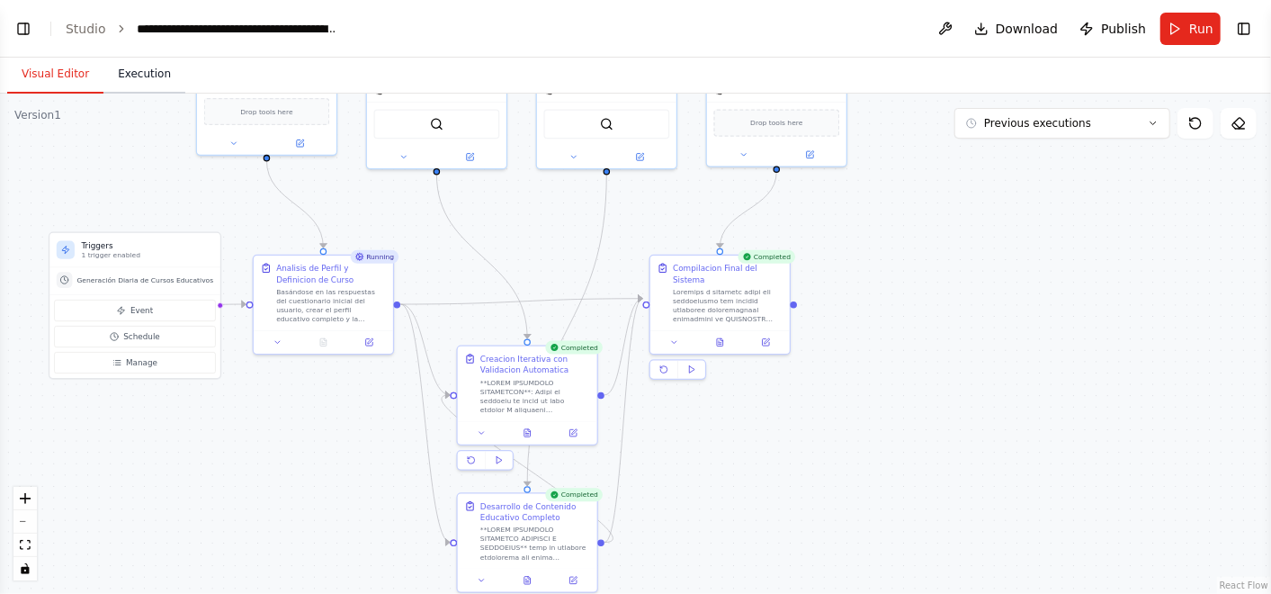
click at [152, 72] on button "Execution" at bounding box center [144, 75] width 82 height 38
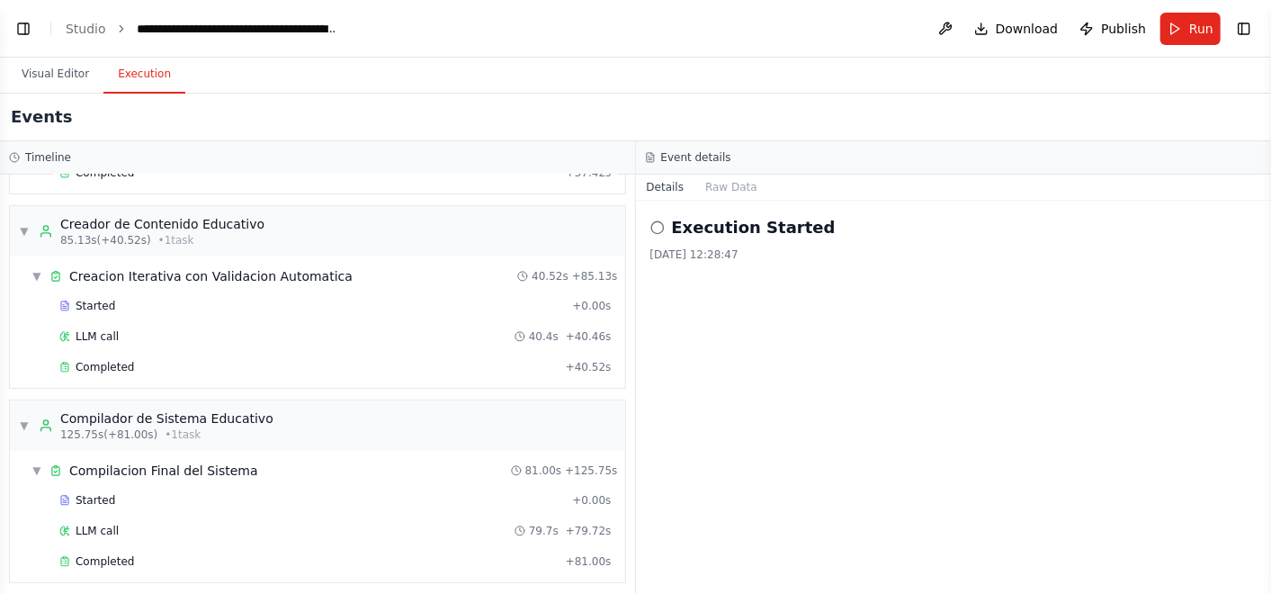
scroll to position [0, 0]
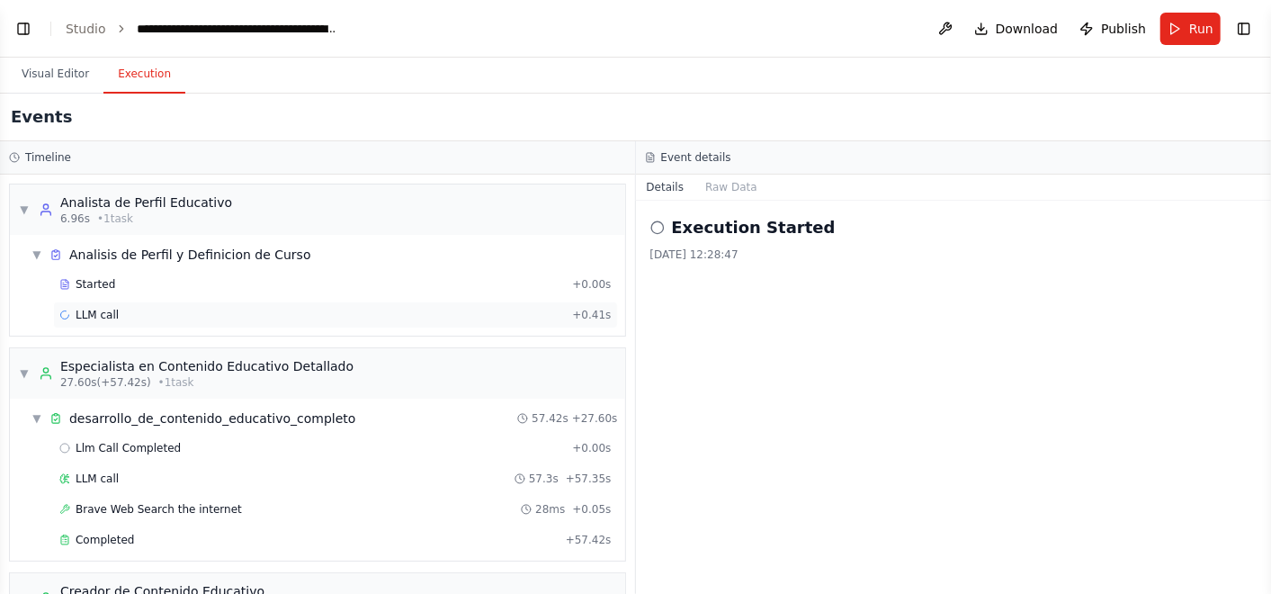
click at [201, 309] on div "LLM call + 0.41s" at bounding box center [335, 315] width 552 height 14
click at [223, 314] on div "LLM call + 0.41s" at bounding box center [335, 315] width 552 height 14
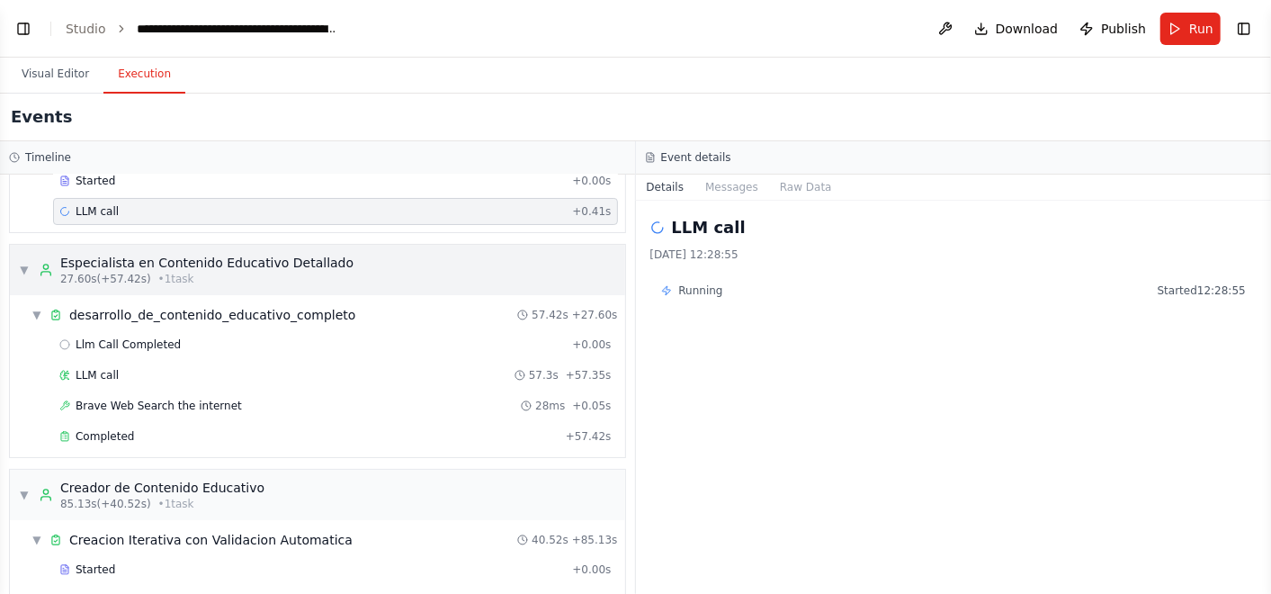
scroll to position [200, 0]
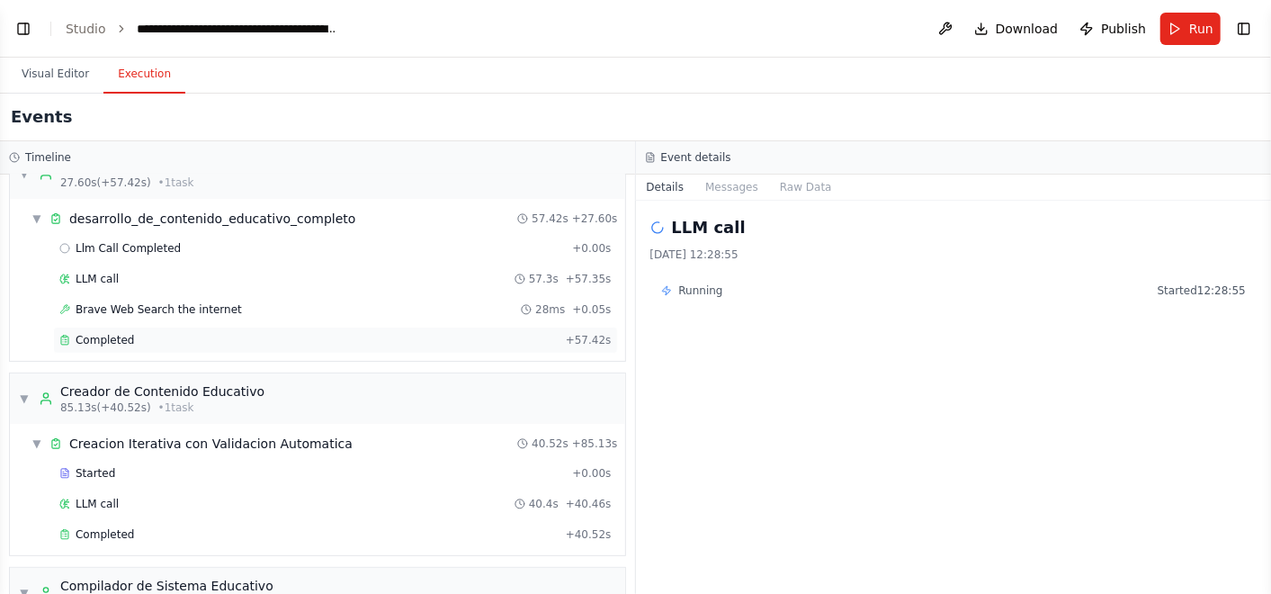
click at [185, 344] on div "Completed + 57.42s" at bounding box center [335, 340] width 565 height 27
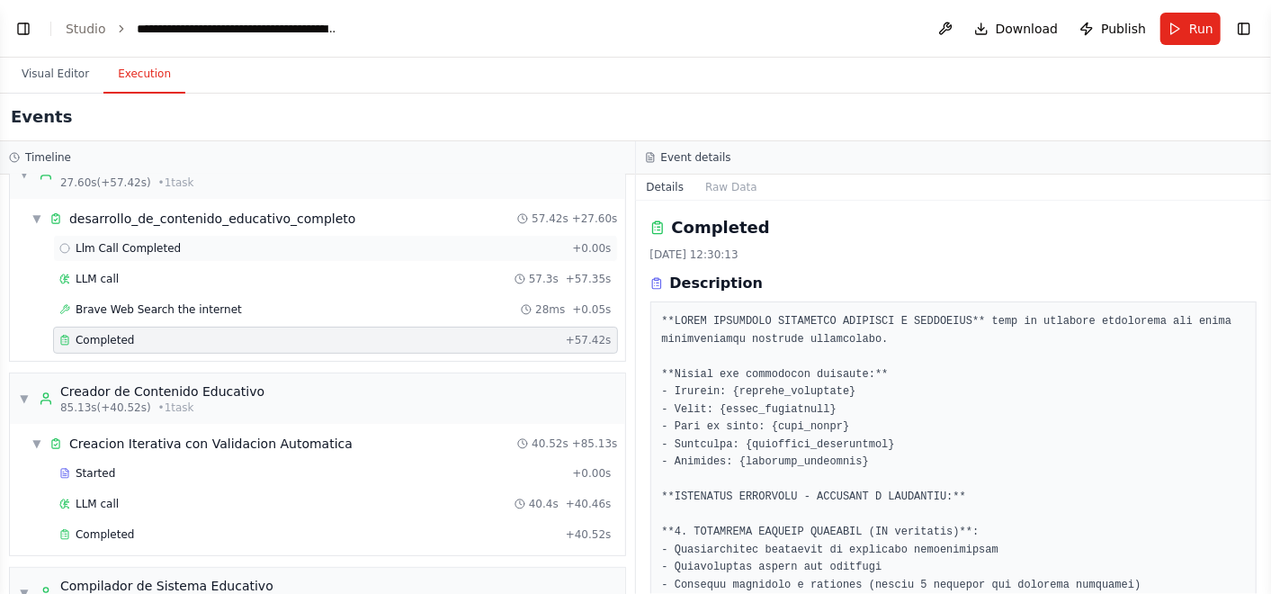
click at [156, 245] on span "Llm Call Completed" at bounding box center [128, 248] width 105 height 14
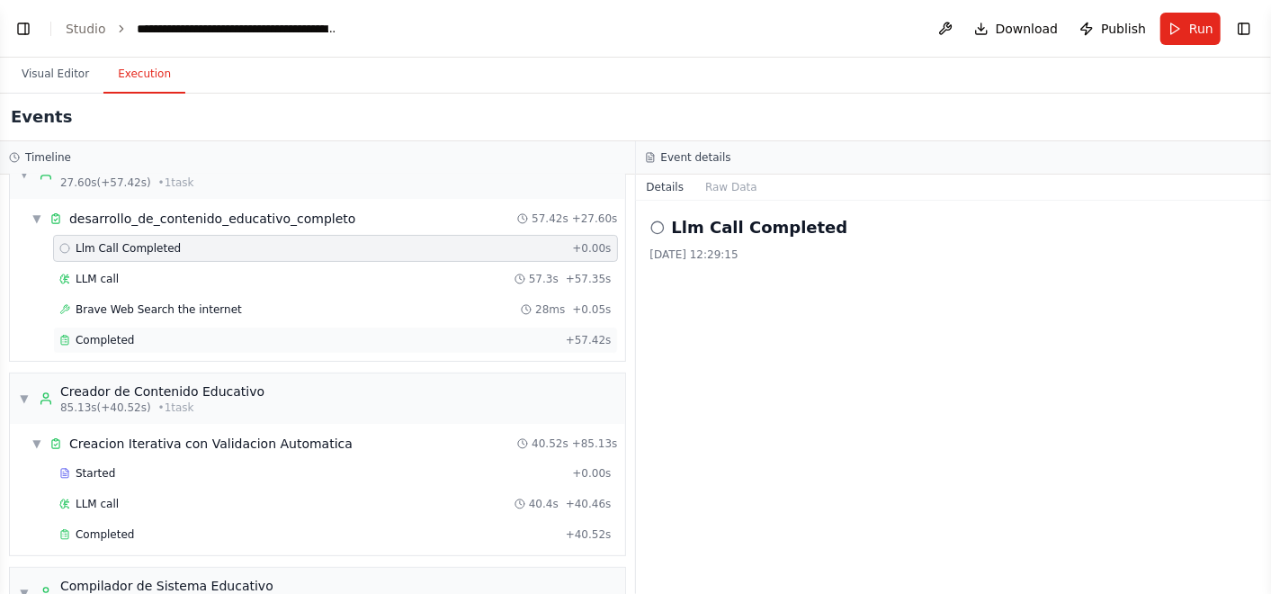
click at [167, 334] on div "Completed" at bounding box center [308, 340] width 499 height 14
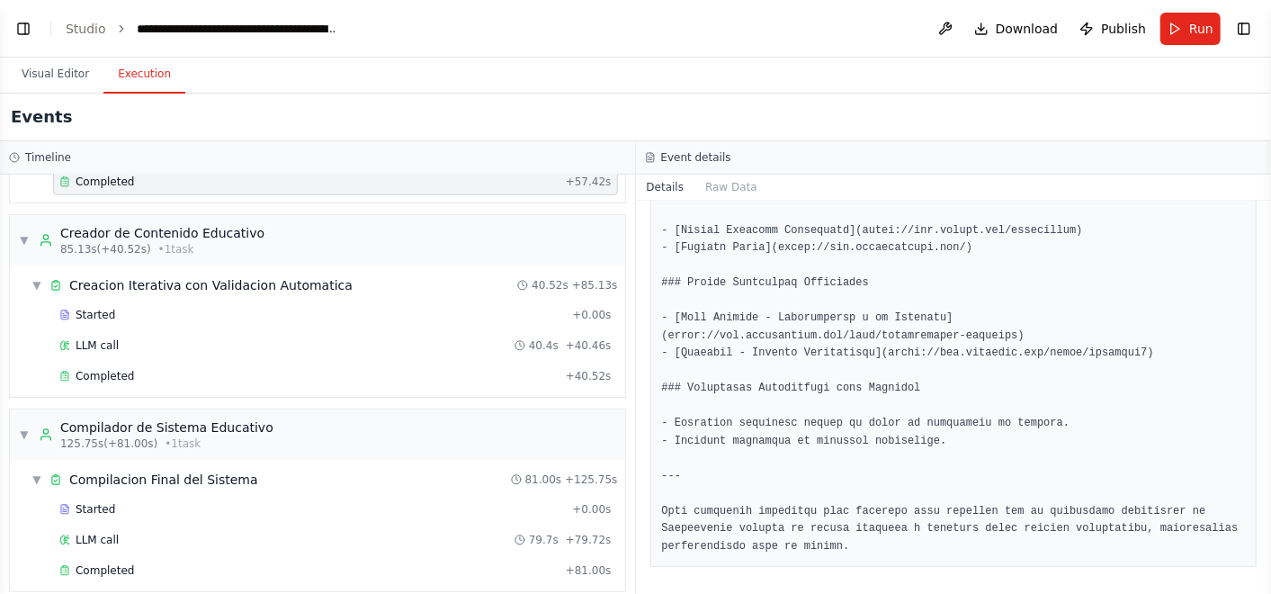
scroll to position [367, 0]
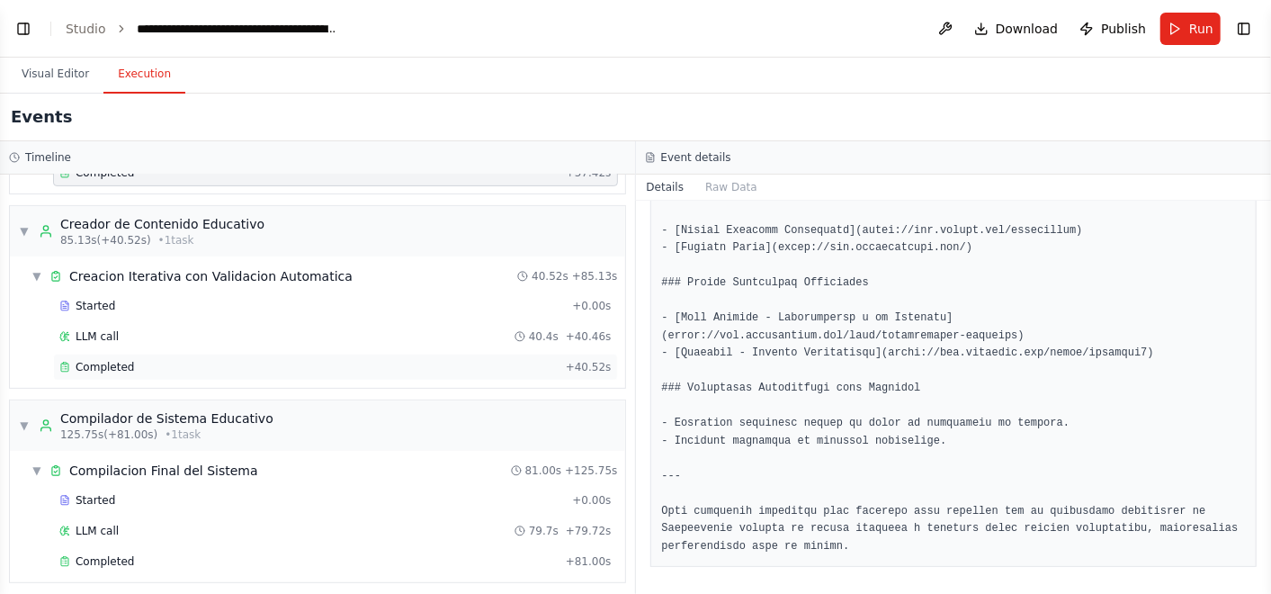
click at [262, 371] on div "Completed + 40.52s" at bounding box center [335, 366] width 565 height 27
click at [270, 365] on div "Completed" at bounding box center [308, 367] width 499 height 14
click at [330, 367] on div "Completed" at bounding box center [308, 367] width 499 height 14
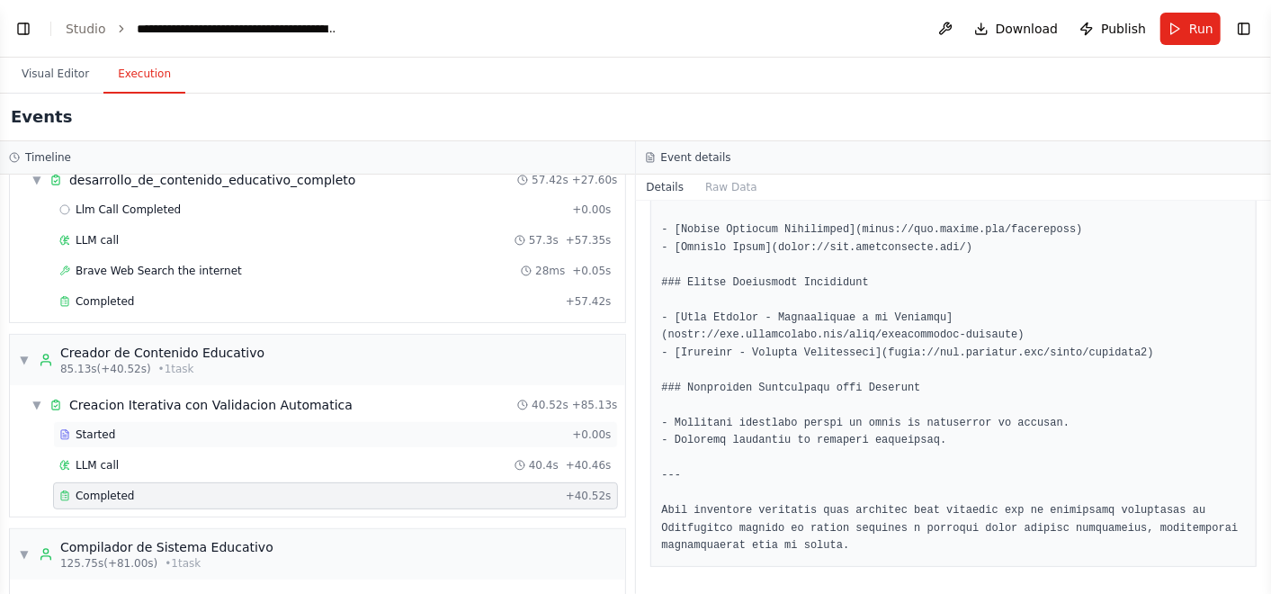
scroll to position [167, 0]
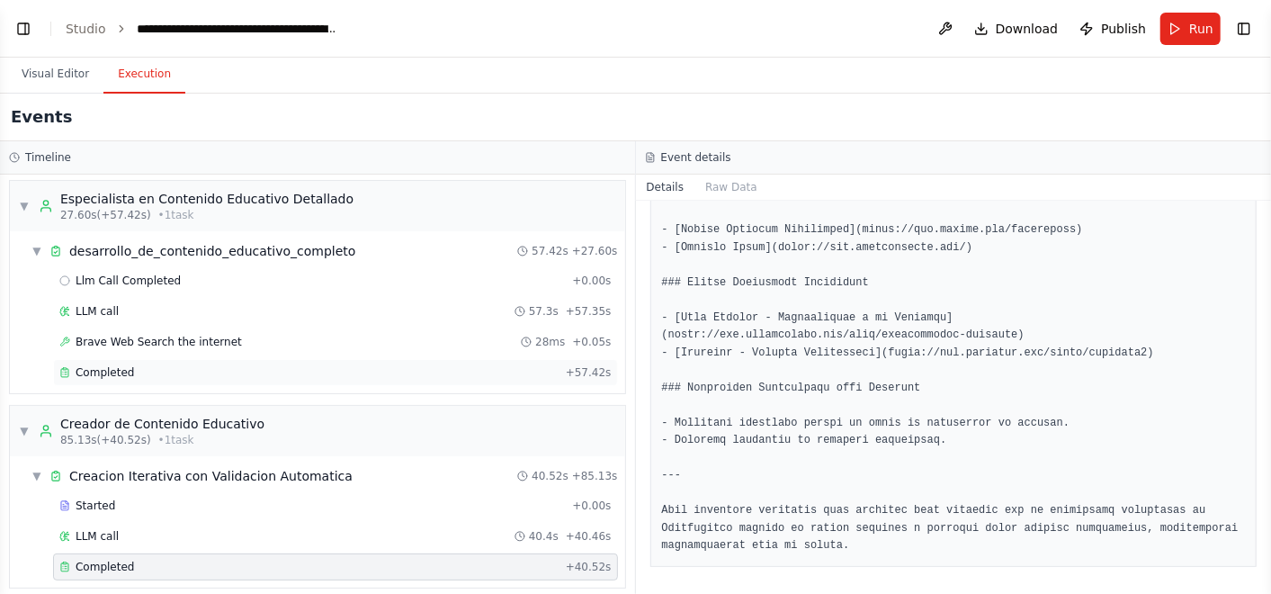
click at [207, 366] on div "Completed" at bounding box center [308, 372] width 499 height 14
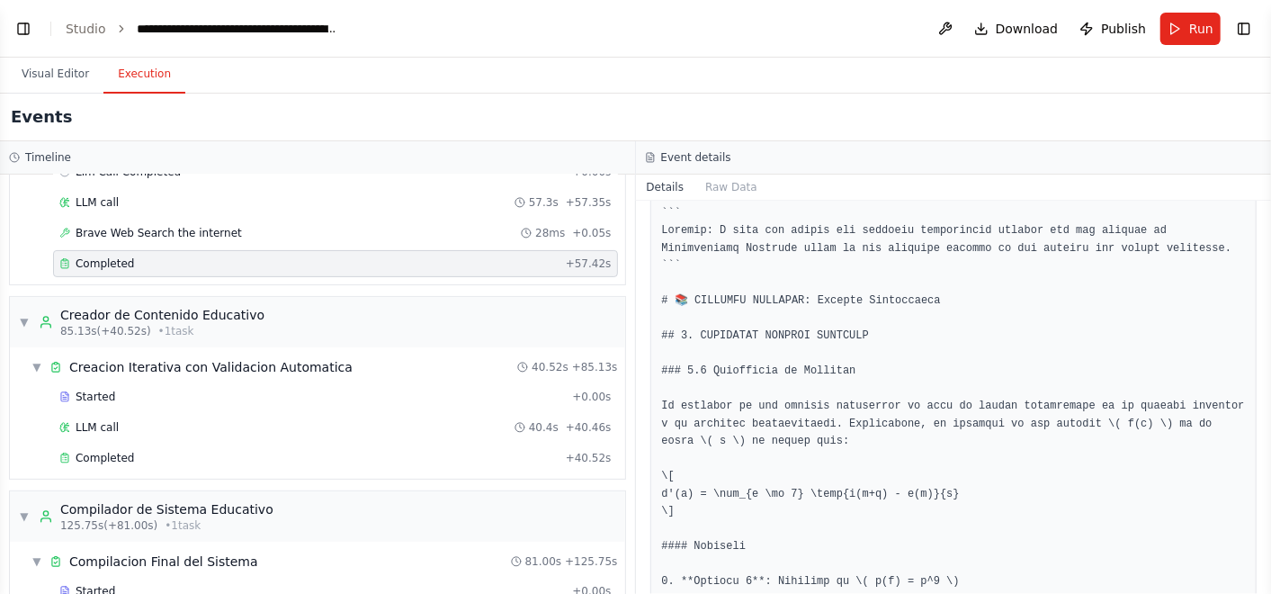
scroll to position [367, 0]
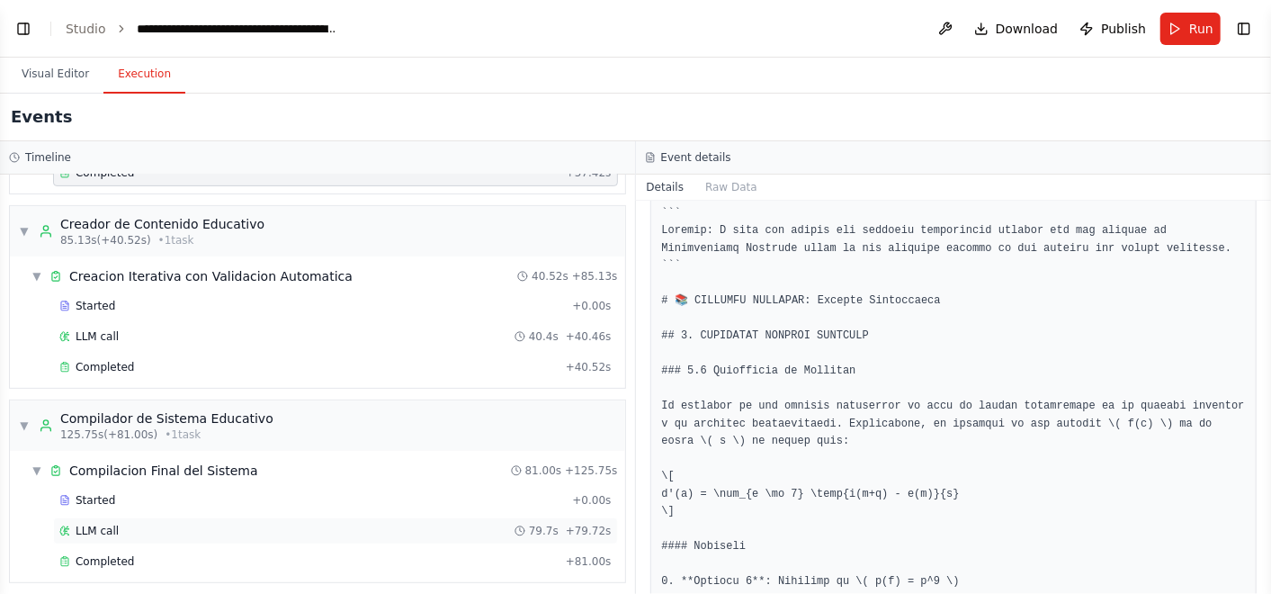
click at [280, 535] on div "LLM call 79.7s + 79.72s" at bounding box center [335, 530] width 565 height 27
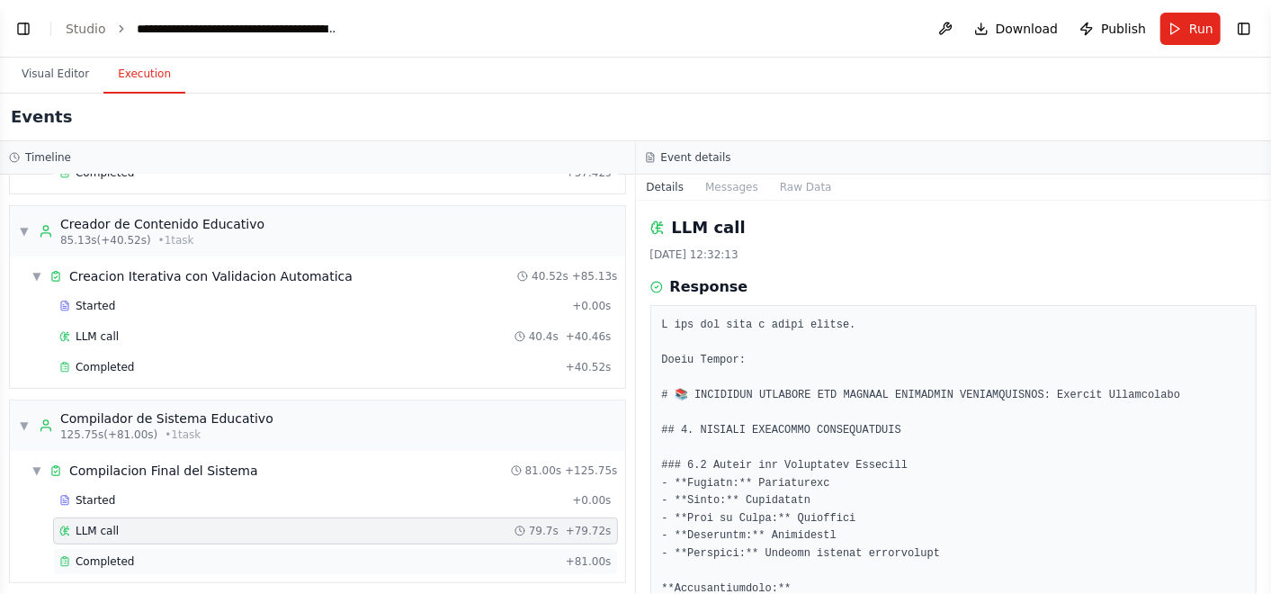
click at [281, 554] on div "Completed" at bounding box center [308, 561] width 499 height 14
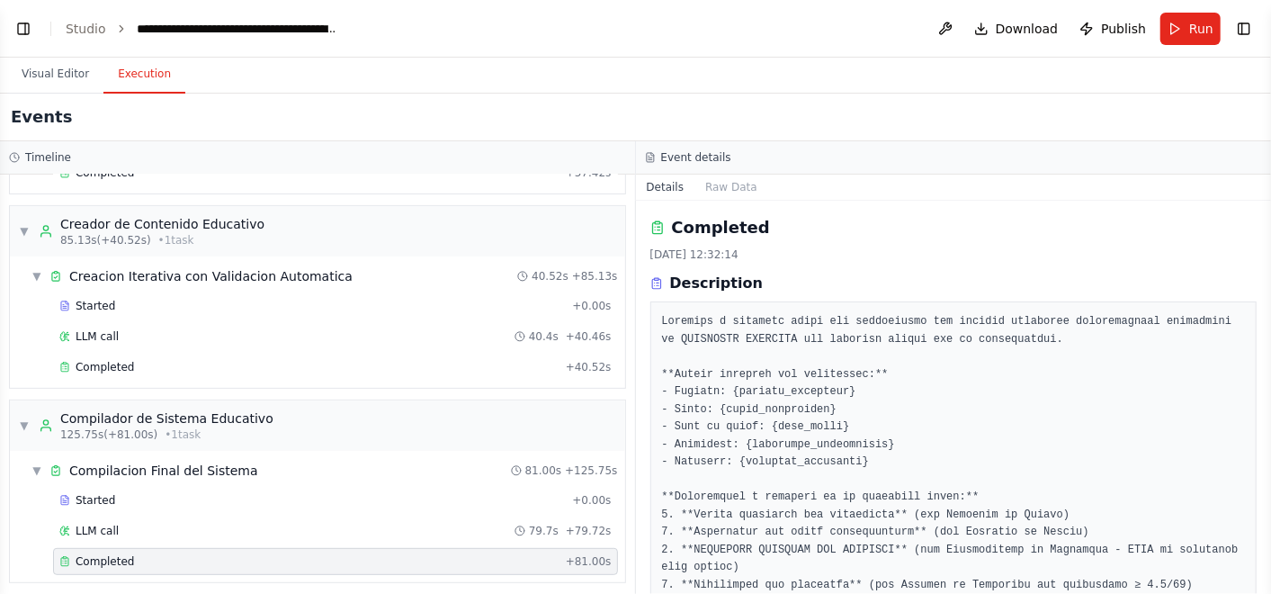
click at [288, 554] on div "Completed" at bounding box center [308, 561] width 499 height 14
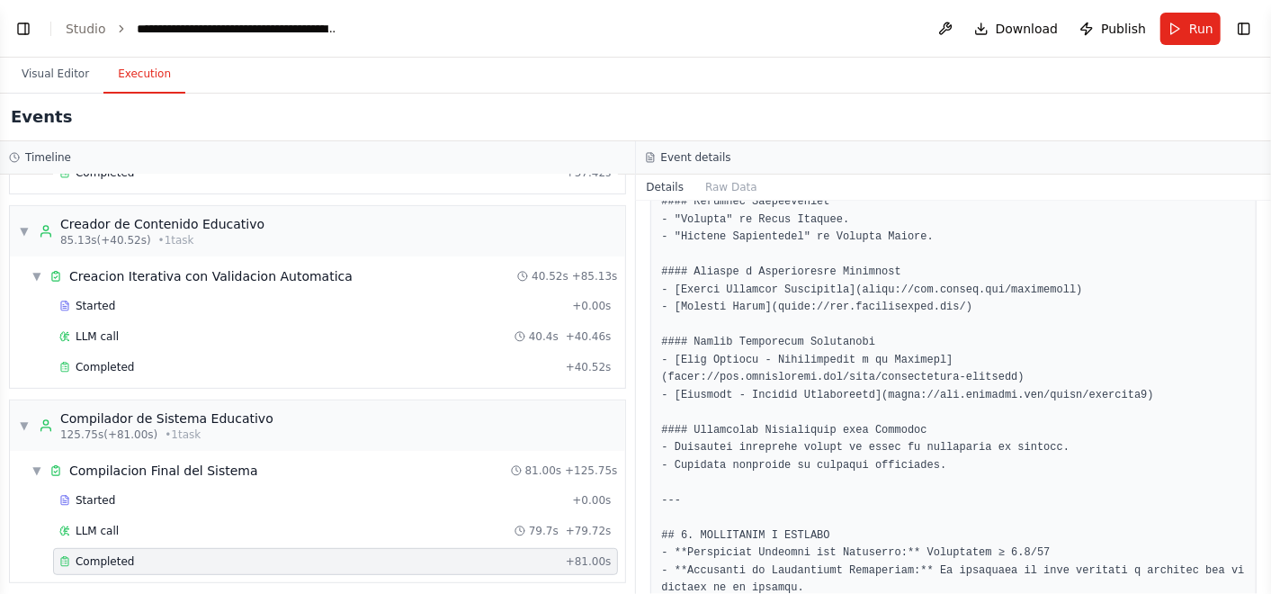
scroll to position [5552, 0]
click at [270, 360] on div "Completed" at bounding box center [308, 367] width 499 height 14
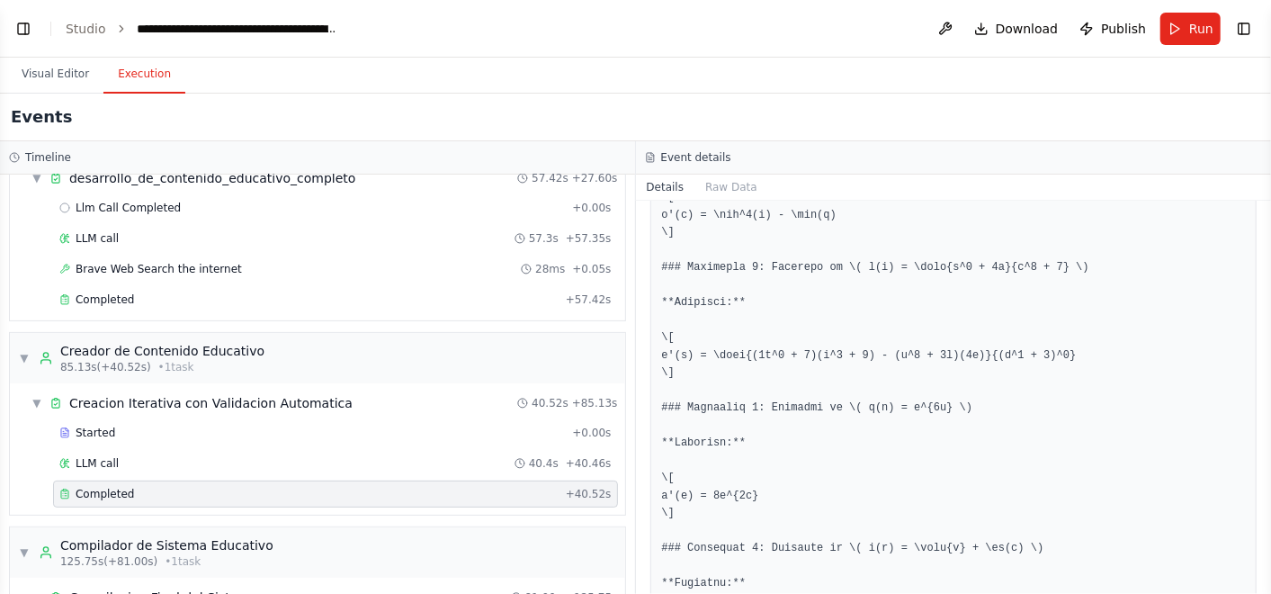
scroll to position [167, 0]
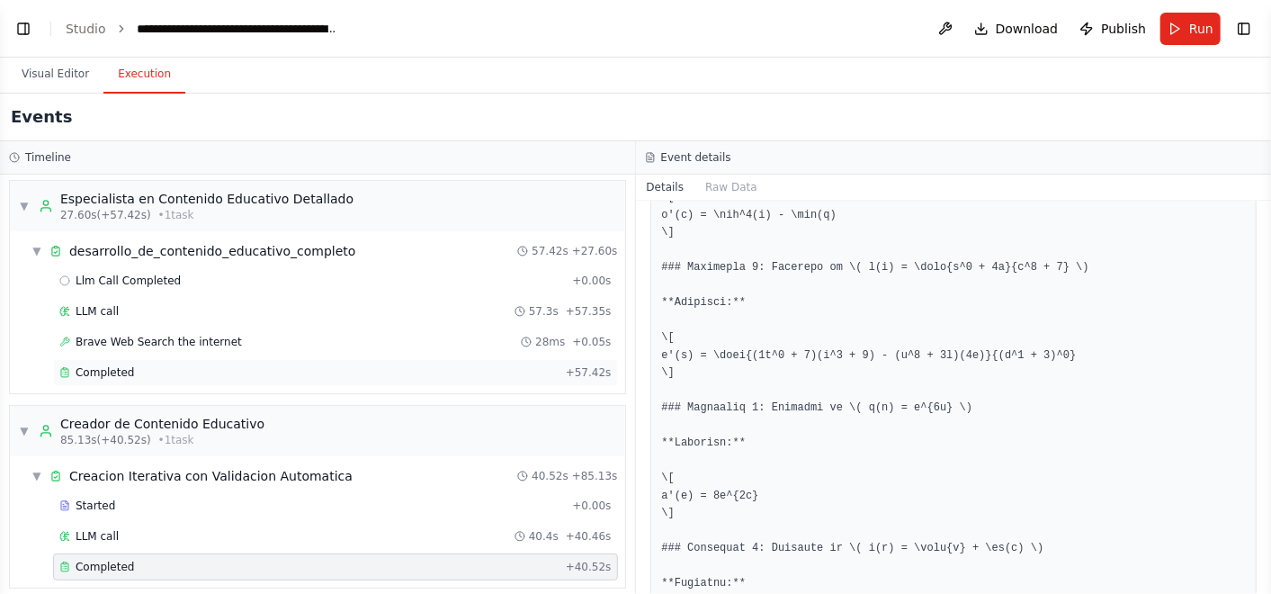
click at [361, 367] on div "Completed" at bounding box center [308, 372] width 499 height 14
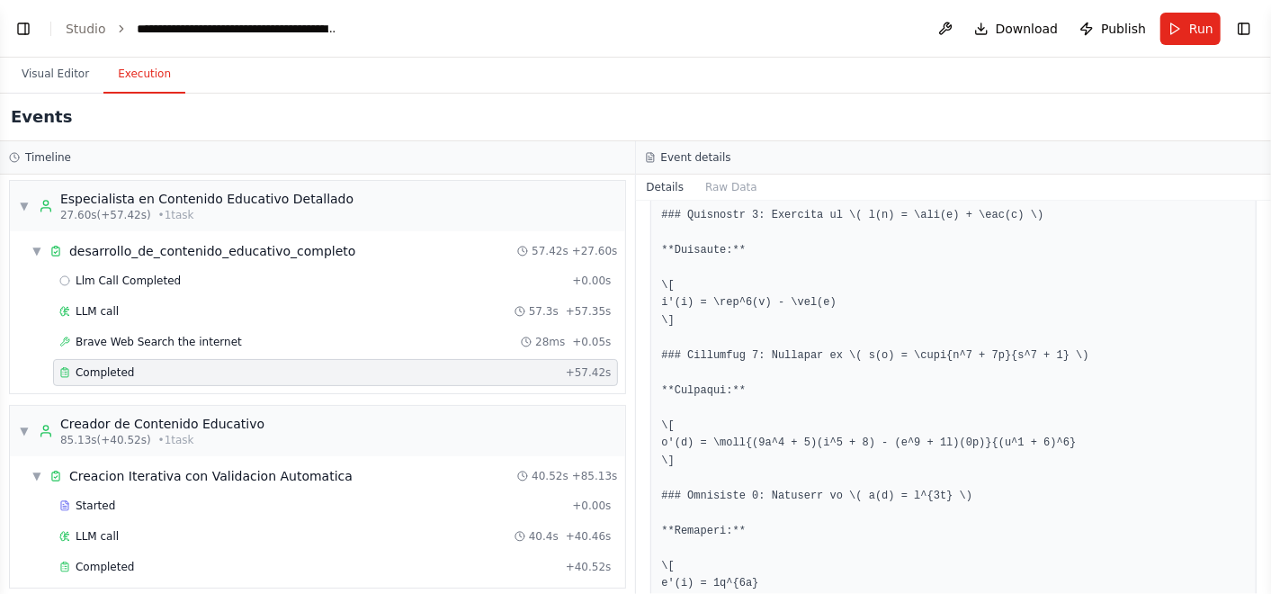
click at [320, 374] on div "Completed" at bounding box center [308, 372] width 499 height 14
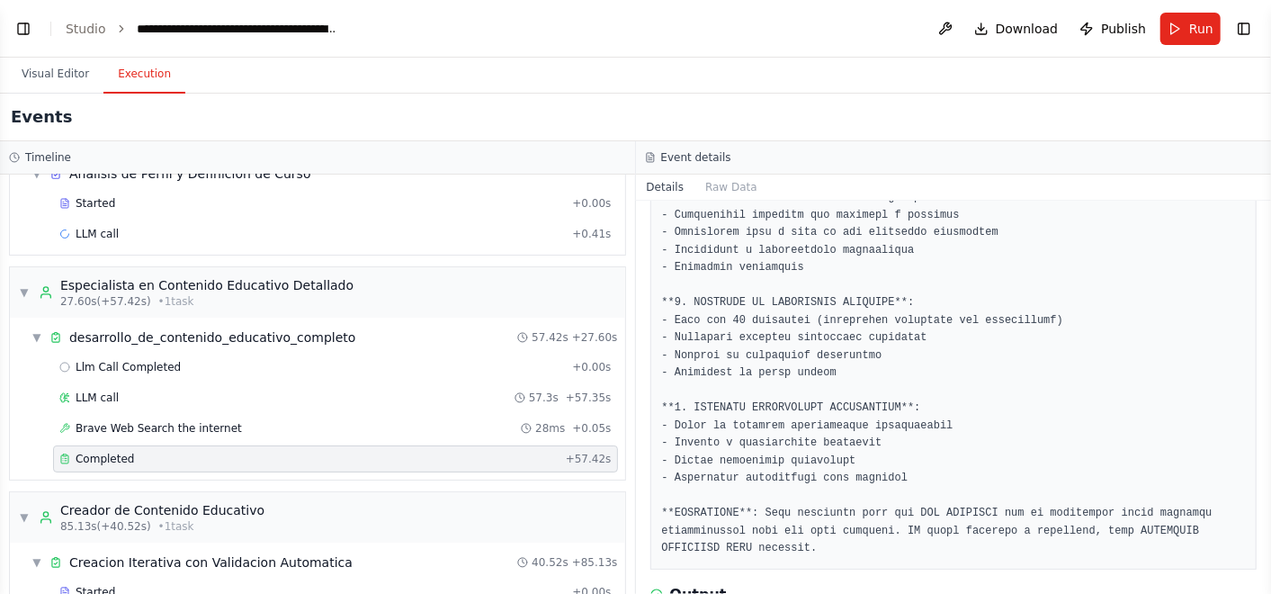
scroll to position [0, 0]
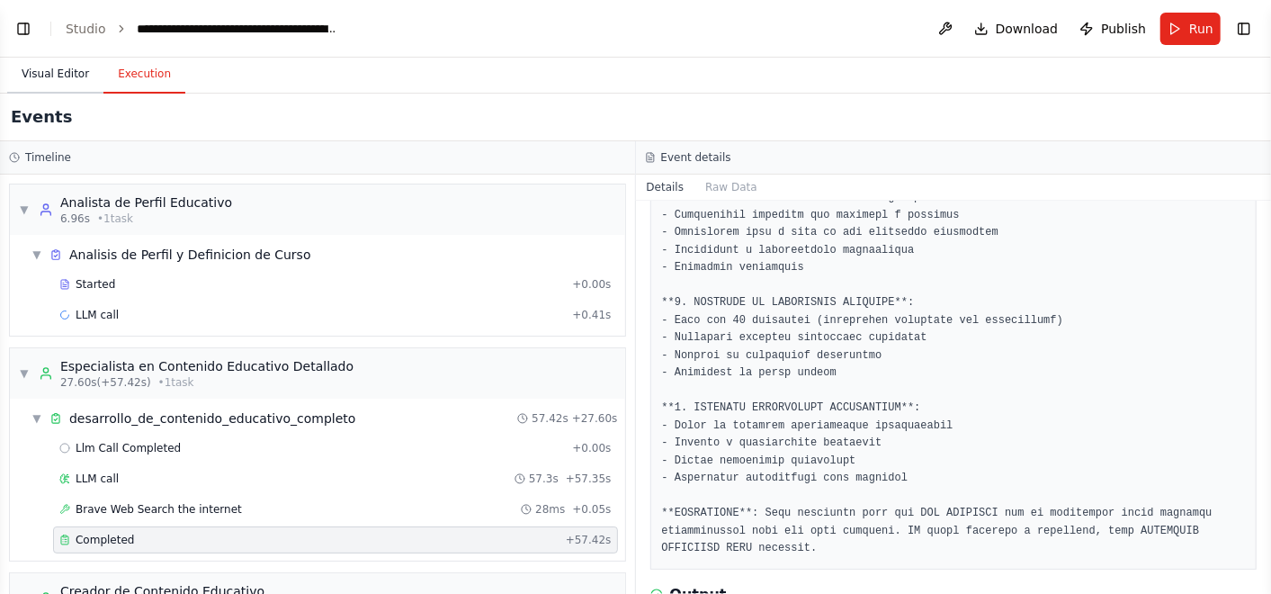
click at [49, 62] on button "Visual Editor" at bounding box center [55, 75] width 96 height 38
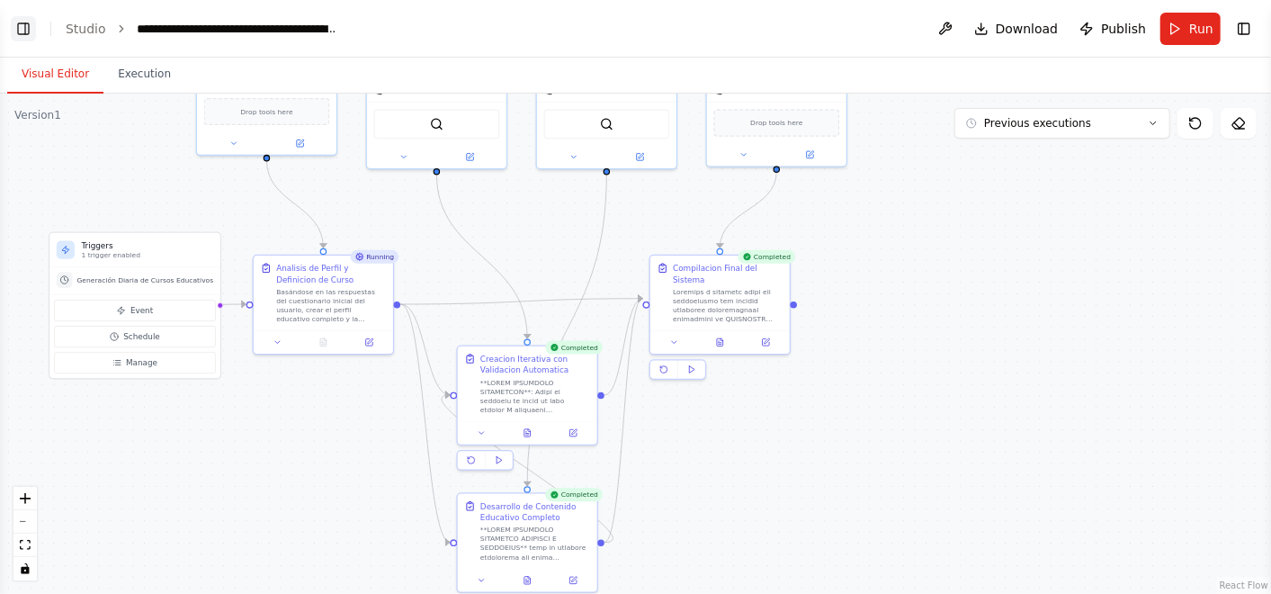
click at [31, 36] on button "Toggle Left Sidebar" at bounding box center [23, 28] width 25 height 25
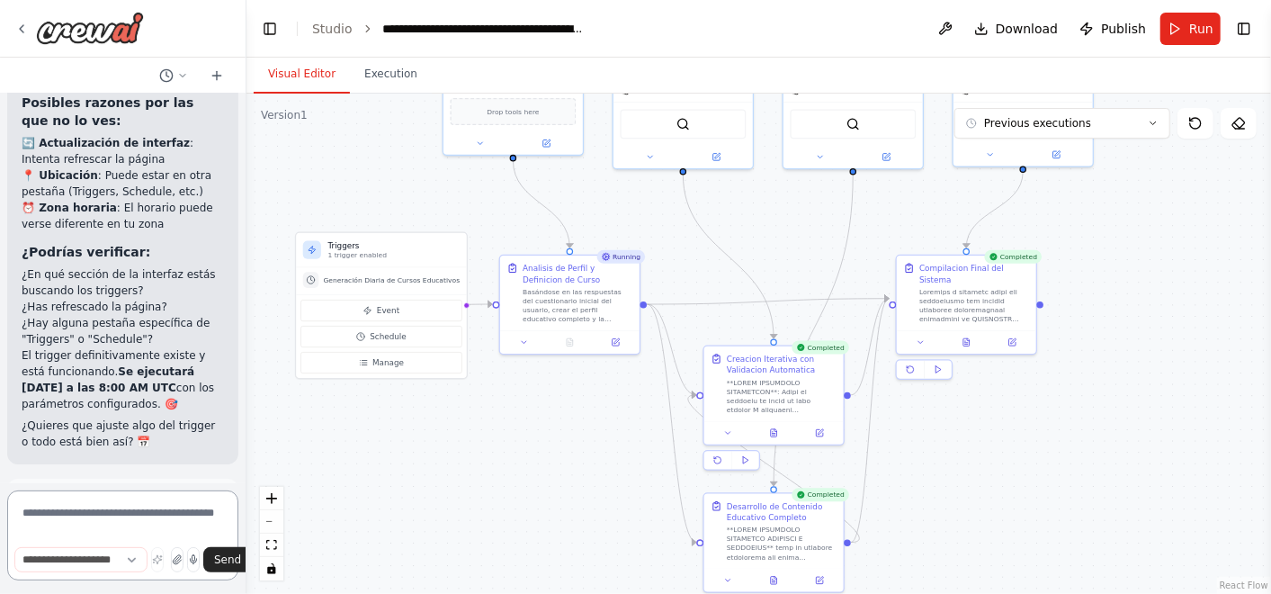
click at [150, 506] on textarea at bounding box center [122, 535] width 231 height 90
type textarea "**********"
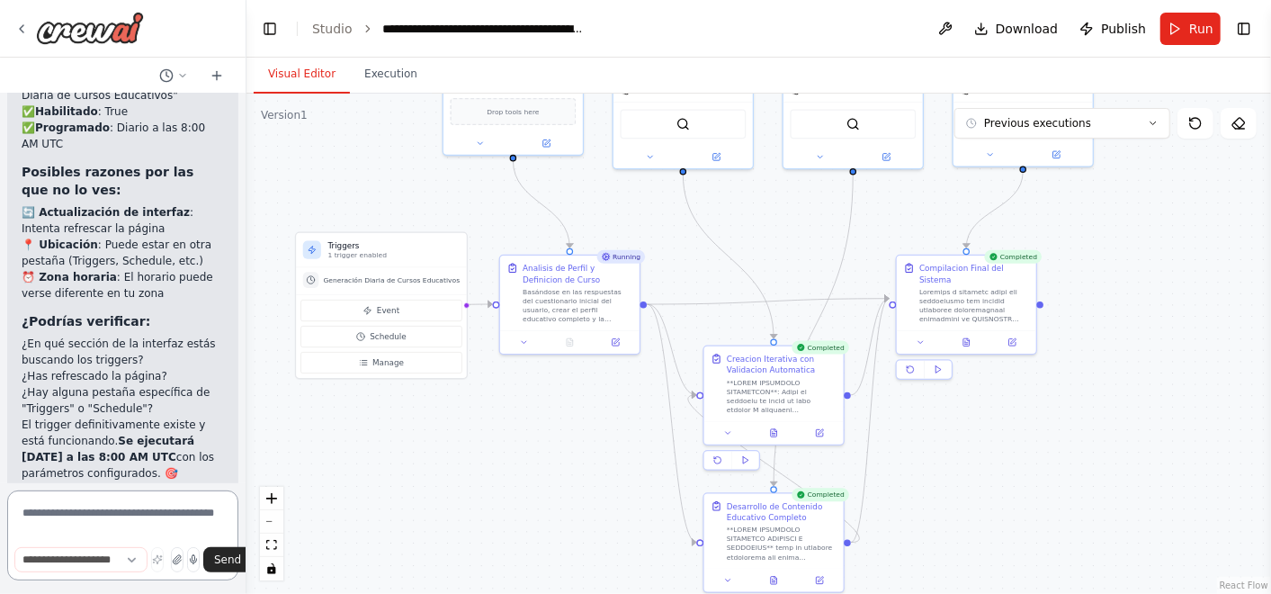
scroll to position [56720, 0]
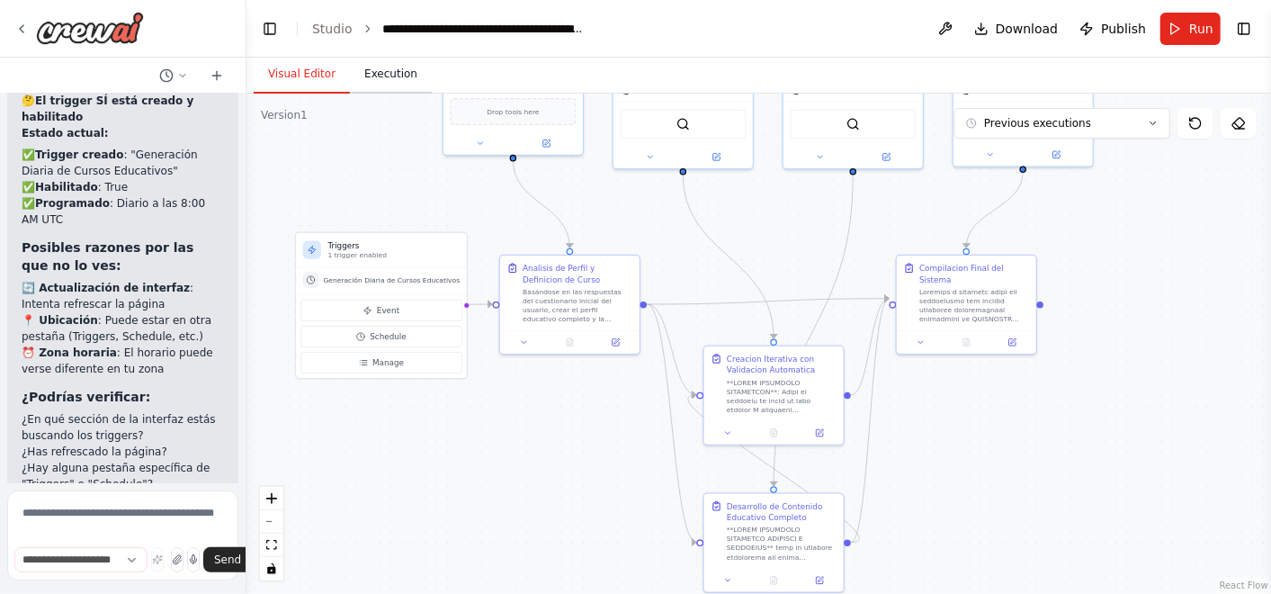
click at [360, 82] on button "Execution" at bounding box center [391, 75] width 82 height 38
click at [286, 67] on button "Visual Editor" at bounding box center [302, 75] width 96 height 38
click at [78, 497] on textarea at bounding box center [122, 535] width 231 height 90
type textarea "**********"
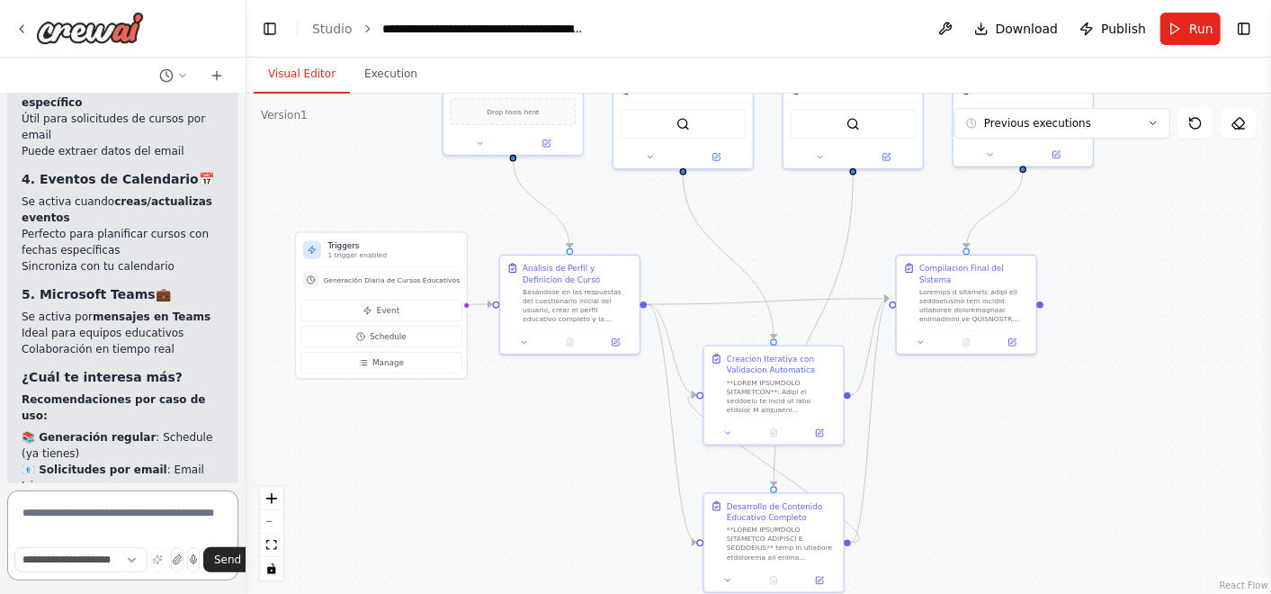
scroll to position [57768, 0]
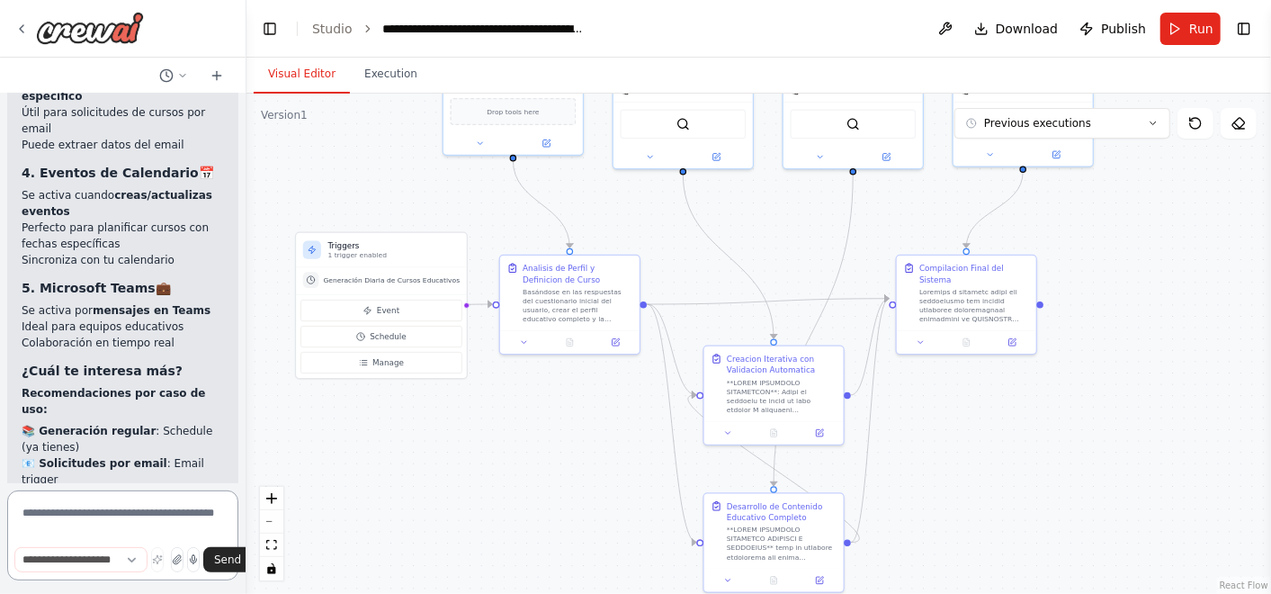
click at [147, 510] on textarea at bounding box center [122, 535] width 231 height 90
type textarea "**"
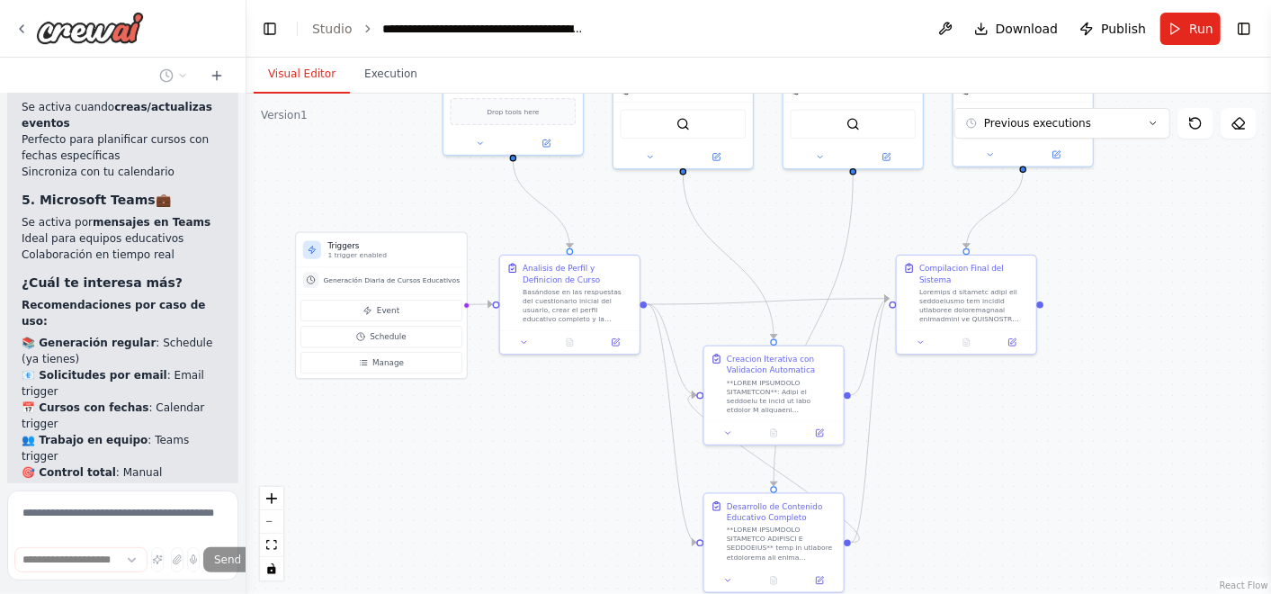
scroll to position [57927, 0]
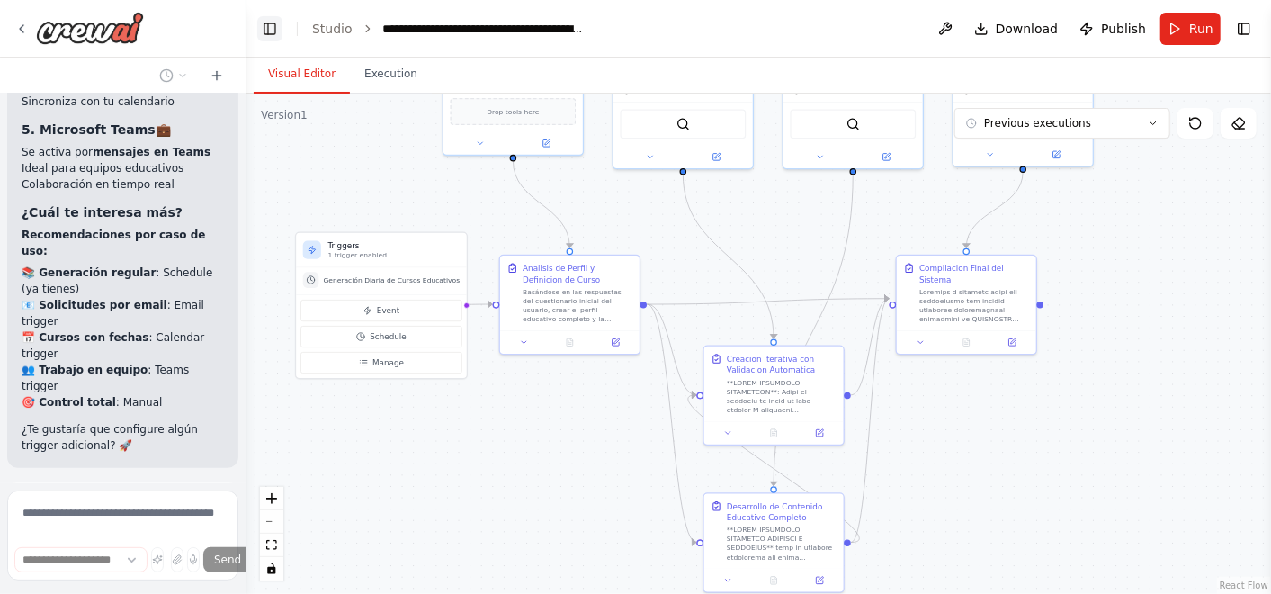
click at [273, 22] on button "Toggle Left Sidebar" at bounding box center [269, 28] width 25 height 25
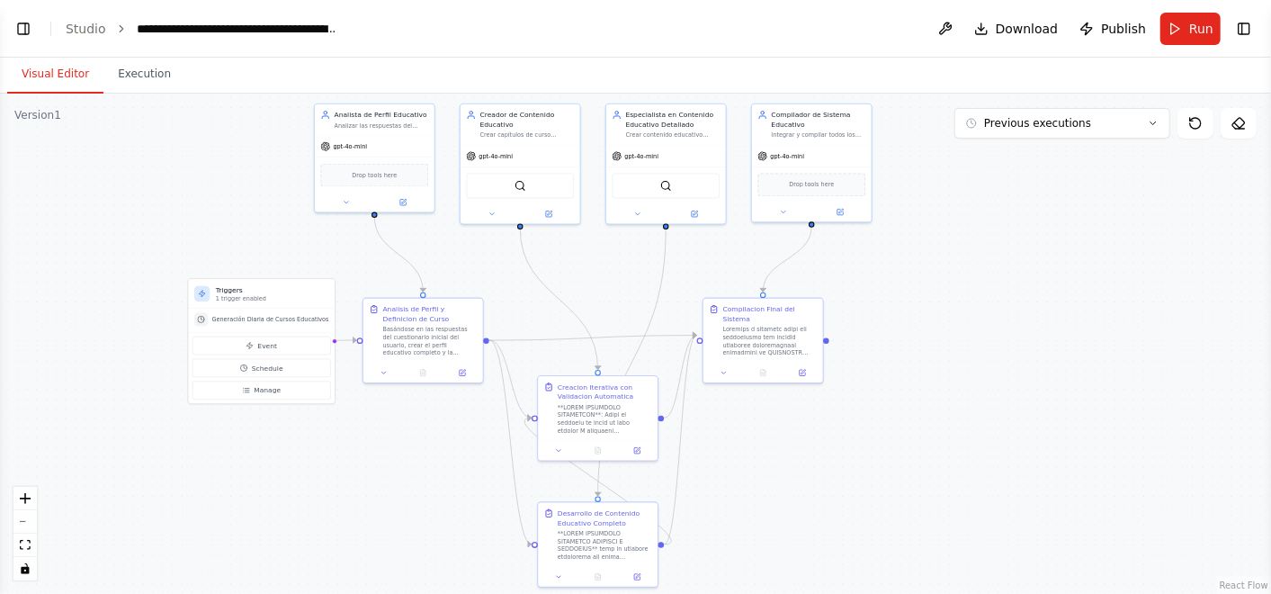
drag, startPoint x: 886, startPoint y: 306, endPoint x: 915, endPoint y: 343, distance: 46.8
click at [915, 343] on div ".deletable-edge-delete-btn { width: 20px; height: 20px; border: 0px solid #ffff…" at bounding box center [635, 344] width 1271 height 500
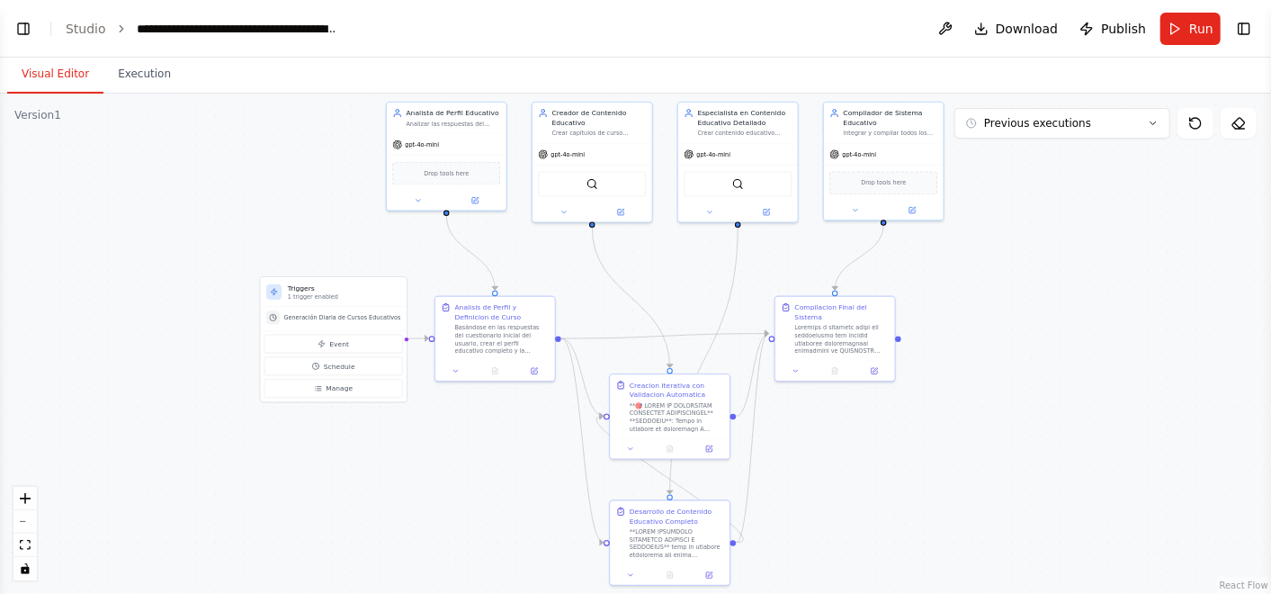
drag, startPoint x: 847, startPoint y: 484, endPoint x: 885, endPoint y: 484, distance: 37.8
click at [885, 484] on div ".deletable-edge-delete-btn { width: 20px; height: 20px; border: 0px solid #ffff…" at bounding box center [635, 344] width 1271 height 500
click at [23, 27] on button "Toggle Left Sidebar" at bounding box center [23, 28] width 25 height 25
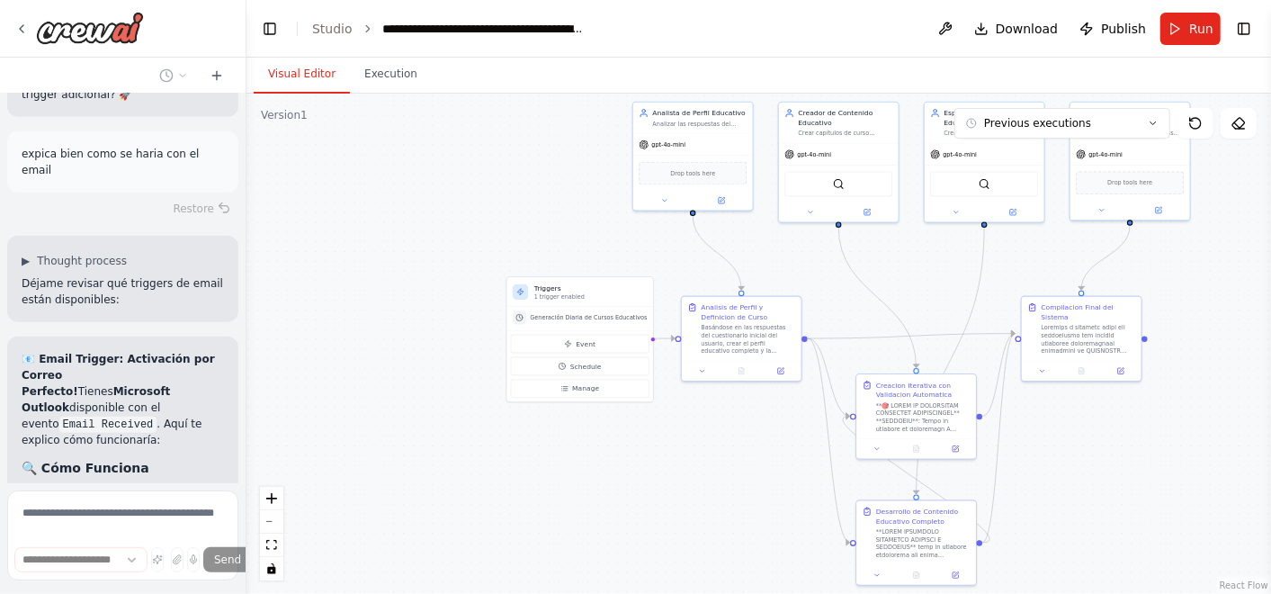
scroll to position [58597, 0]
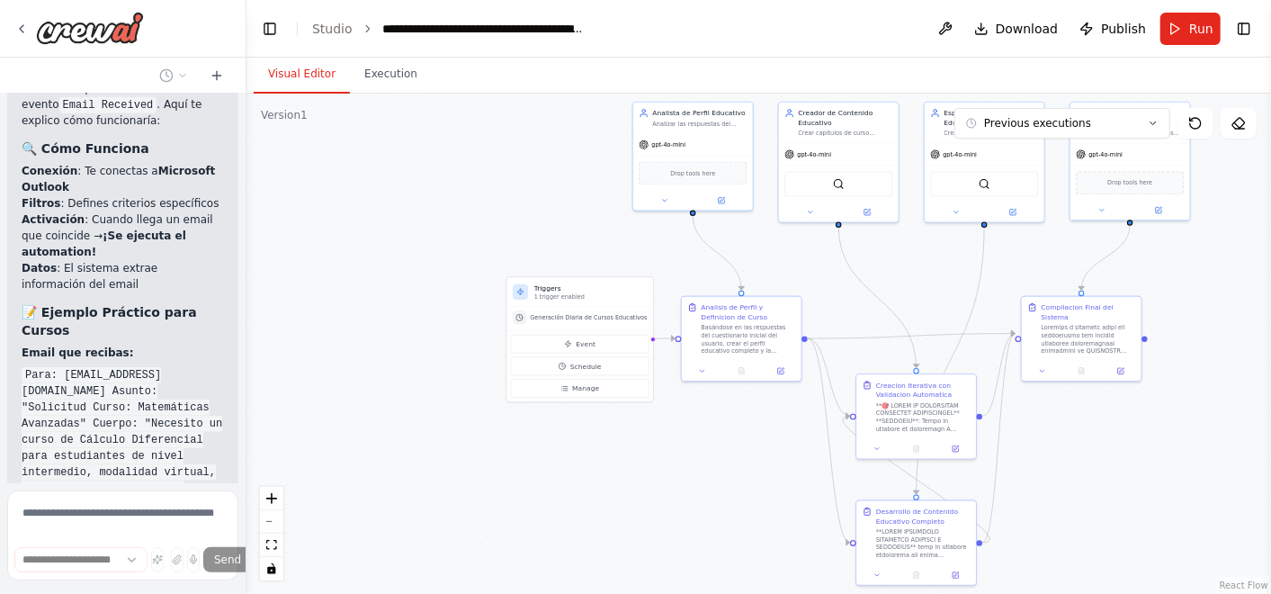
click at [274, 31] on button "Toggle Left Sidebar" at bounding box center [269, 28] width 25 height 25
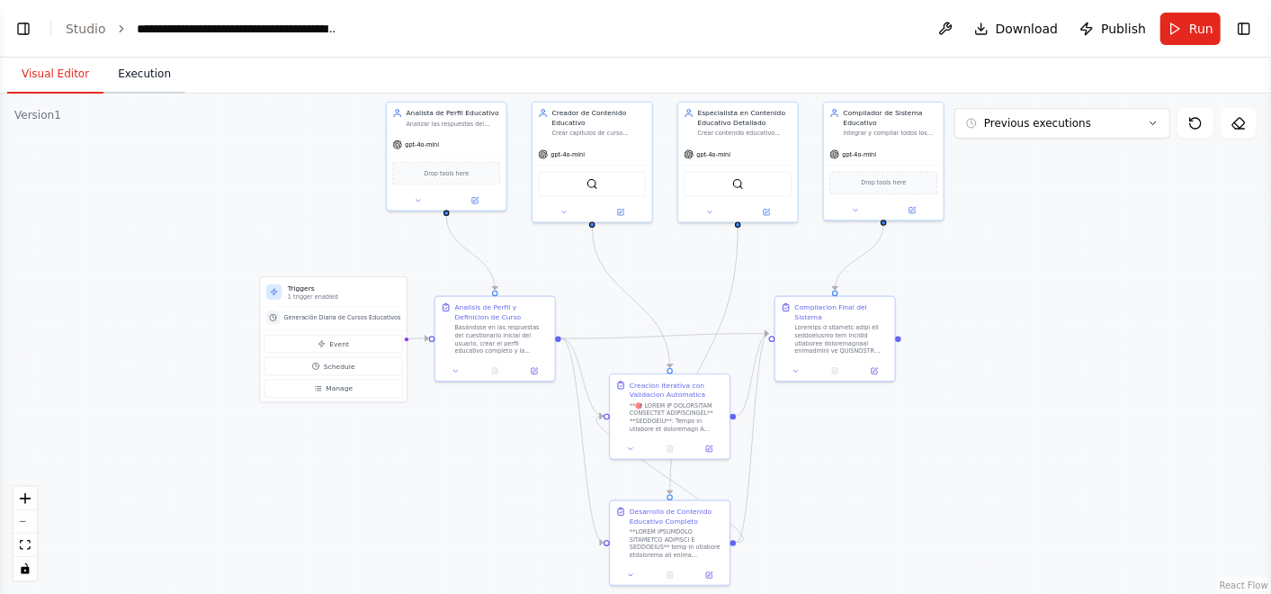
click at [133, 74] on button "Execution" at bounding box center [144, 75] width 82 height 38
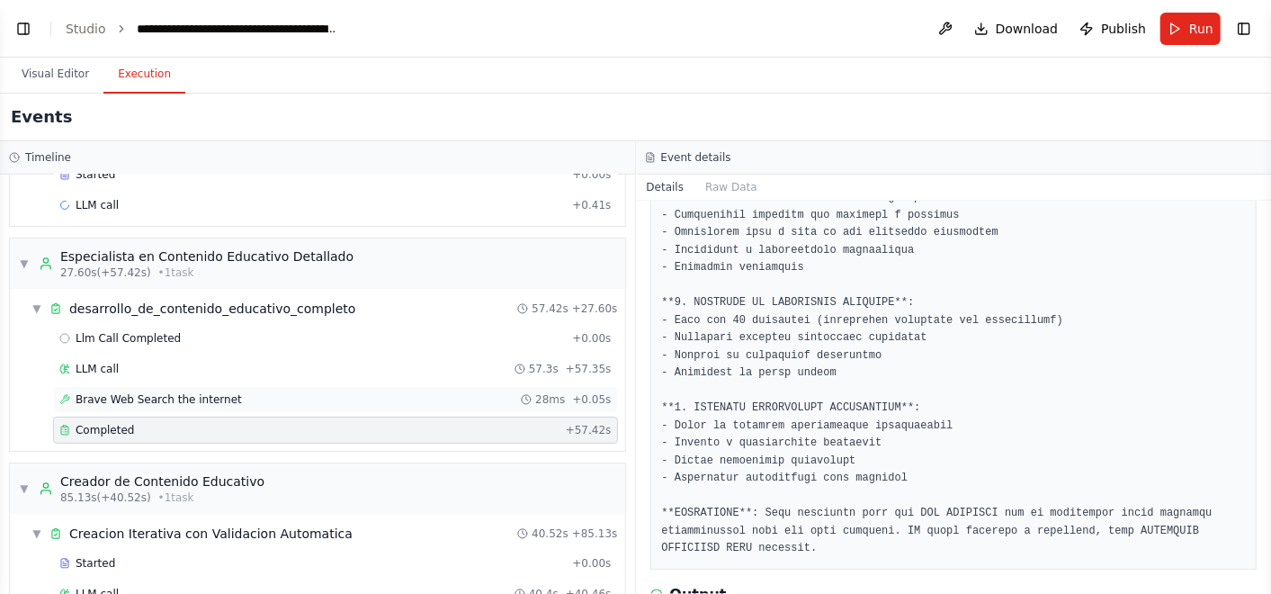
scroll to position [0, 0]
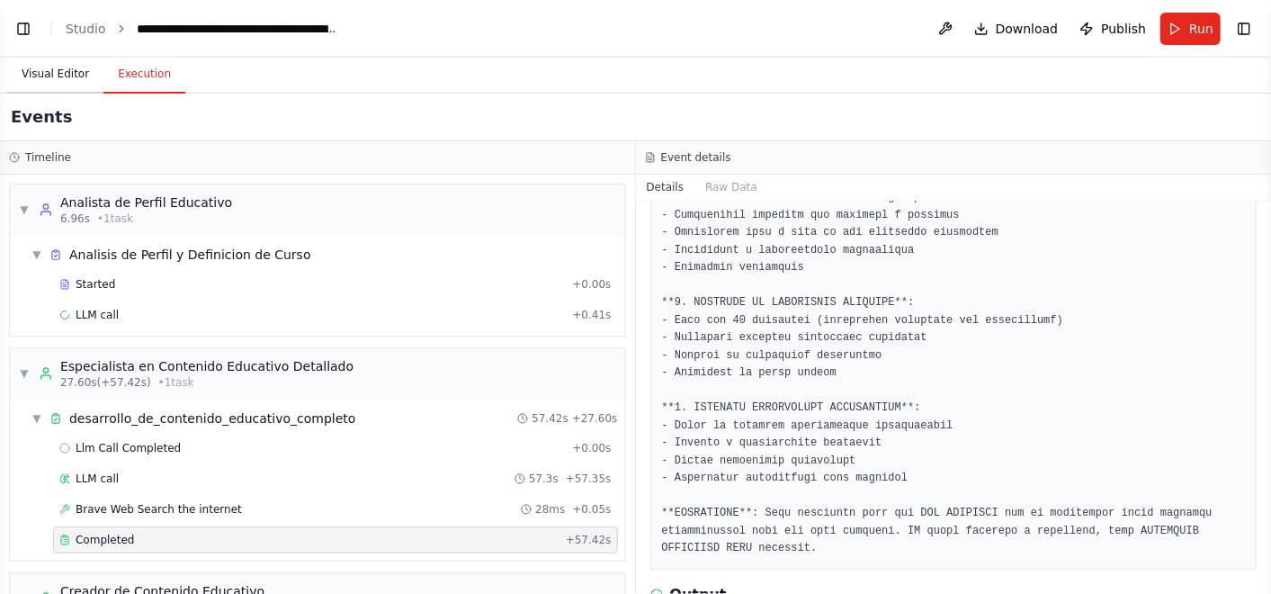
click at [55, 70] on button "Visual Editor" at bounding box center [55, 75] width 96 height 38
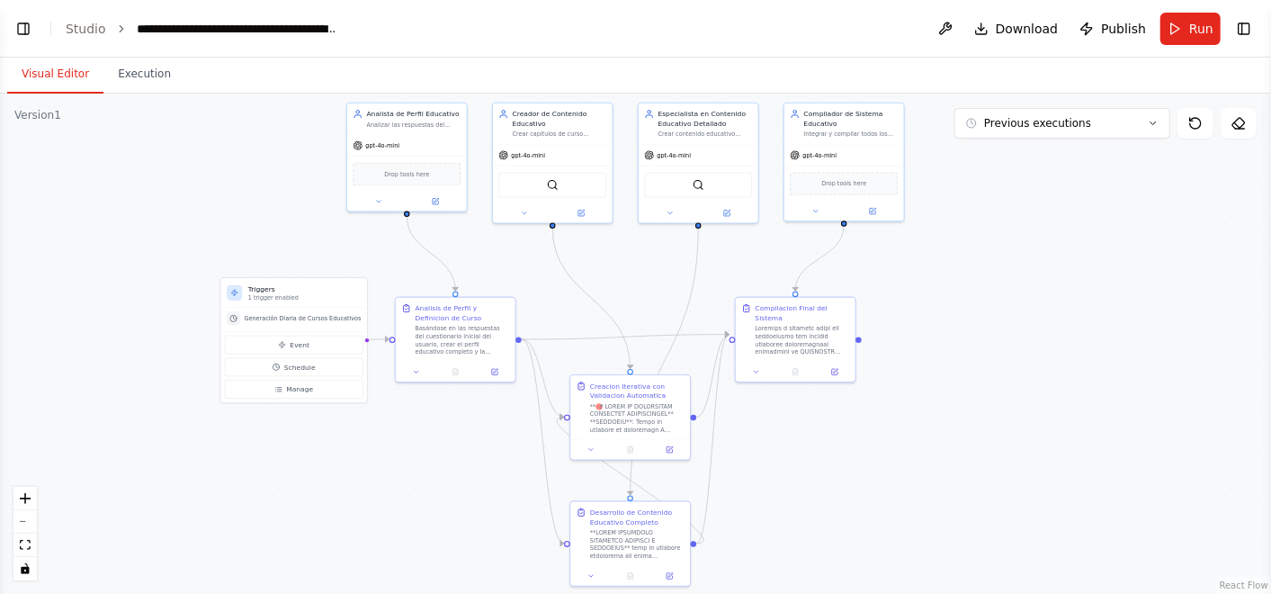
drag, startPoint x: 272, startPoint y: 201, endPoint x: 232, endPoint y: 202, distance: 39.6
click at [232, 202] on div ".deletable-edge-delete-btn { width: 20px; height: 20px; border: 0px solid #ffff…" at bounding box center [635, 344] width 1271 height 500
click at [632, 410] on div at bounding box center [637, 415] width 94 height 31
click at [591, 445] on icon at bounding box center [591, 447] width 8 height 8
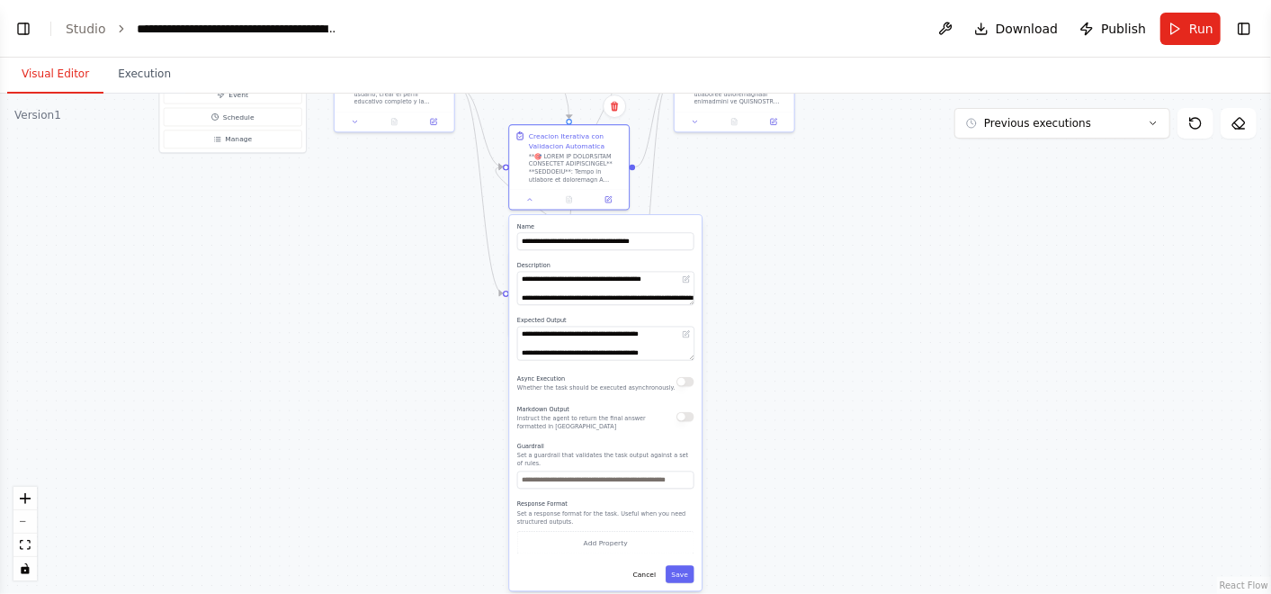
drag, startPoint x: 848, startPoint y: 523, endPoint x: 778, endPoint y: 295, distance: 239.0
click at [787, 273] on div ".deletable-edge-delete-btn { width: 20px; height: 20px; border: 0px solid #ffff…" at bounding box center [635, 344] width 1271 height 500
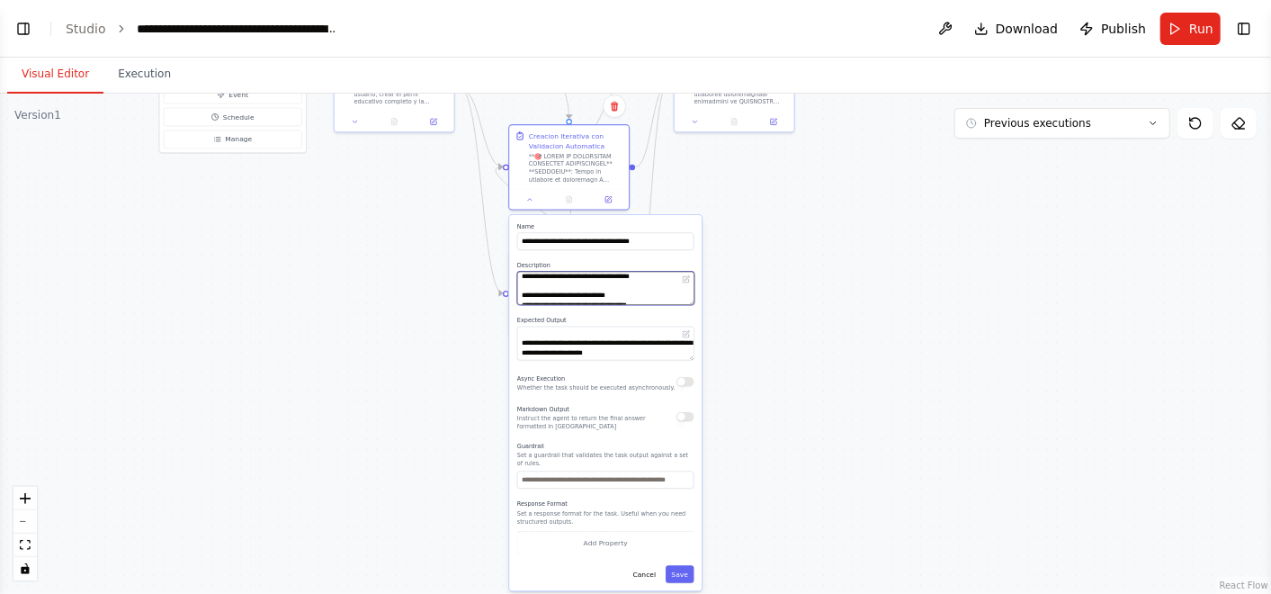
scroll to position [679, 0]
click at [841, 332] on div ".deletable-edge-delete-btn { width: 20px; height: 20px; border: 0px solid #ffff…" at bounding box center [635, 344] width 1271 height 500
click at [644, 568] on button "Cancel" at bounding box center [644, 573] width 35 height 17
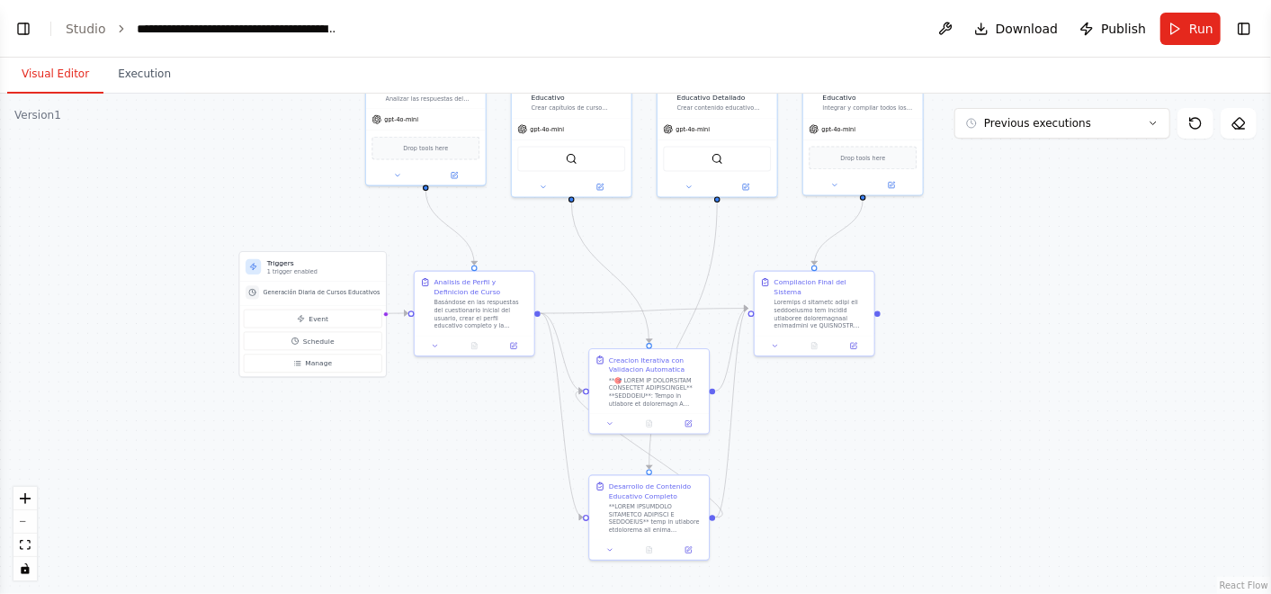
drag, startPoint x: 748, startPoint y: 404, endPoint x: 828, endPoint y: 627, distance: 237.0
click at [828, 593] on html "Hello! I'm the CrewAI assistant. What kind of automation do you want to build? …" at bounding box center [635, 297] width 1271 height 594
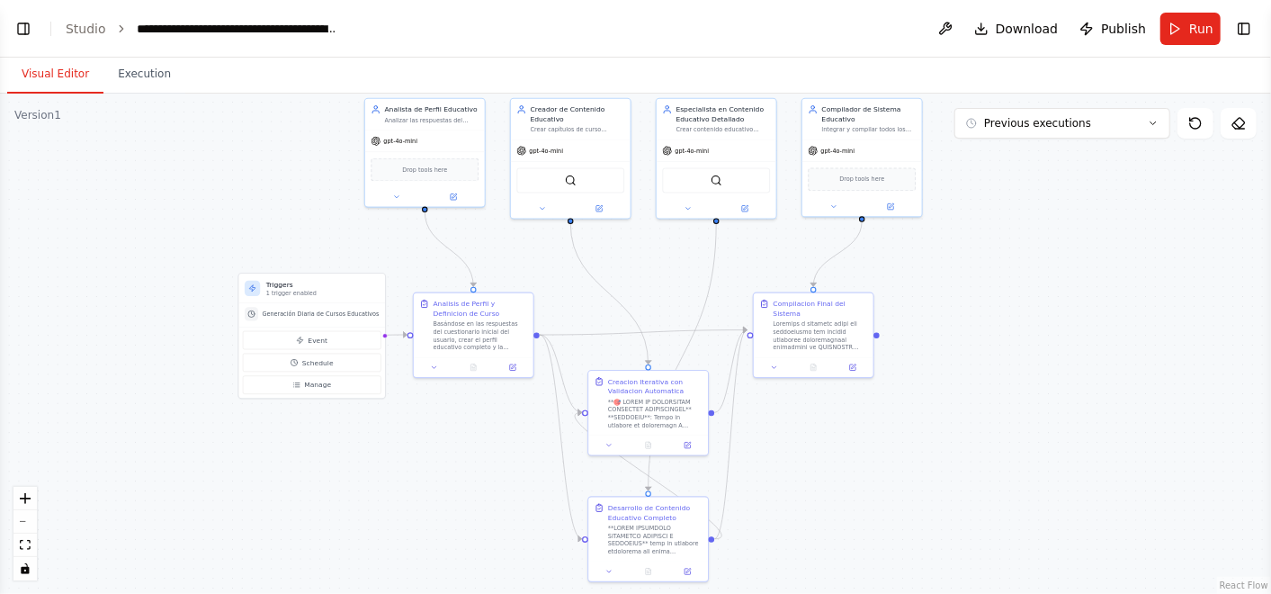
click at [854, 490] on div ".deletable-edge-delete-btn { width: 20px; height: 20px; border: 0px solid #ffff…" at bounding box center [635, 344] width 1271 height 500
click at [813, 488] on div ".deletable-edge-delete-btn { width: 20px; height: 20px; border: 0px solid #ffff…" at bounding box center [635, 344] width 1271 height 500
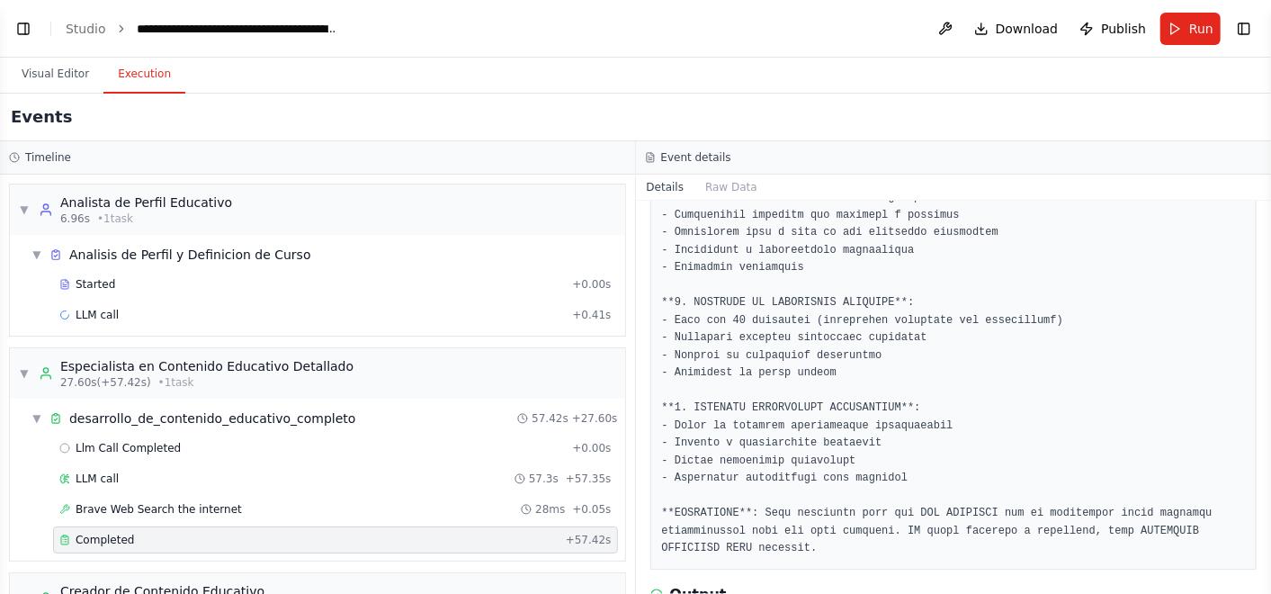
click at [126, 85] on button "Execution" at bounding box center [144, 75] width 82 height 38
click at [108, 304] on div "LLM call + 0.41s" at bounding box center [335, 314] width 565 height 27
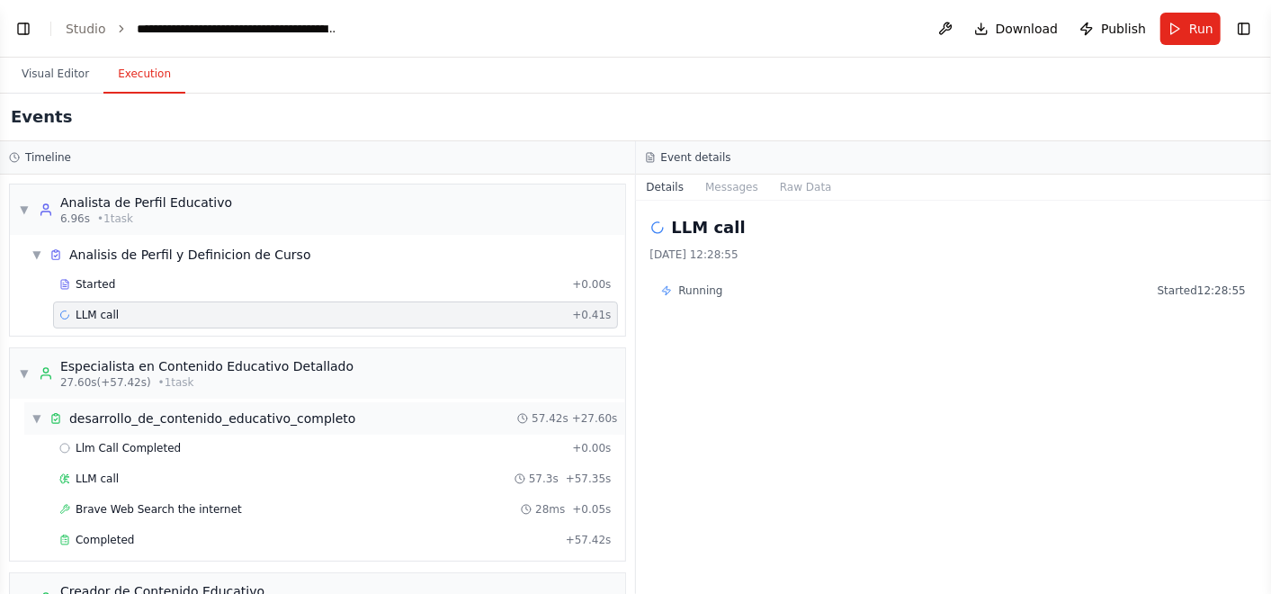
scroll to position [367, 0]
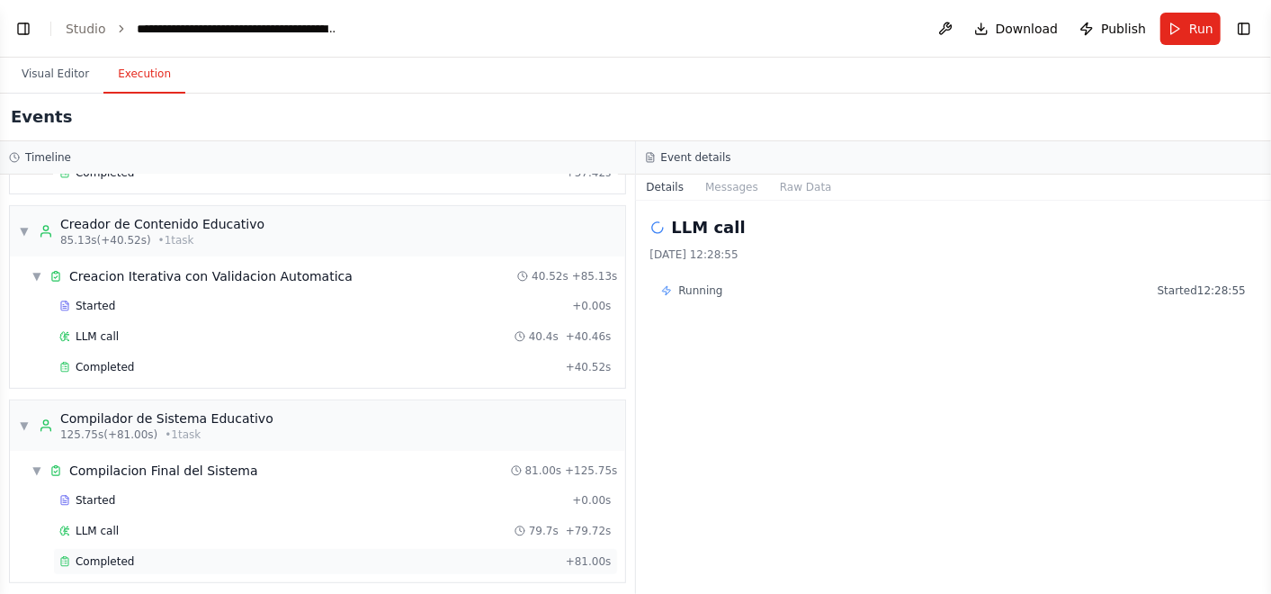
click at [215, 554] on div "Completed" at bounding box center [308, 561] width 499 height 14
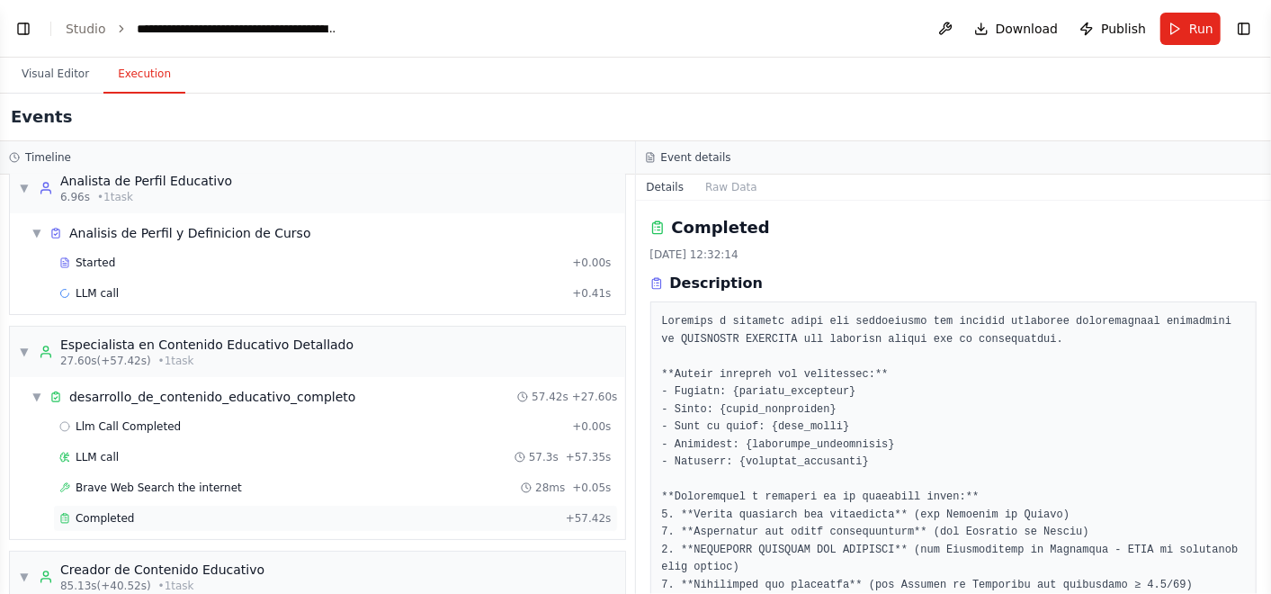
scroll to position [0, 0]
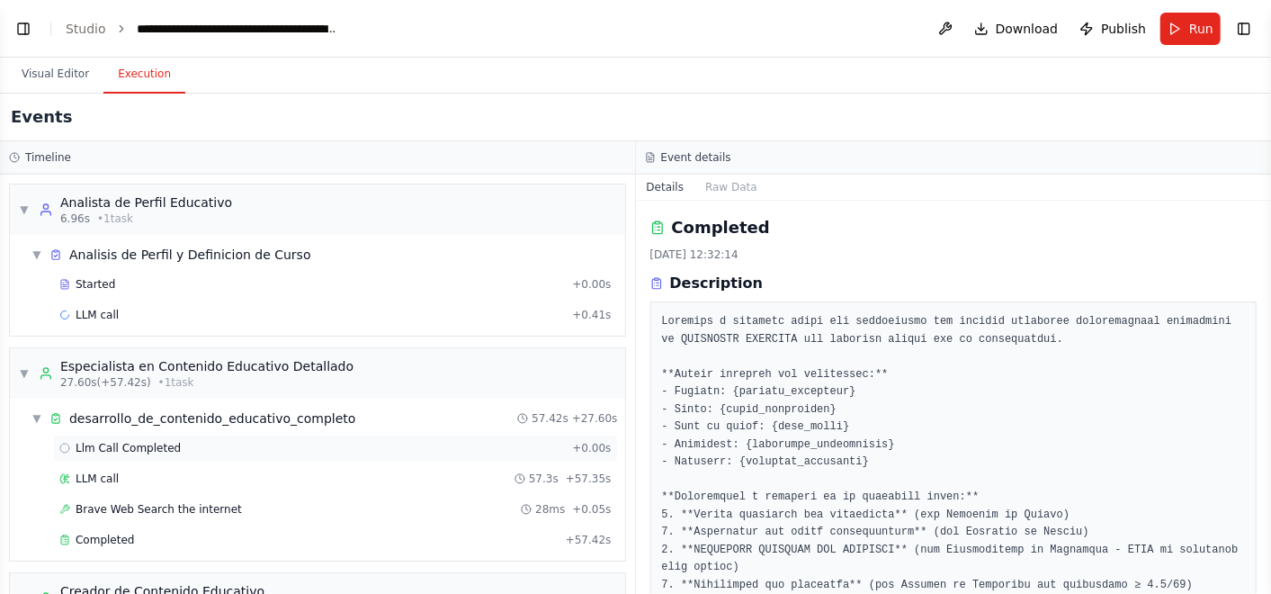
click at [161, 448] on span "Llm Call Completed" at bounding box center [128, 448] width 105 height 14
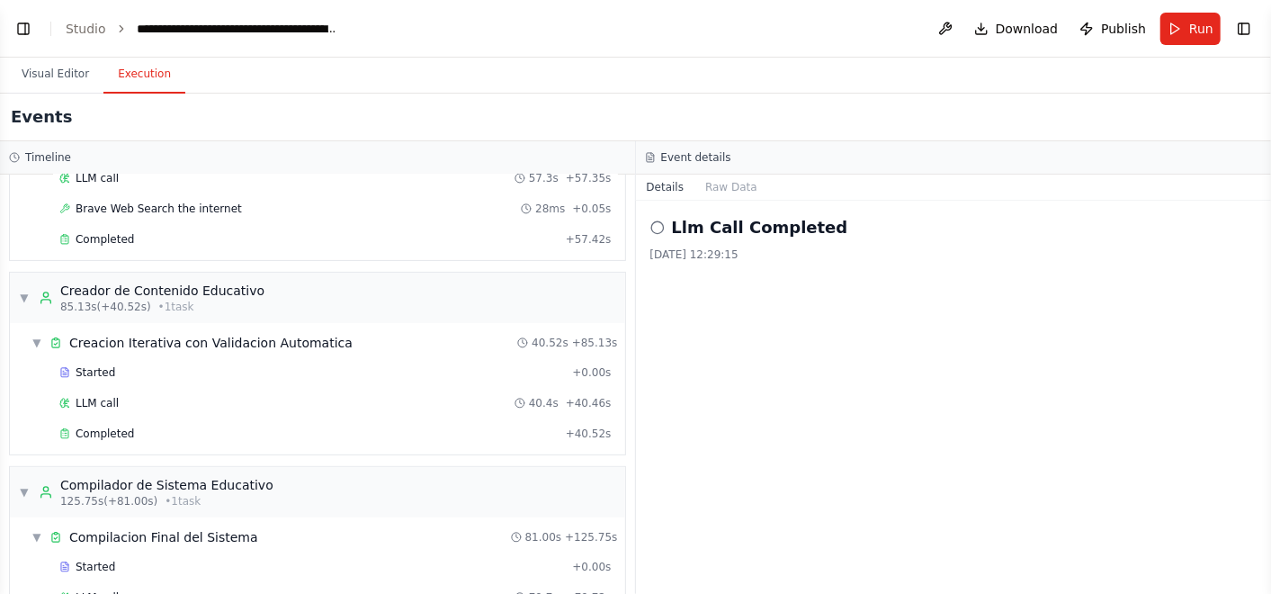
scroll to position [367, 0]
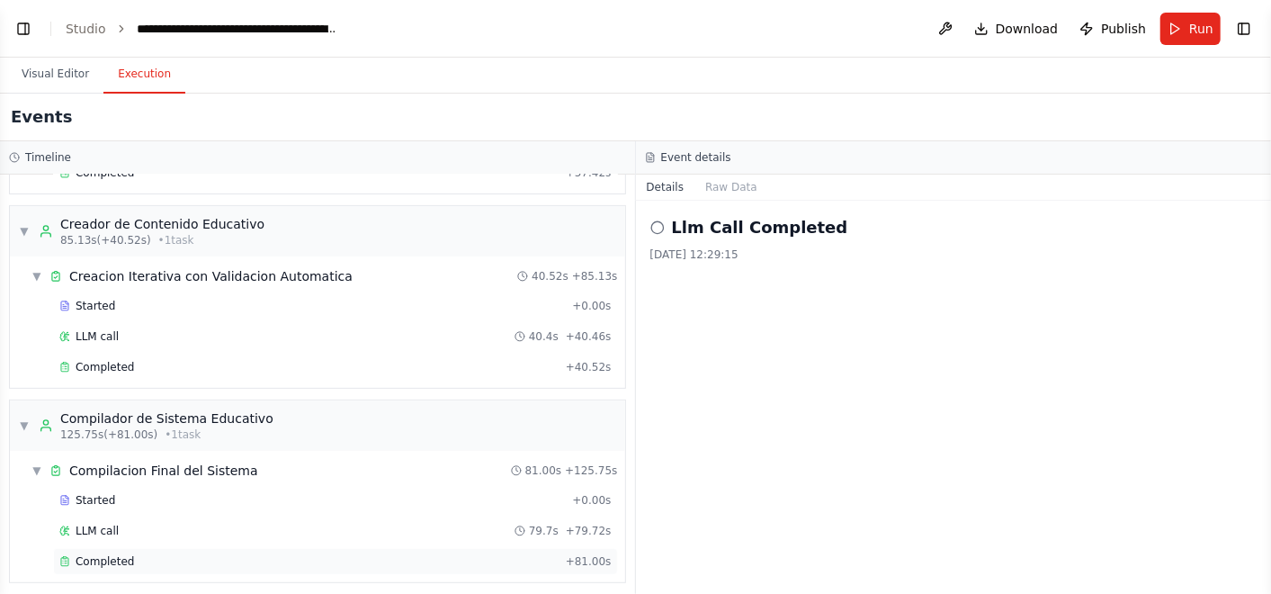
click at [205, 548] on div "Completed + 81.00s" at bounding box center [335, 561] width 565 height 27
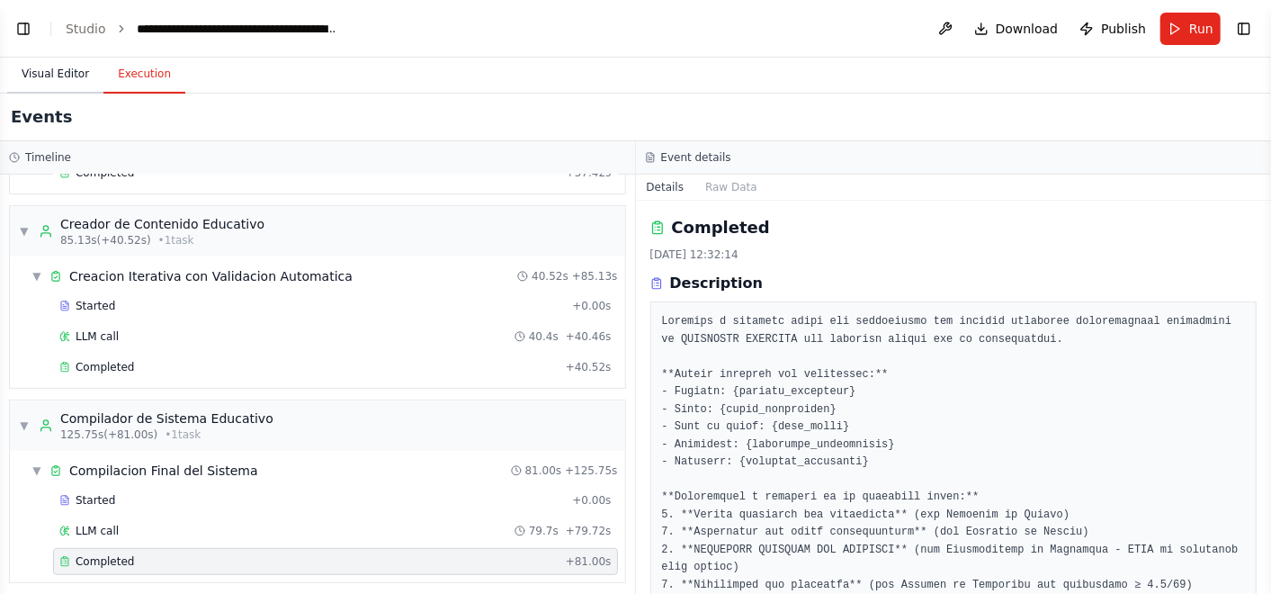
click at [61, 71] on button "Visual Editor" at bounding box center [55, 75] width 96 height 38
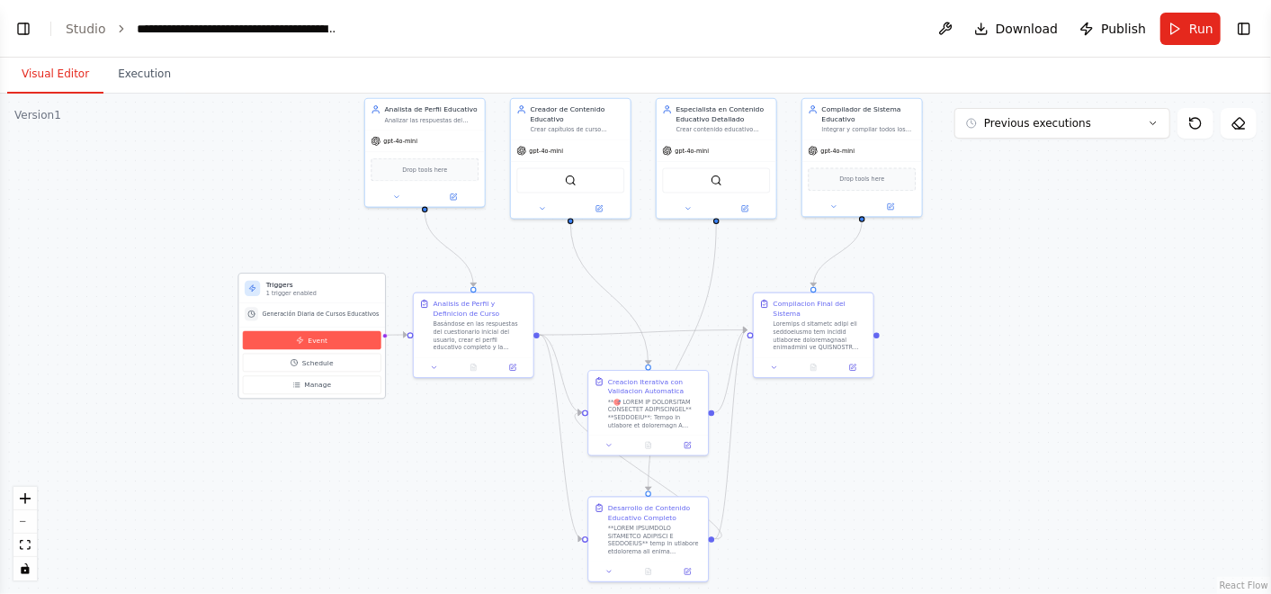
click at [322, 342] on button "Event" at bounding box center [312, 340] width 139 height 19
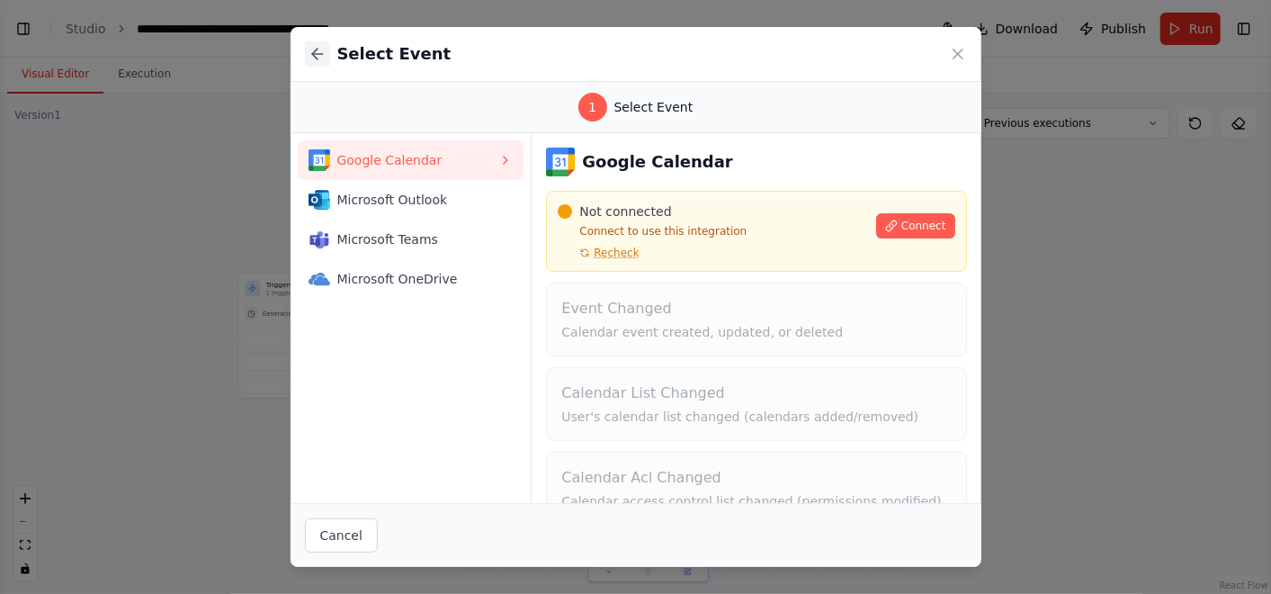
click at [315, 49] on icon at bounding box center [318, 54] width 18 height 18
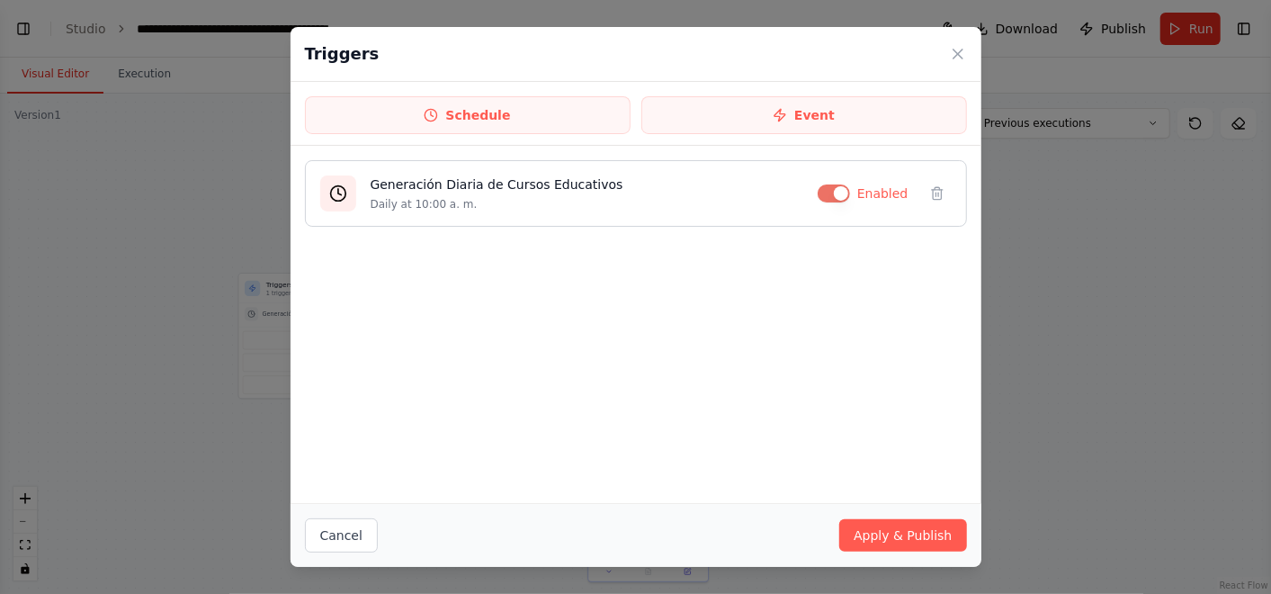
click at [504, 194] on div "Generación Diaria de Cursos Educativos Daily at 10:00 a. m." at bounding box center [587, 193] width 433 height 36
click at [961, 52] on icon at bounding box center [958, 54] width 18 height 18
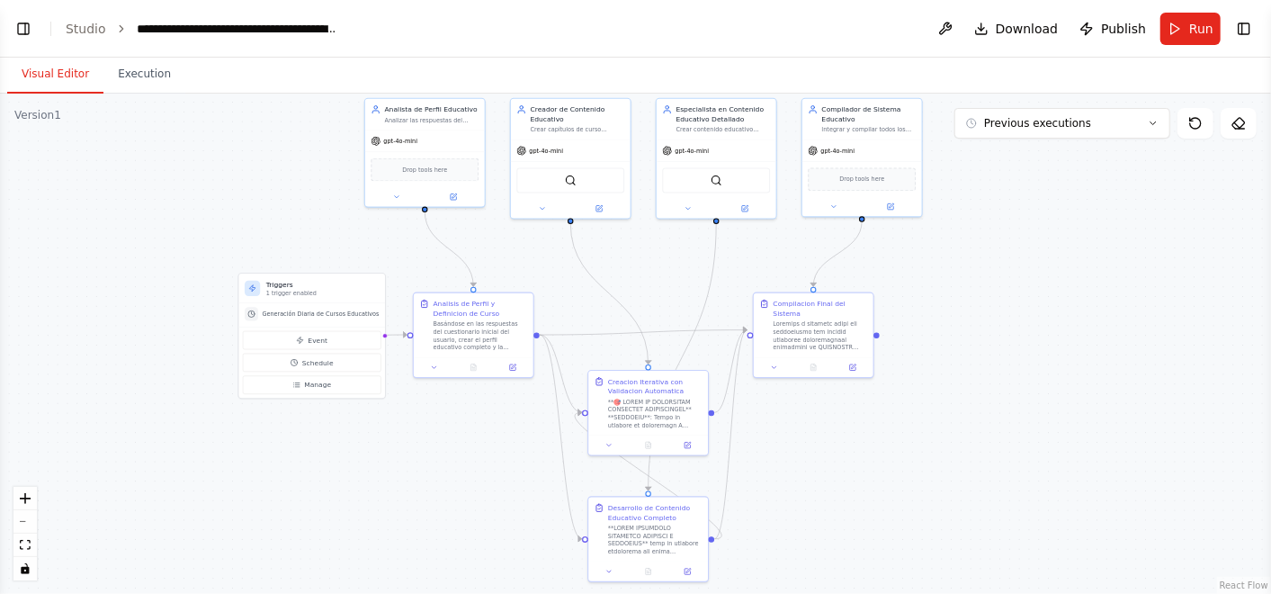
click at [577, 479] on div ".deletable-edge-delete-btn { width: 20px; height: 20px; border: 0px solid #ffff…" at bounding box center [635, 344] width 1271 height 500
click at [22, 36] on button "Toggle Left Sidebar" at bounding box center [23, 28] width 25 height 25
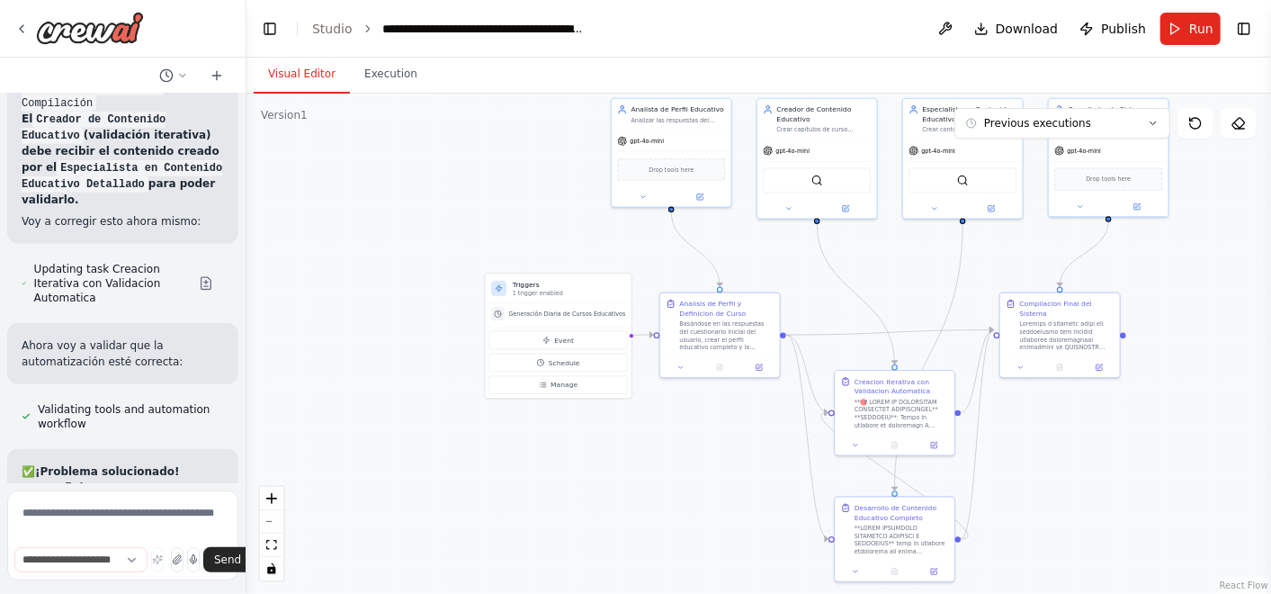
scroll to position [53877, 0]
click at [277, 35] on button "Toggle Left Sidebar" at bounding box center [269, 28] width 25 height 25
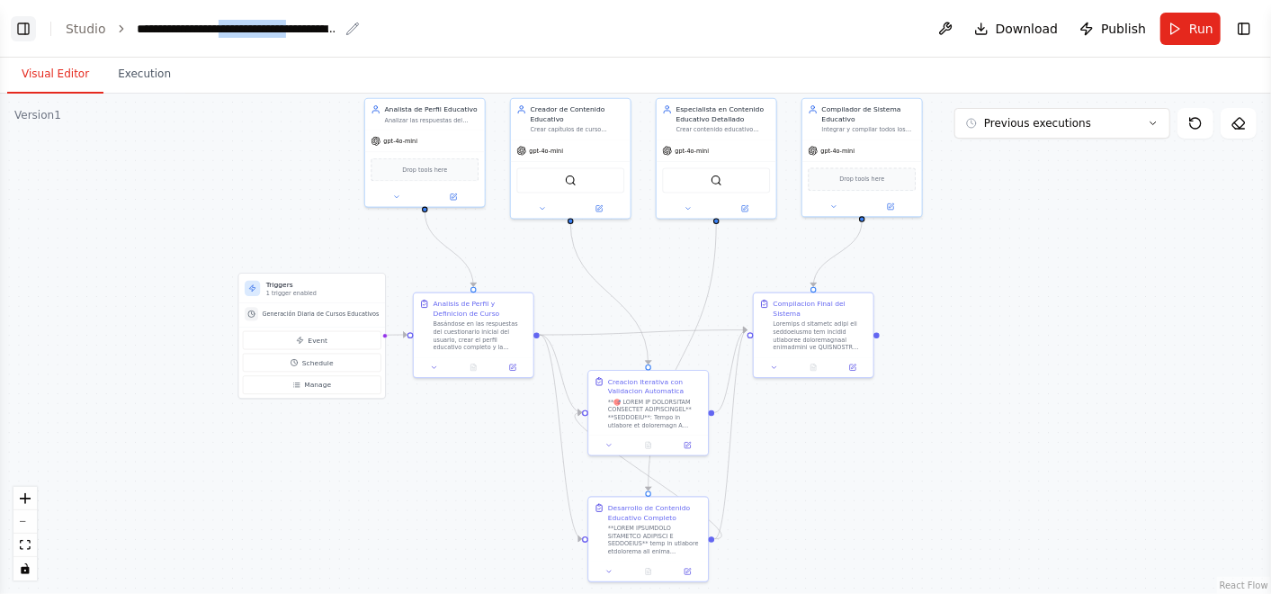
click at [277, 35] on div "**********" at bounding box center [238, 29] width 202 height 18
click at [284, 70] on div "Visual Editor Execution" at bounding box center [635, 76] width 1271 height 36
click at [308, 298] on div "Triggers 1 trigger enabled" at bounding box center [312, 288] width 146 height 30
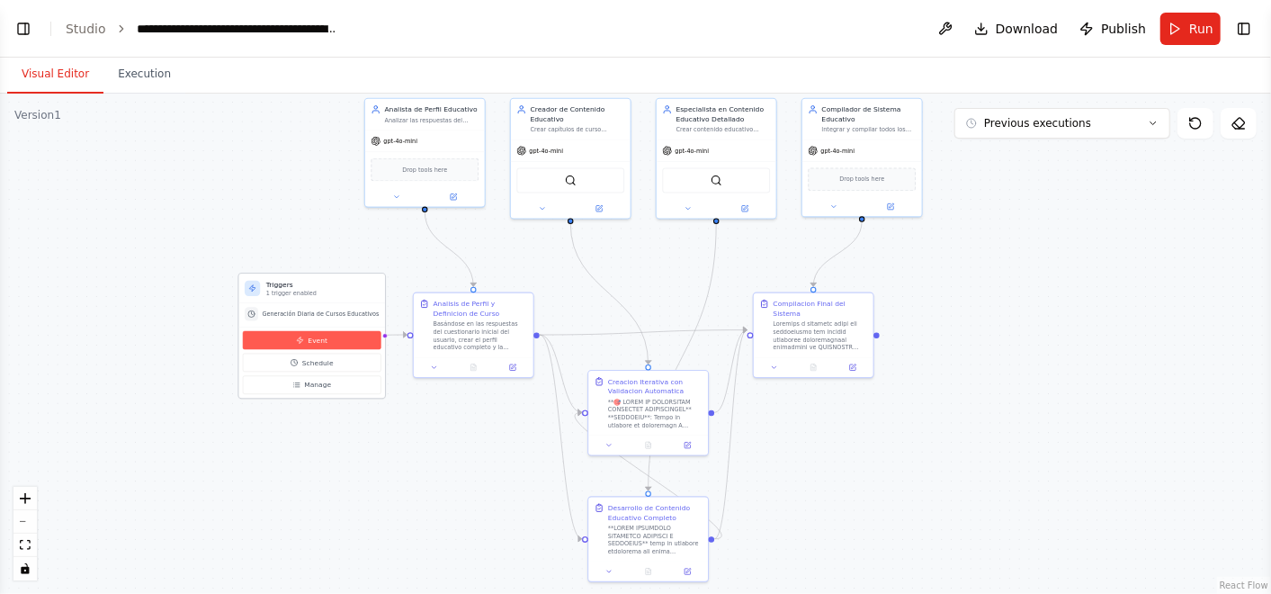
click at [308, 336] on span "Event" at bounding box center [318, 341] width 20 height 10
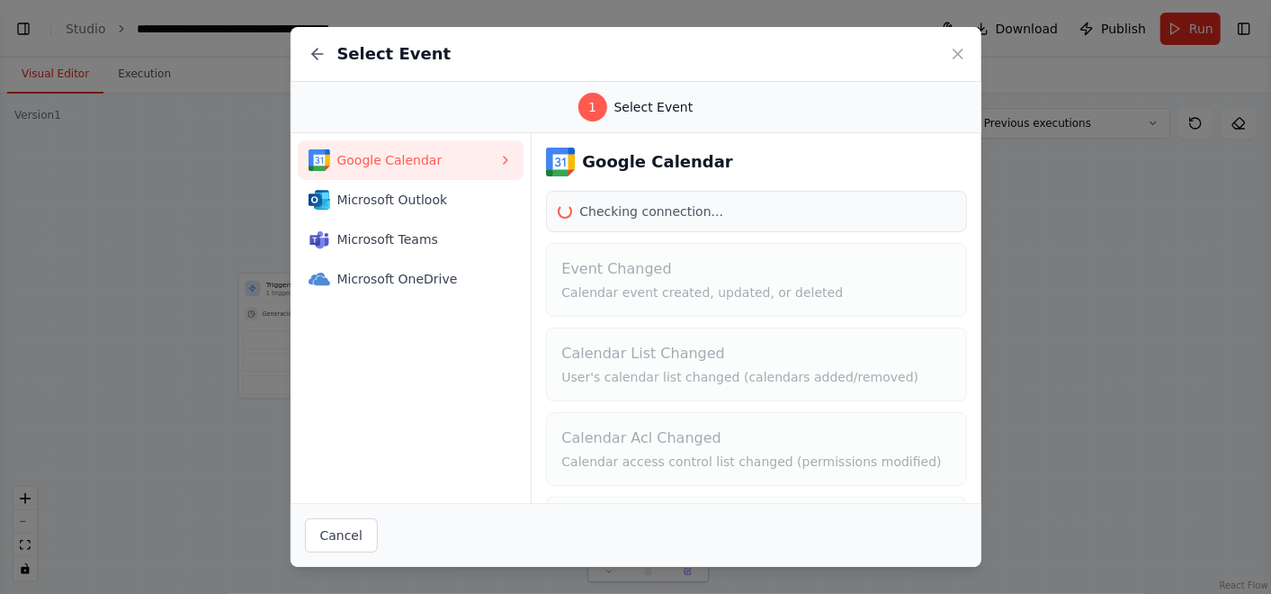
click at [303, 59] on div "Select Event" at bounding box center [636, 54] width 691 height 55
click at [312, 54] on icon at bounding box center [317, 54] width 11 height 0
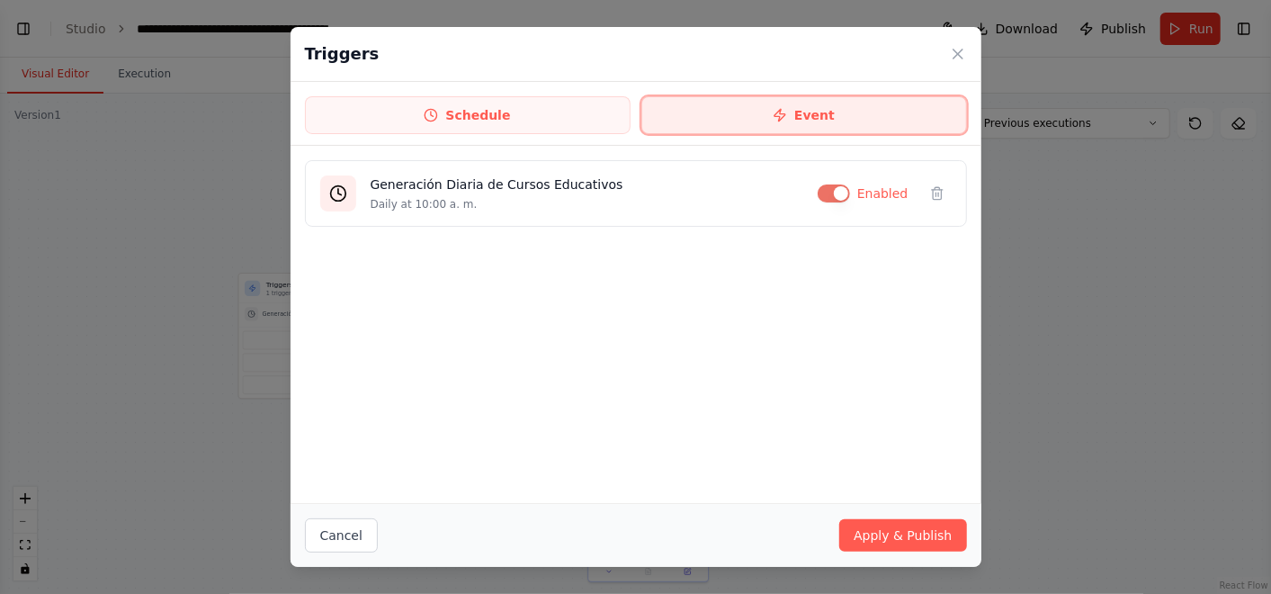
click at [721, 112] on button "Event" at bounding box center [804, 115] width 326 height 38
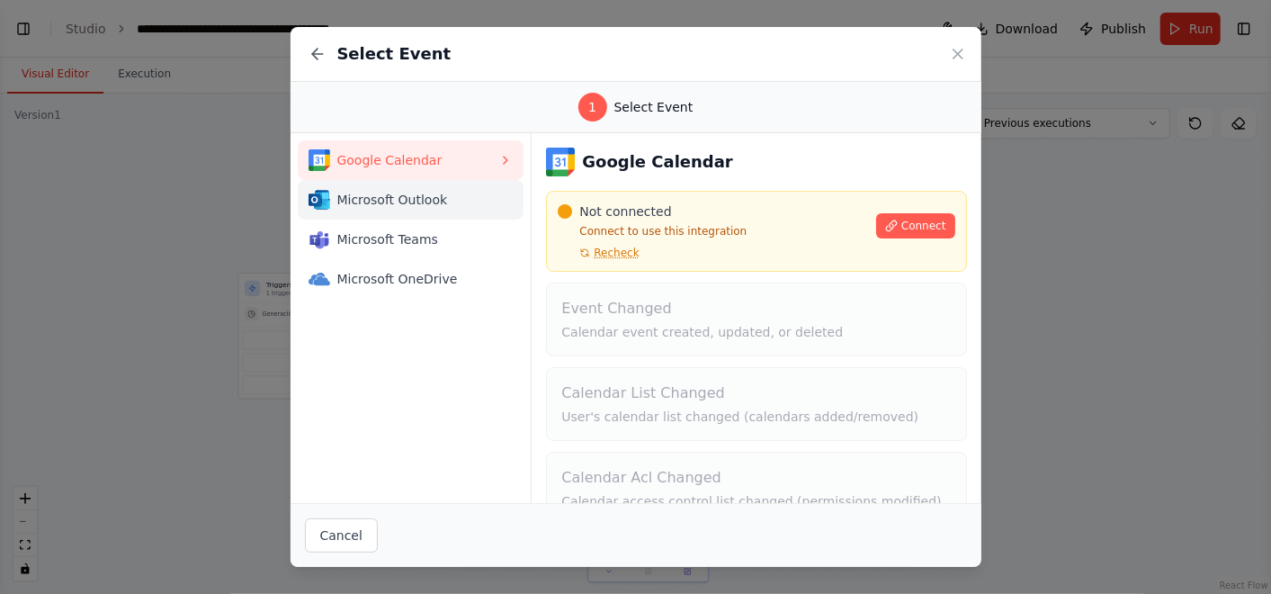
click at [420, 199] on span "Microsoft Outlook" at bounding box center [418, 200] width 162 height 18
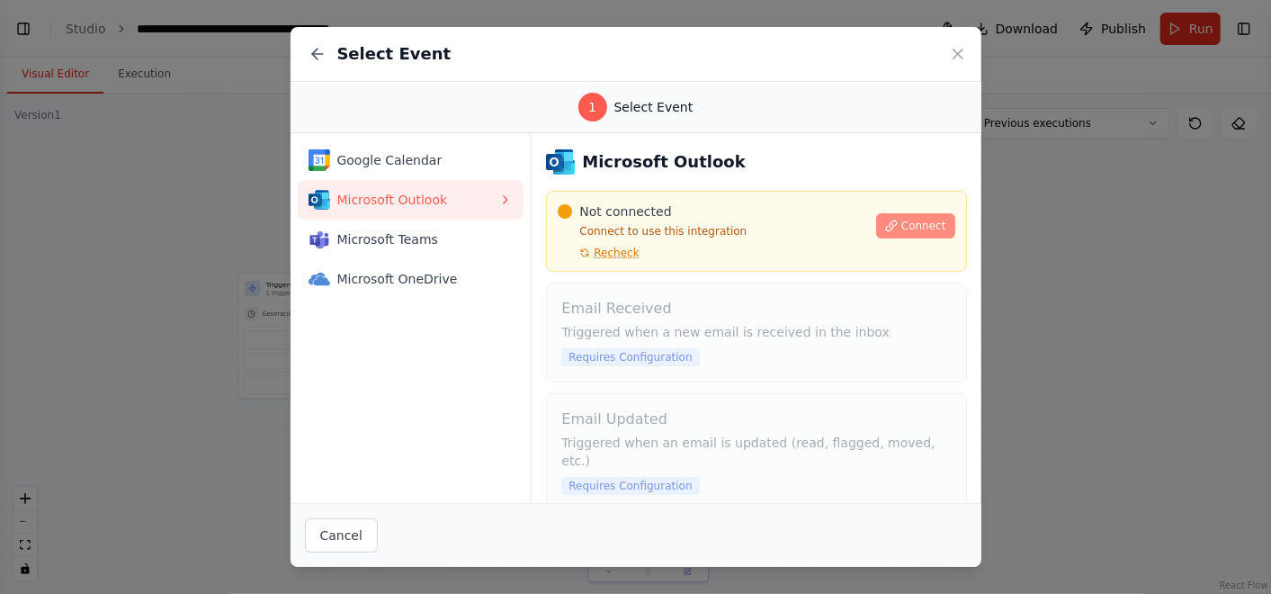
click at [915, 231] on span "Connect" at bounding box center [923, 226] width 45 height 14
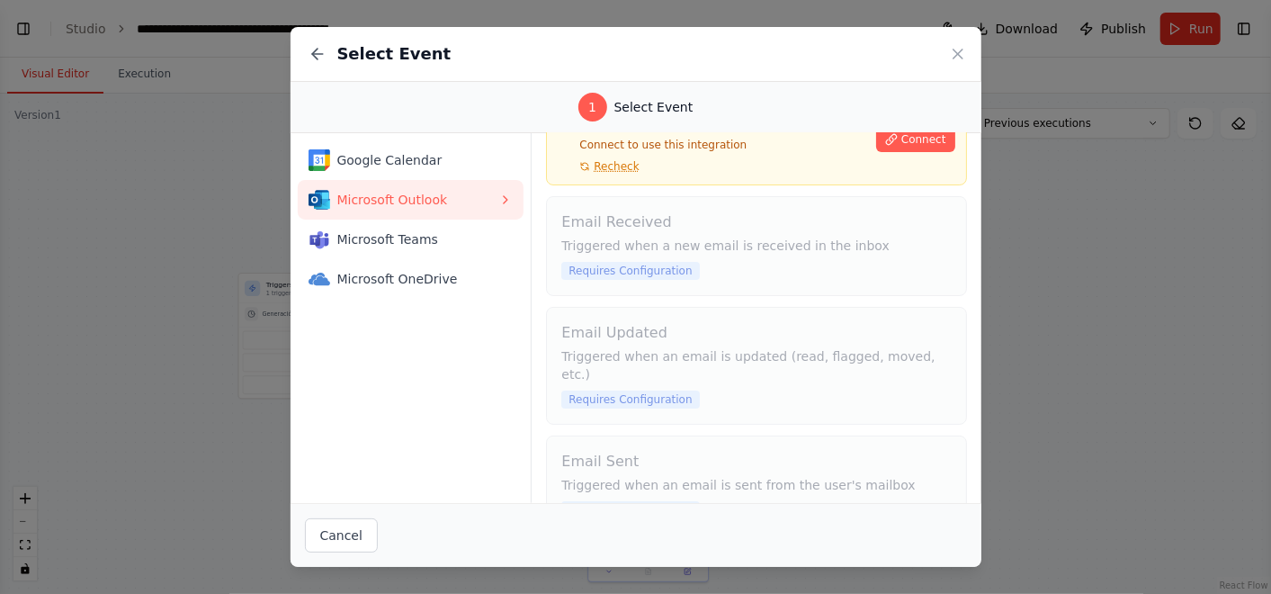
scroll to position [0, 0]
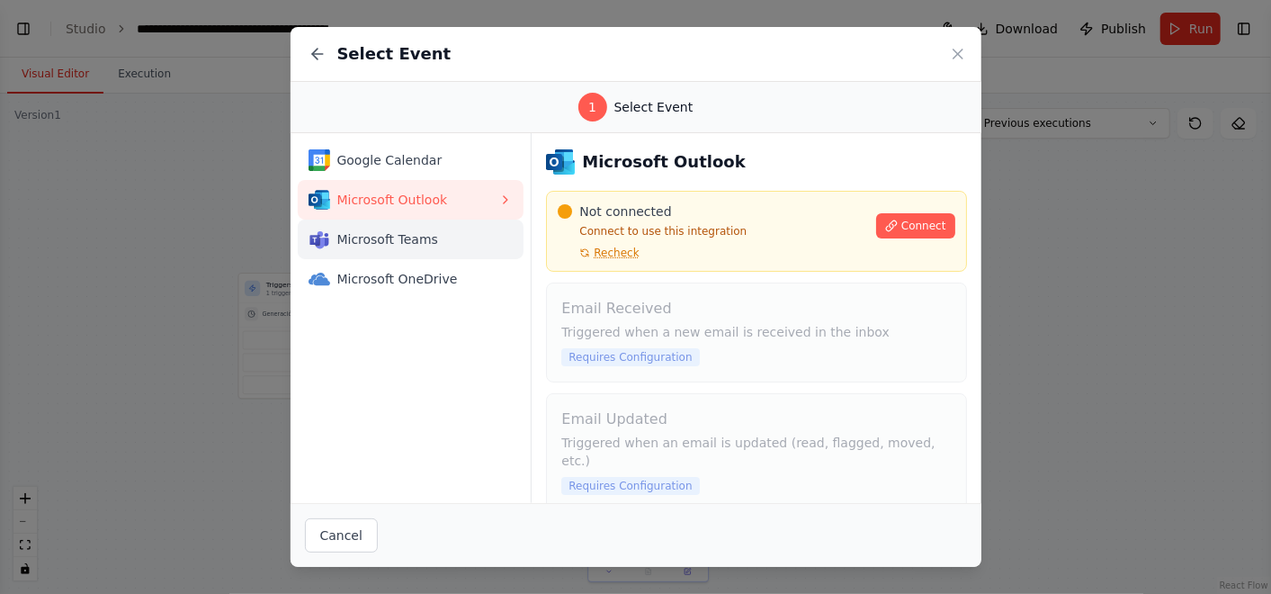
click at [454, 228] on div "Microsoft Teams" at bounding box center [404, 239] width 191 height 22
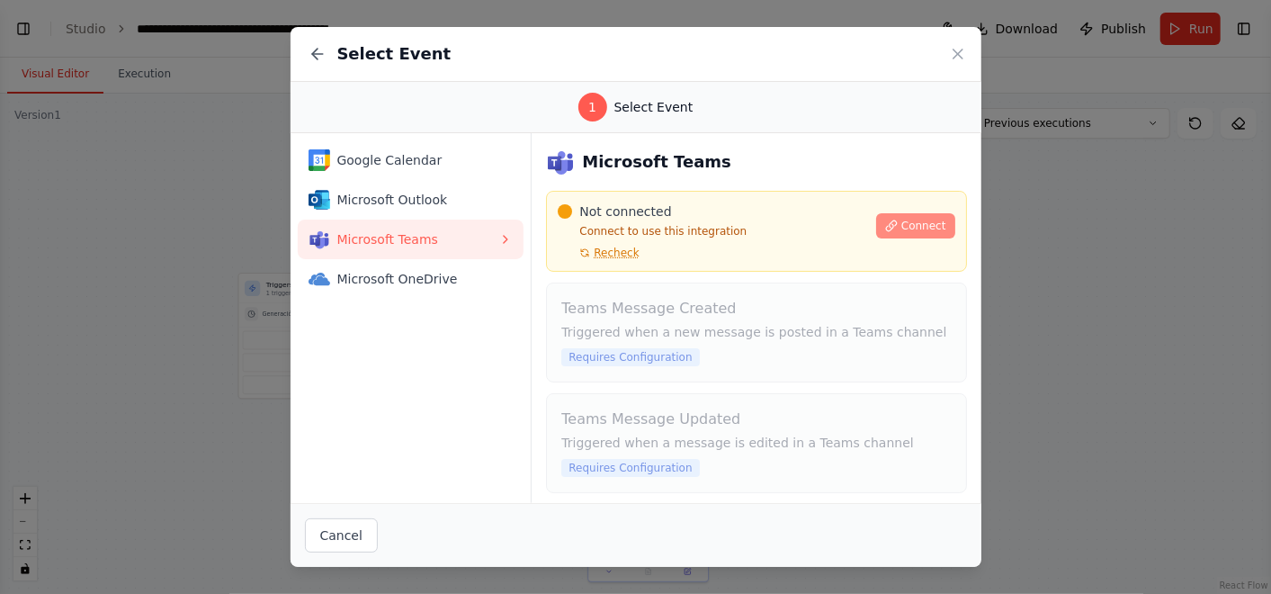
click at [886, 224] on icon at bounding box center [891, 225] width 10 height 10
